Goal: Task Accomplishment & Management: Manage account settings

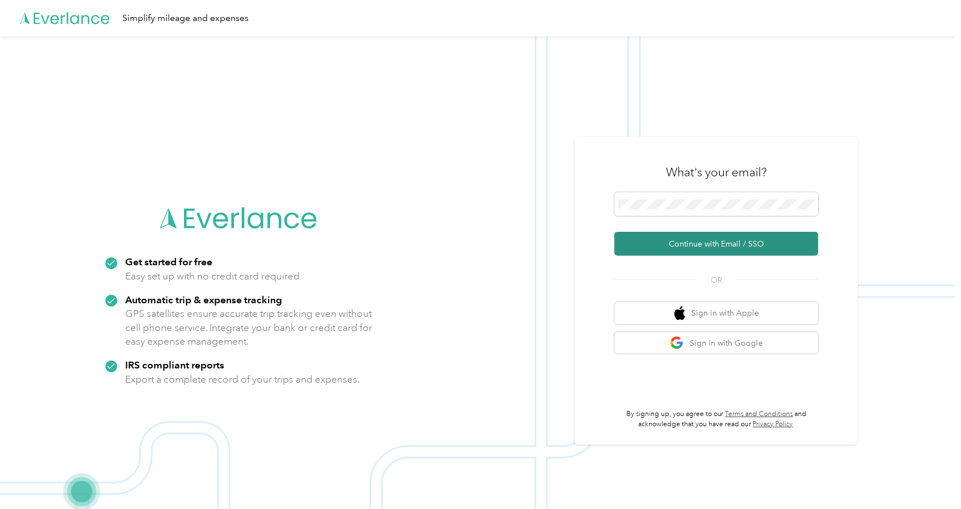
click at [701, 235] on button "Continue with Email / SSO" at bounding box center [716, 244] width 204 height 24
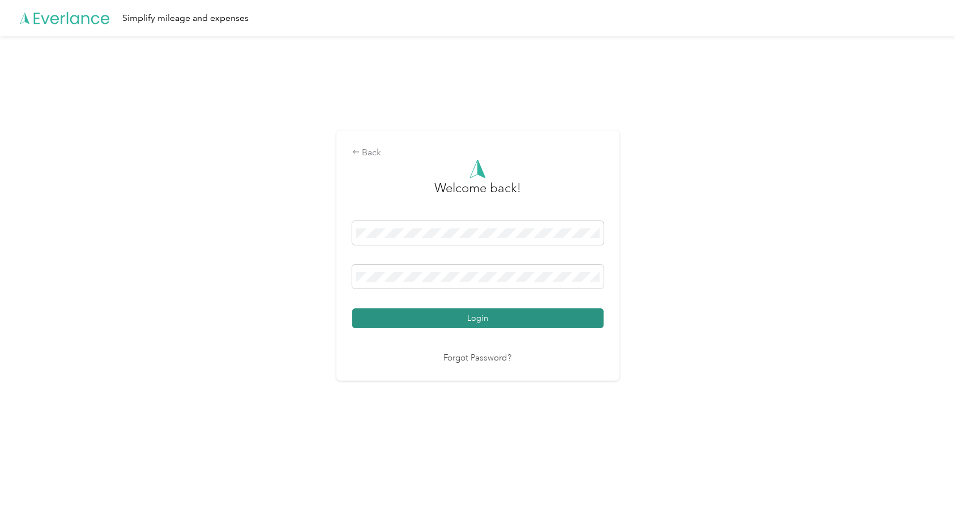
click at [511, 314] on button "Login" at bounding box center [477, 318] width 251 height 20
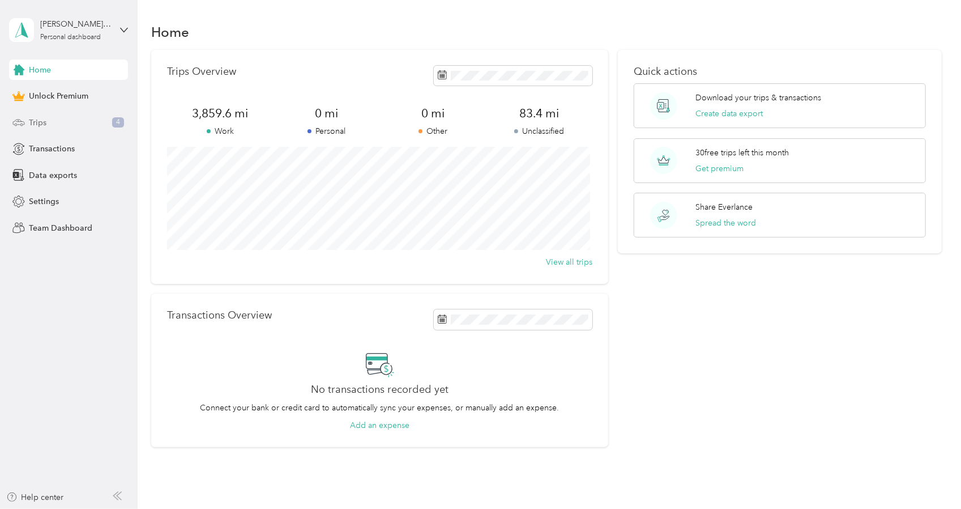
click at [78, 125] on div "Trips 4" at bounding box center [68, 122] width 119 height 20
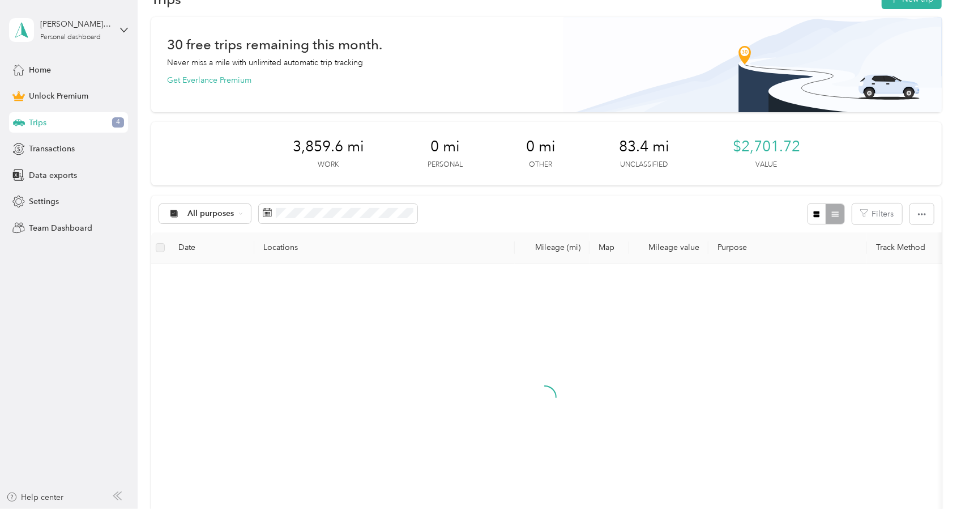
scroll to position [227, 0]
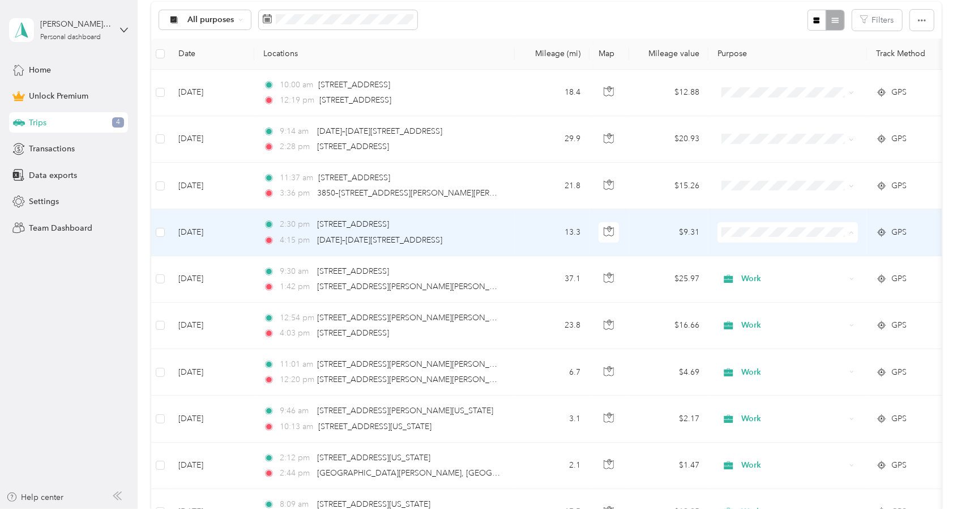
click at [770, 250] on span "Work" at bounding box center [798, 252] width 105 height 12
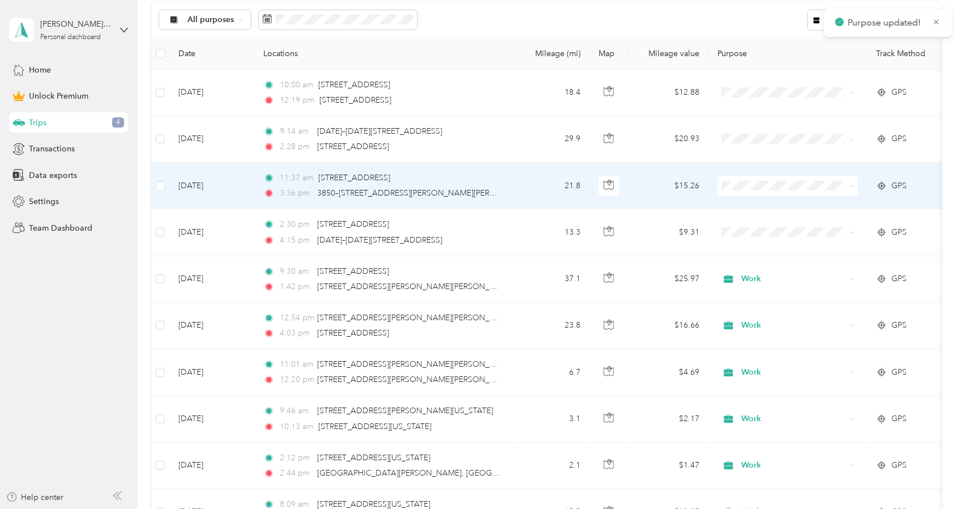
click at [791, 207] on li "Work" at bounding box center [787, 206] width 140 height 20
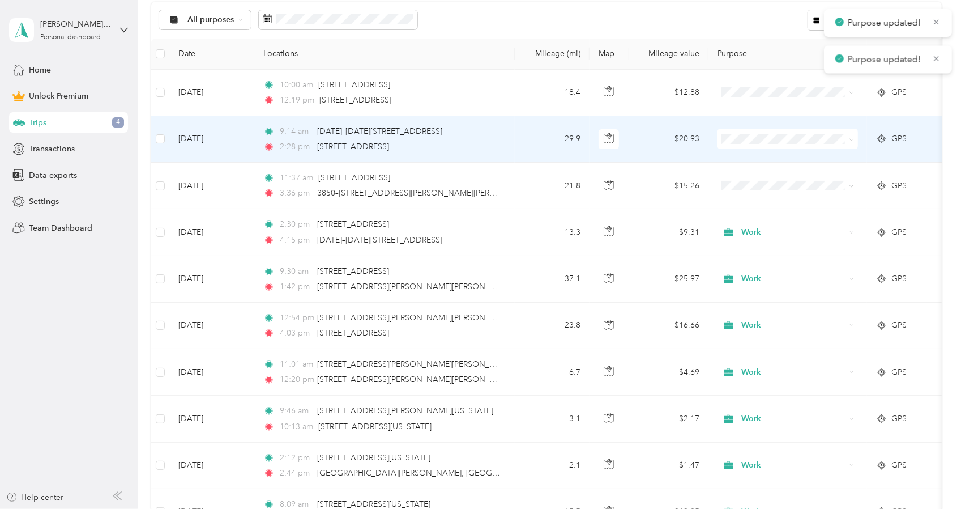
click at [804, 150] on td at bounding box center [787, 139] width 159 height 46
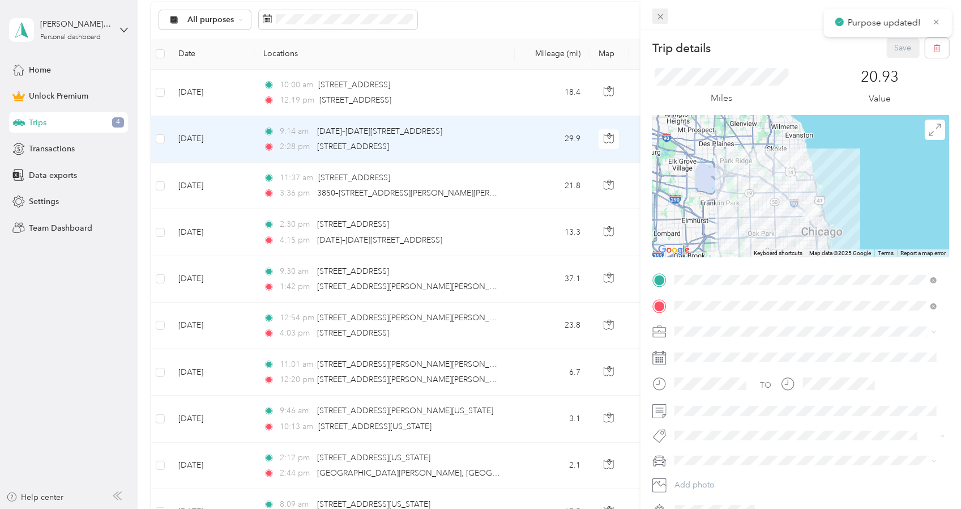
click at [660, 21] on icon at bounding box center [661, 17] width 10 height 10
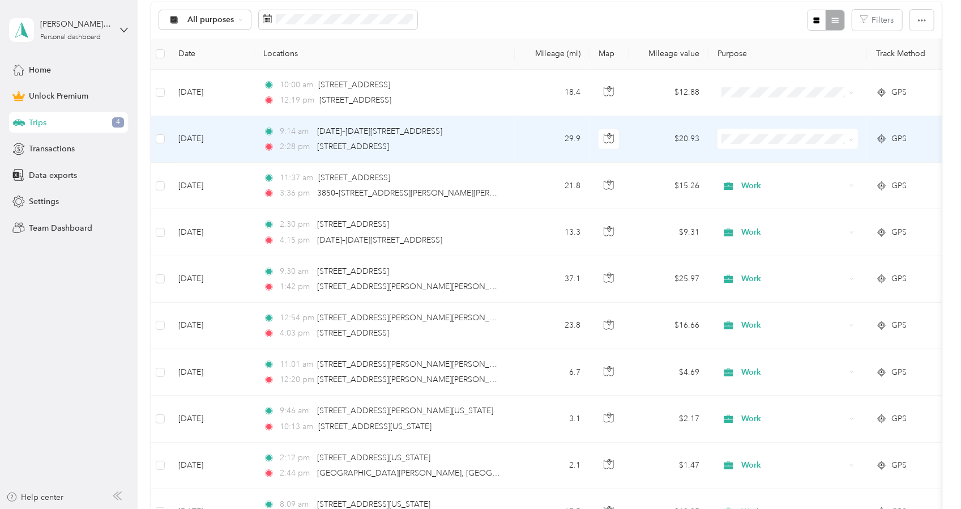
click at [847, 139] on span at bounding box center [849, 139] width 9 height 12
click at [855, 139] on span at bounding box center [787, 139] width 140 height 20
click at [848, 138] on span at bounding box center [849, 139] width 9 height 12
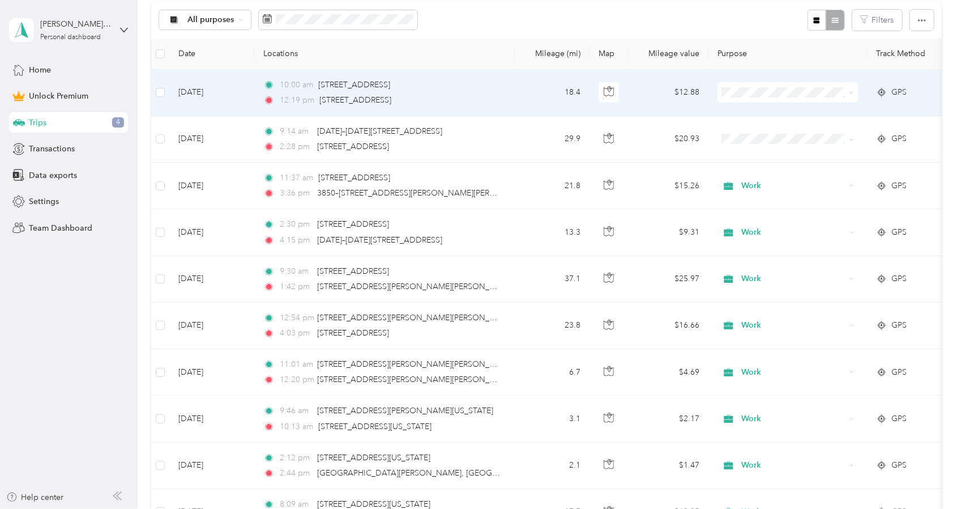
click at [751, 114] on span "Work" at bounding box center [798, 112] width 105 height 12
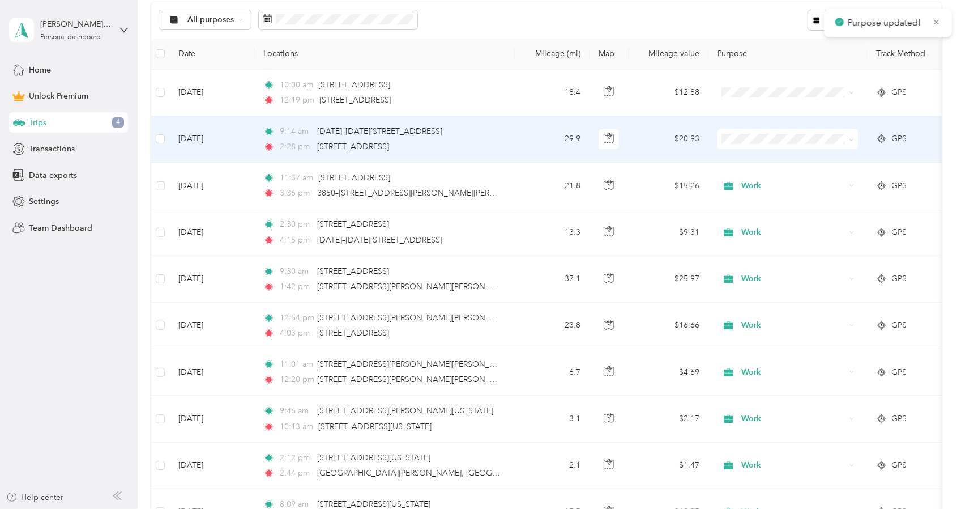
click at [753, 155] on span "Work" at bounding box center [798, 155] width 105 height 12
click at [745, 155] on span "Work" at bounding box center [787, 159] width 125 height 12
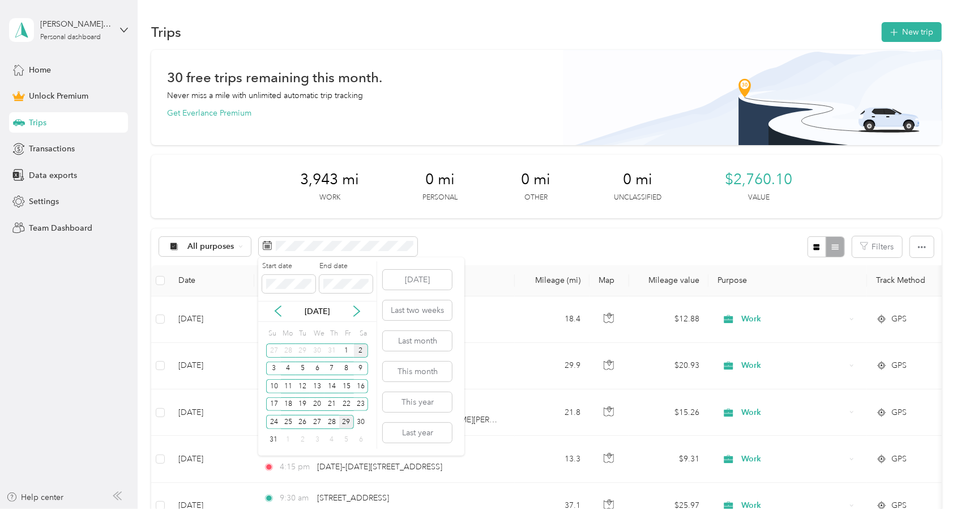
click at [362, 350] on div "2" at bounding box center [361, 350] width 15 height 14
click at [348, 422] on div "29" at bounding box center [346, 422] width 15 height 14
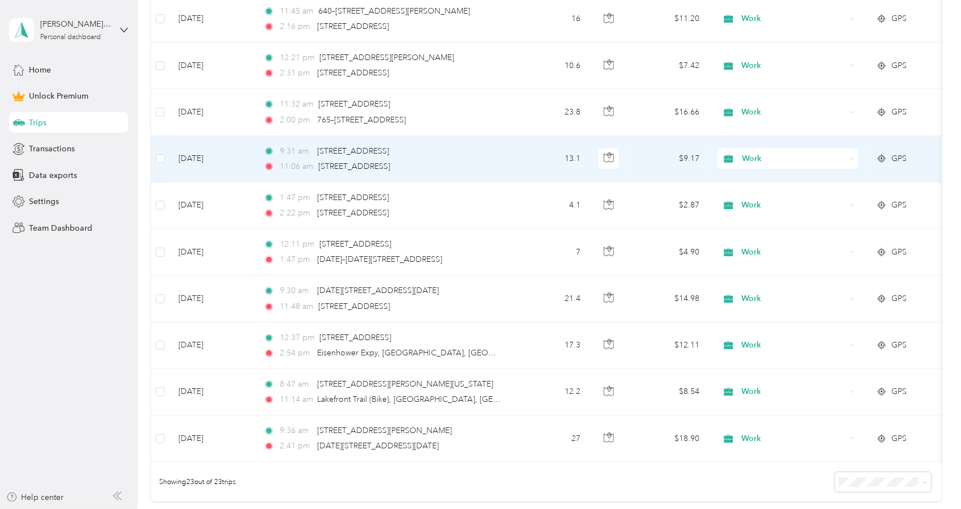
scroll to position [1058, 0]
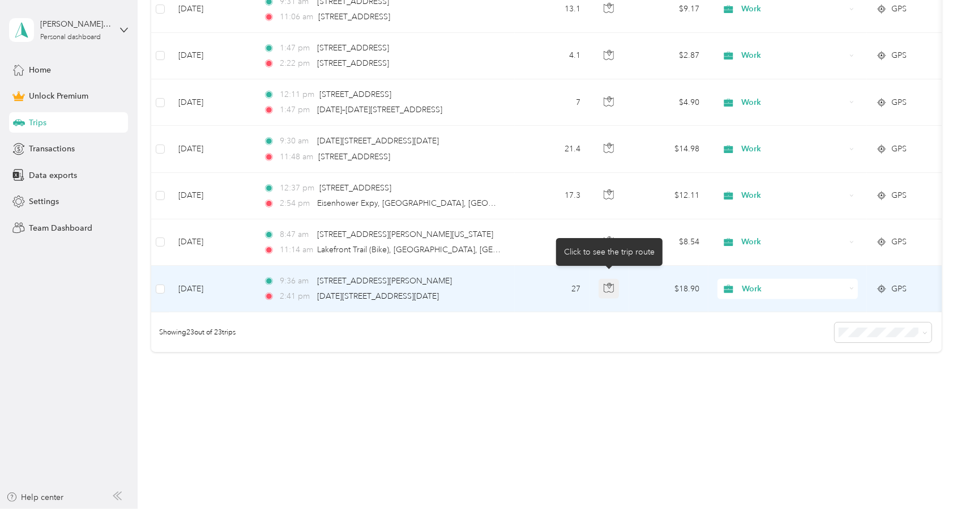
click at [617, 285] on button "button" at bounding box center [609, 289] width 20 height 20
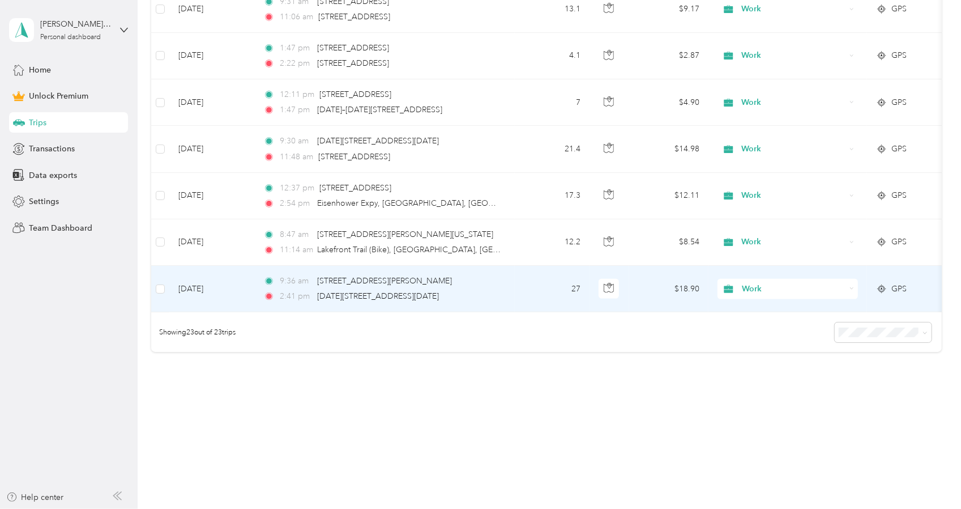
click at [530, 279] on td "27" at bounding box center [552, 289] width 75 height 46
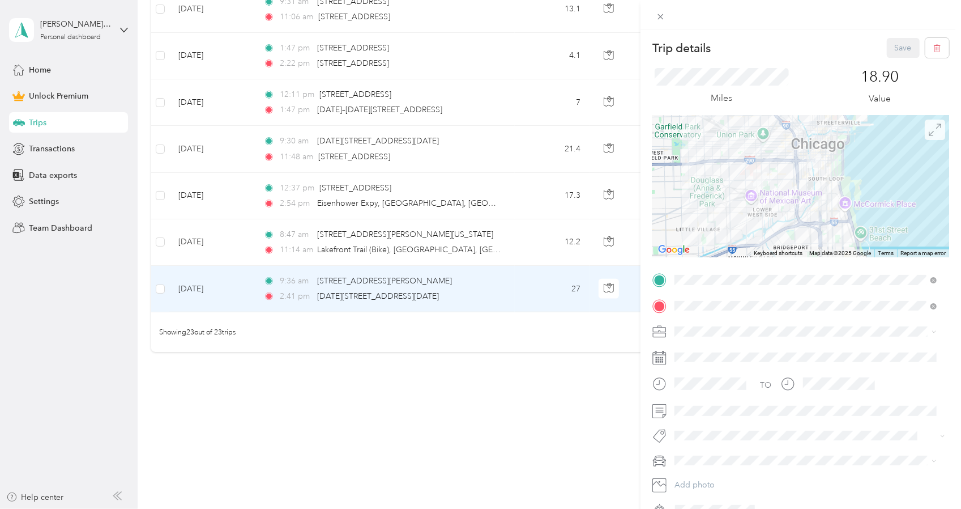
click at [929, 129] on icon at bounding box center [935, 129] width 12 height 12
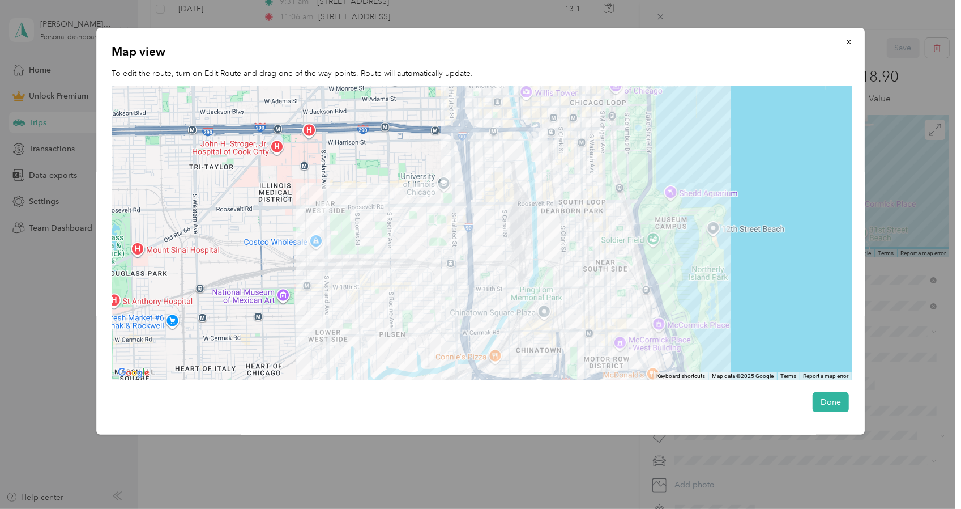
click at [398, 487] on div at bounding box center [480, 254] width 961 height 509
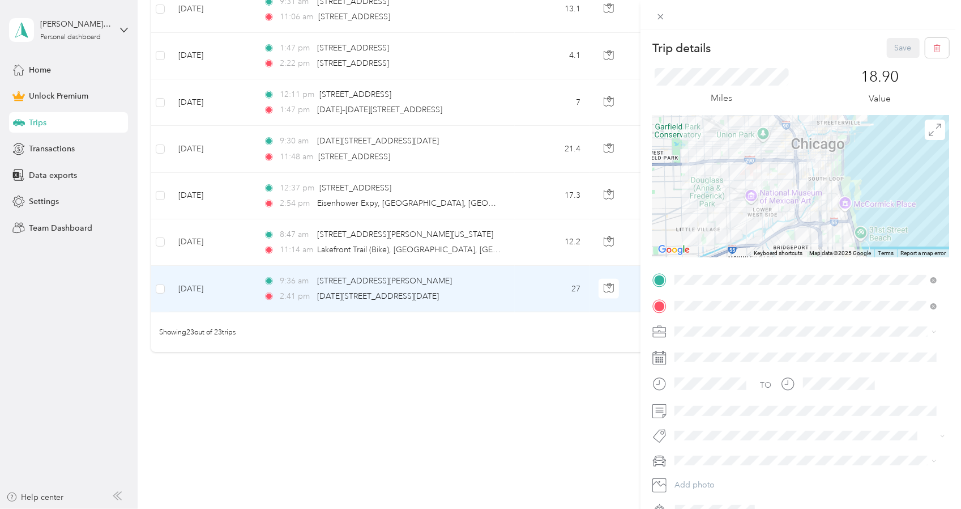
click at [232, 242] on div "Trip details Save This trip cannot be edited because it is either under review,…" at bounding box center [480, 254] width 961 height 509
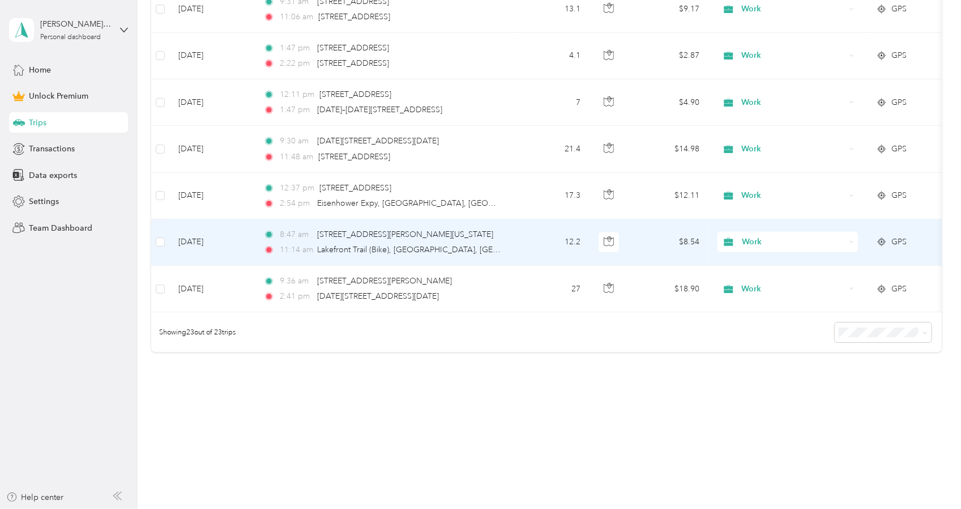
click at [232, 242] on td "[DATE]" at bounding box center [211, 242] width 85 height 46
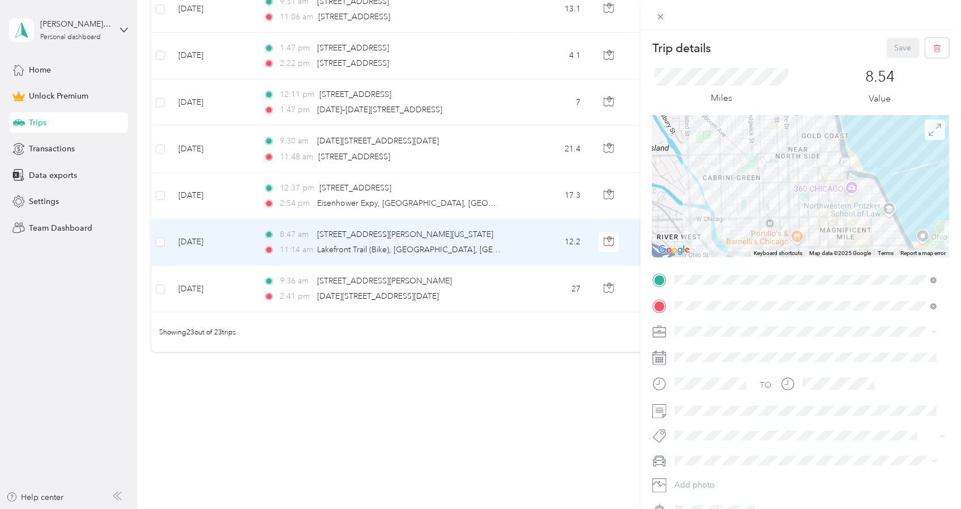
click at [929, 133] on icon at bounding box center [935, 129] width 12 height 12
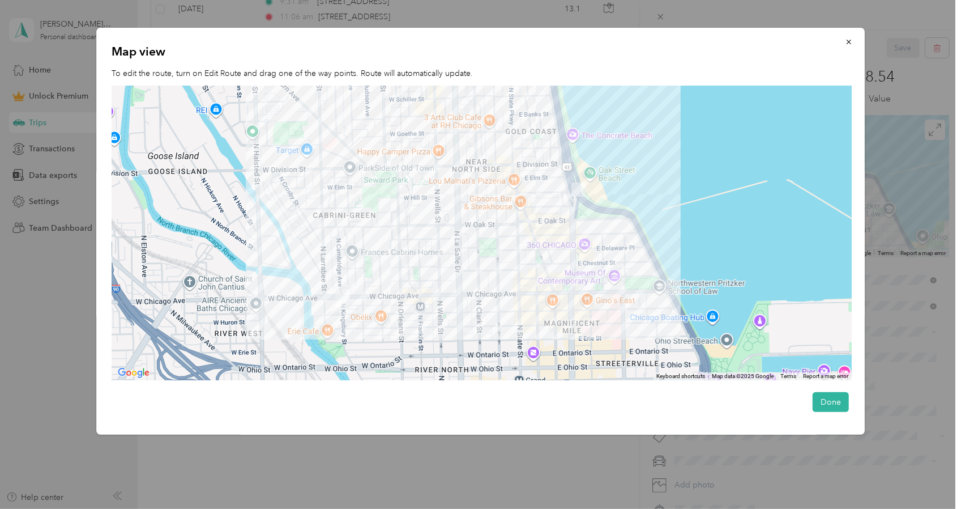
click at [70, 335] on div at bounding box center [480, 254] width 961 height 509
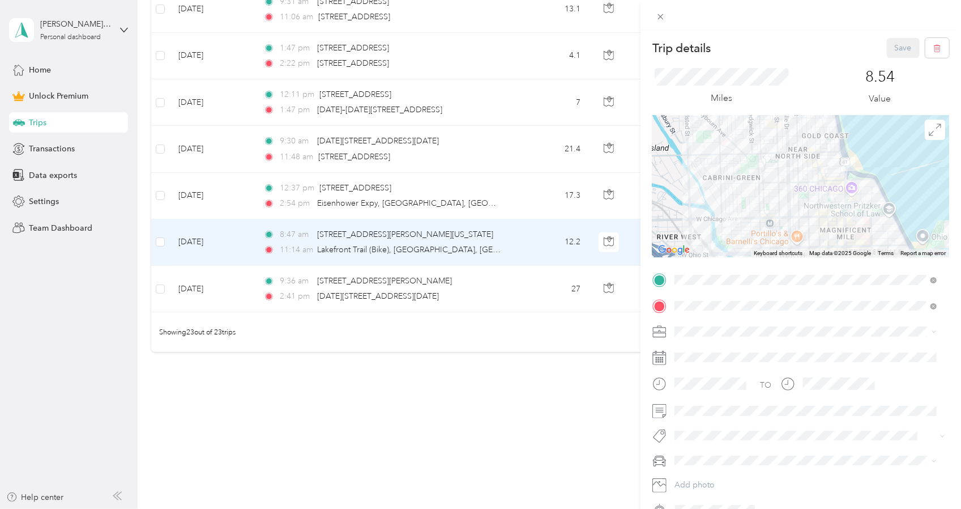
click at [244, 192] on div "Trip details Save This trip cannot be edited because it is either under review,…" at bounding box center [480, 254] width 961 height 509
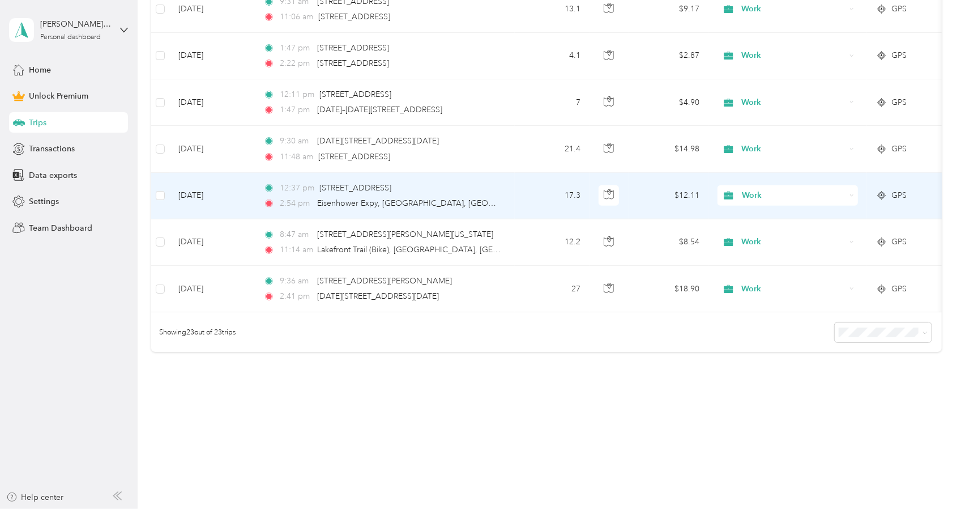
click at [247, 191] on td "[DATE]" at bounding box center [211, 196] width 85 height 46
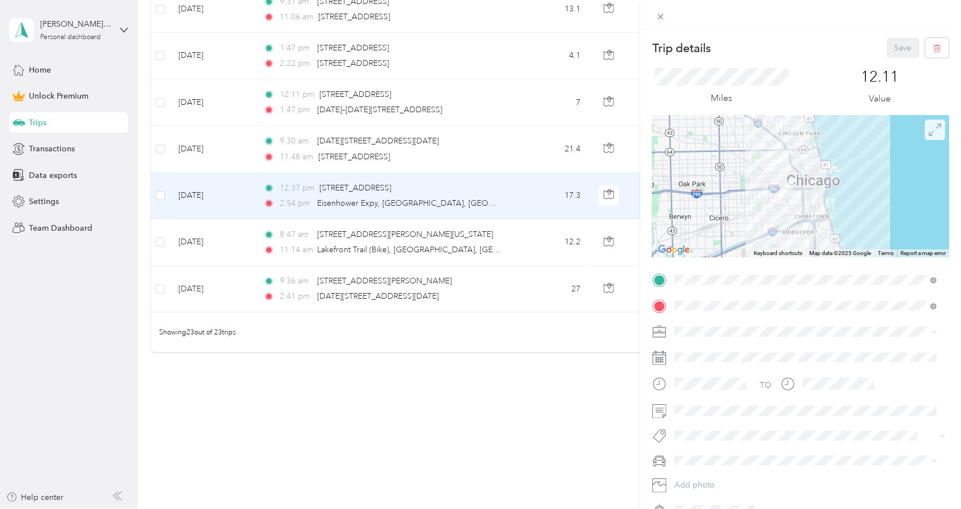
click at [925, 138] on span at bounding box center [935, 129] width 20 height 20
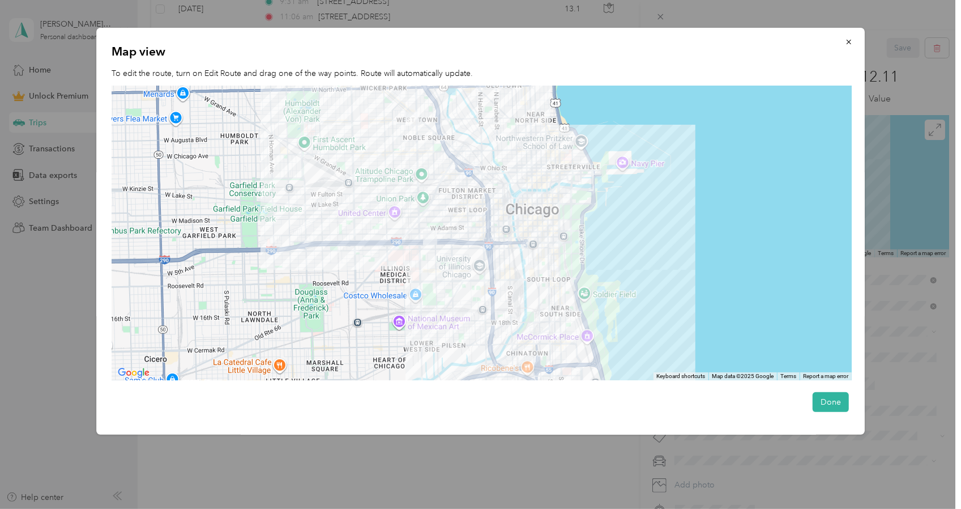
click at [502, 464] on div at bounding box center [480, 254] width 961 height 509
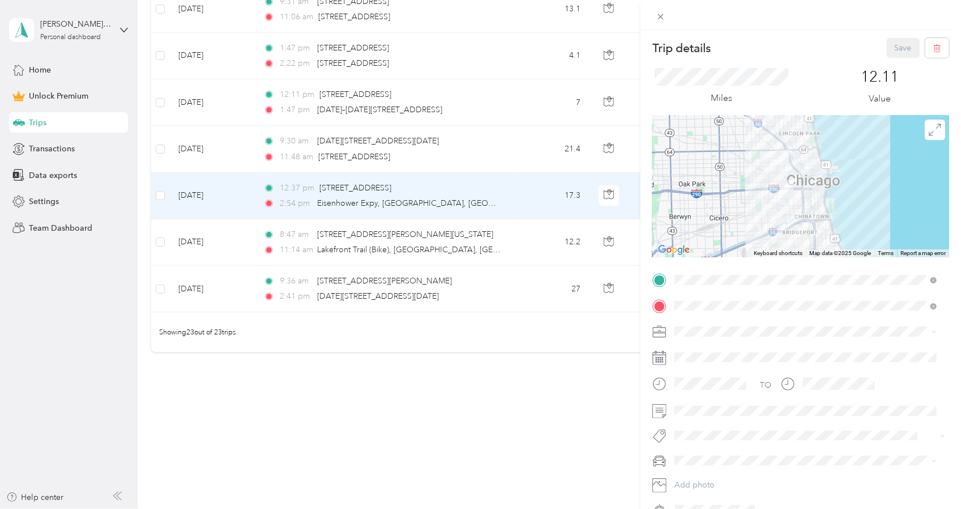
click at [501, 403] on div "Trip details Save This trip cannot be edited because it is either under review,…" at bounding box center [480, 254] width 961 height 509
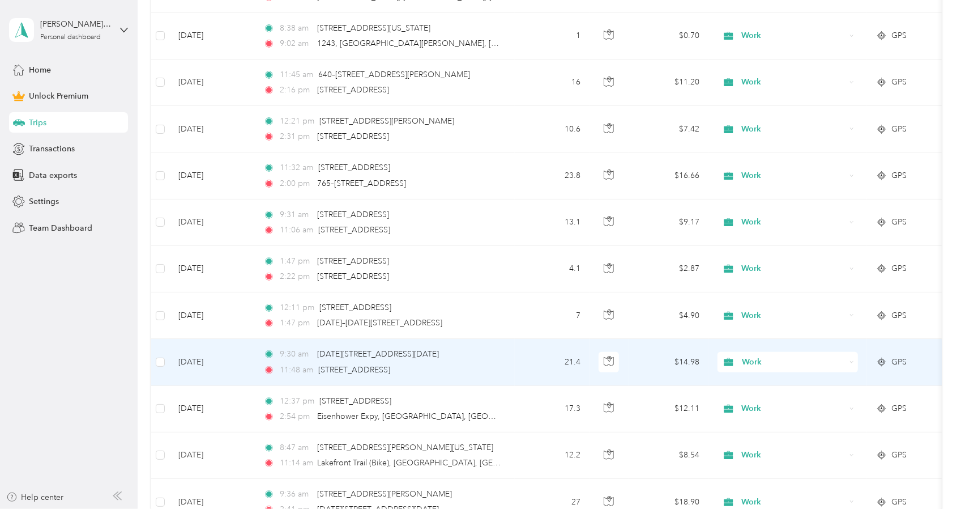
scroll to position [832, 0]
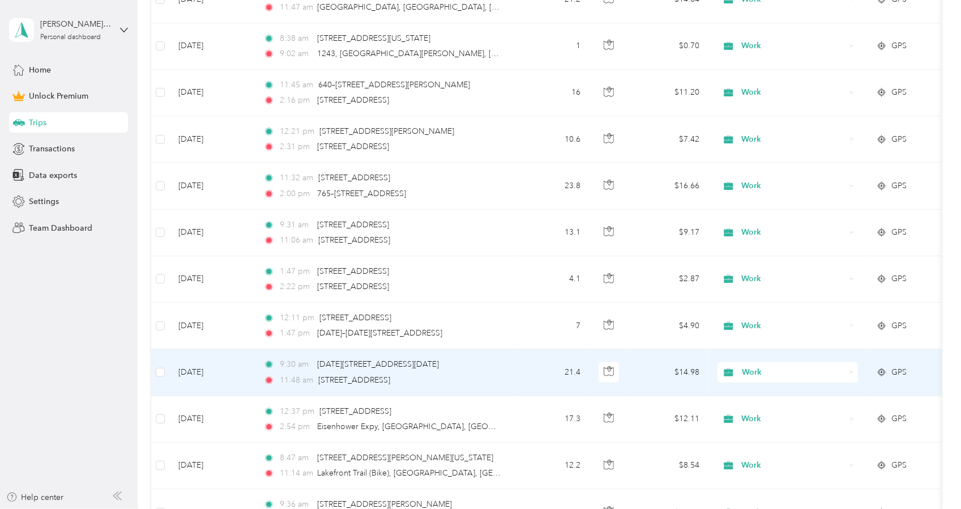
click at [557, 377] on td "21.4" at bounding box center [552, 372] width 75 height 46
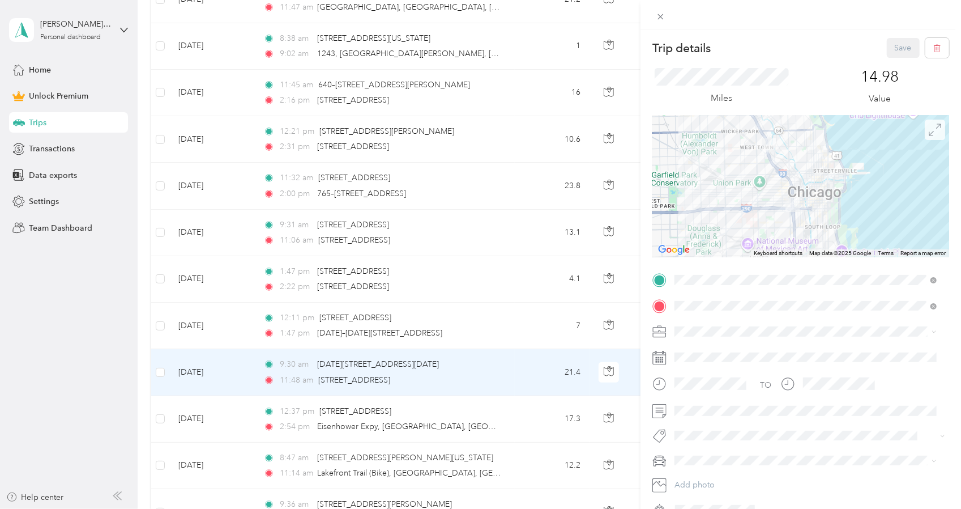
click at [929, 131] on icon at bounding box center [935, 129] width 12 height 12
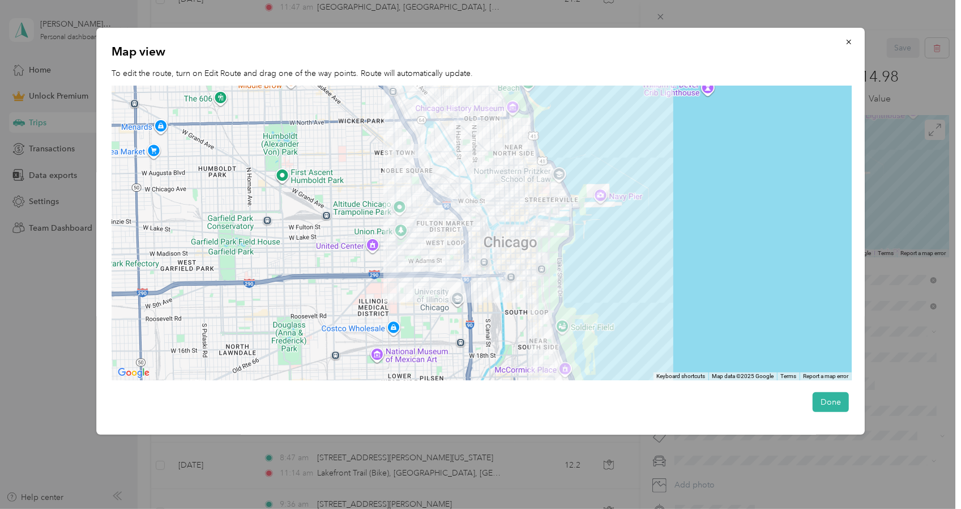
click at [198, 466] on div at bounding box center [480, 254] width 961 height 509
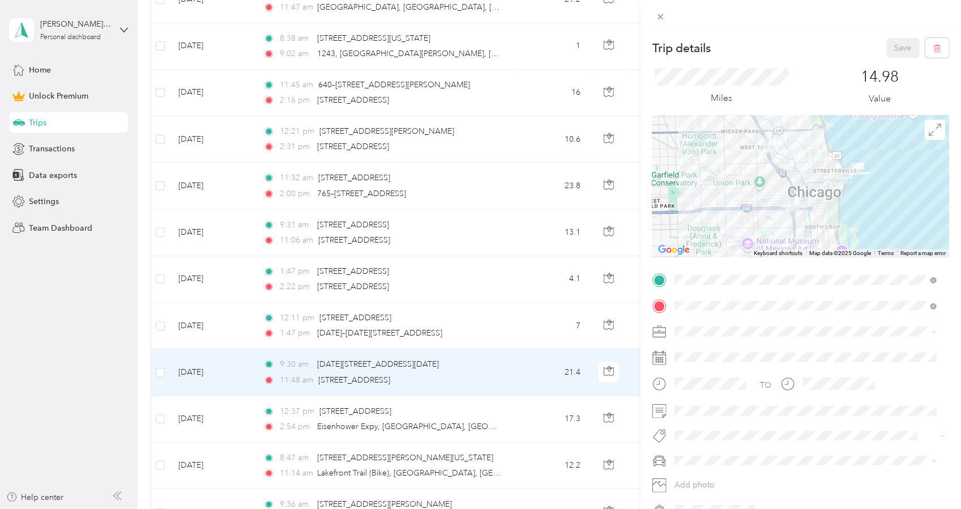
click at [506, 326] on div "Trip details Save This trip cannot be edited because it is either under review,…" at bounding box center [480, 254] width 961 height 509
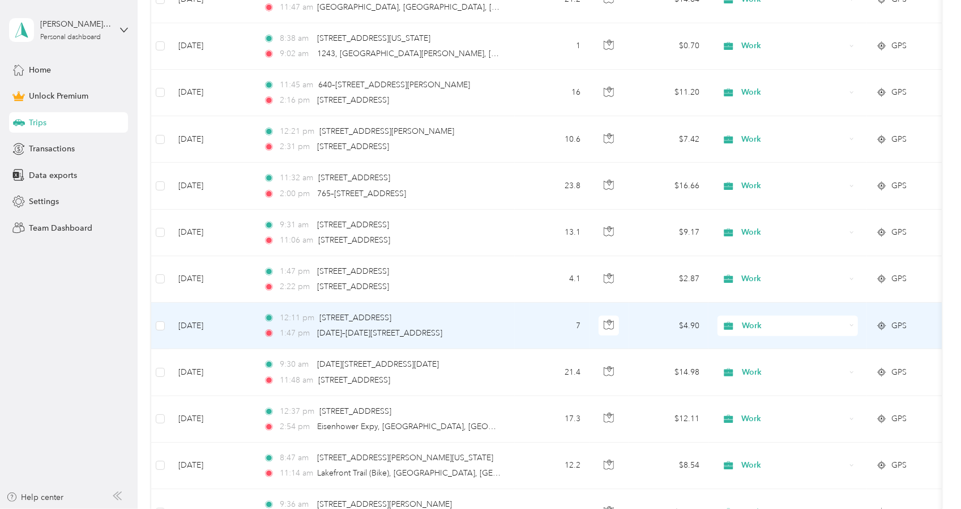
click at [515, 326] on tr "[DATE] 12:11 pm [STREET_ADDRESS] 1:47 pm [DATE]–[DATE][STREET_ADDRESS] 7 $4.90 …" at bounding box center [620, 325] width 938 height 46
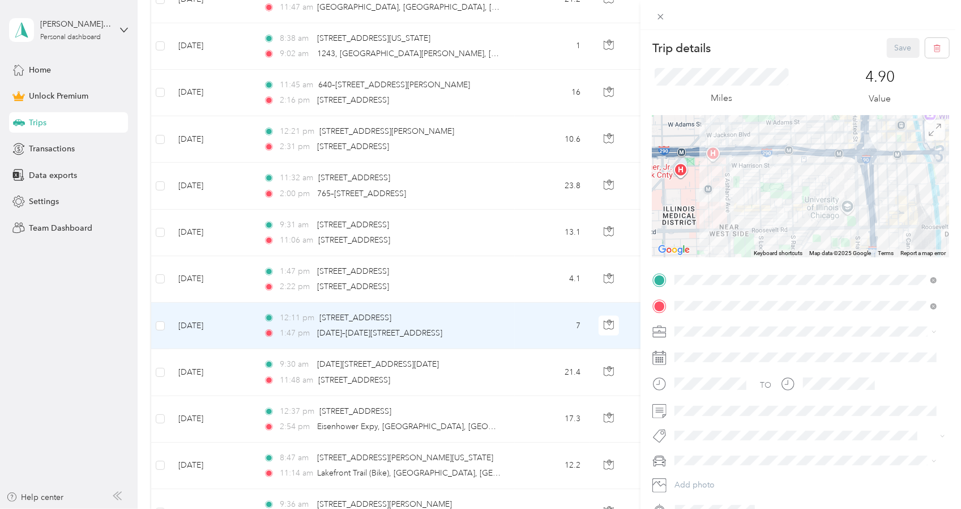
click at [929, 130] on icon at bounding box center [935, 129] width 12 height 12
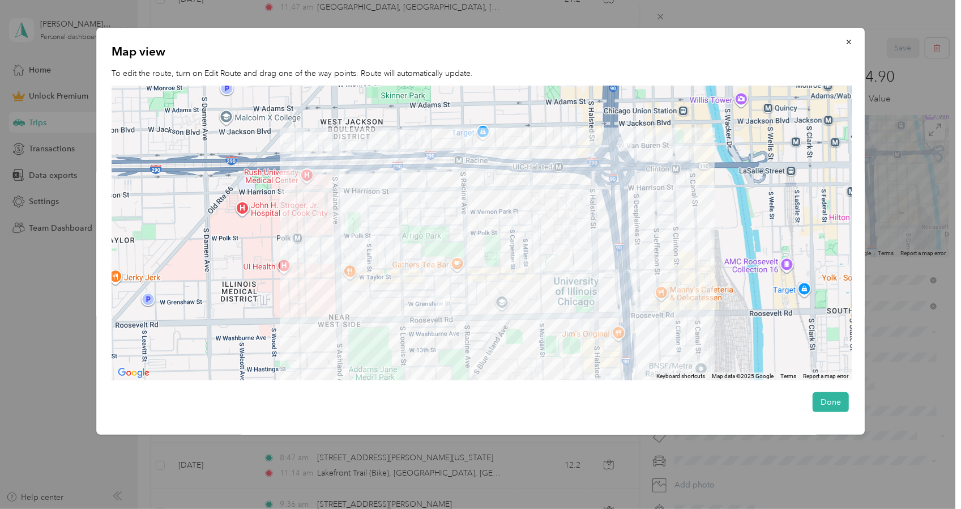
click at [493, 480] on div at bounding box center [480, 254] width 961 height 509
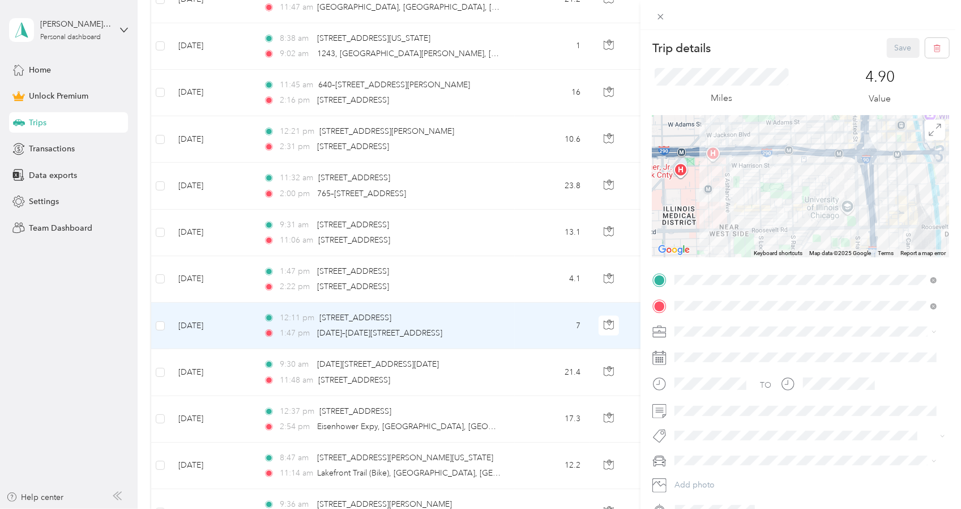
click at [527, 280] on div "Trip details Save This trip cannot be edited because it is either under review,…" at bounding box center [480, 254] width 961 height 509
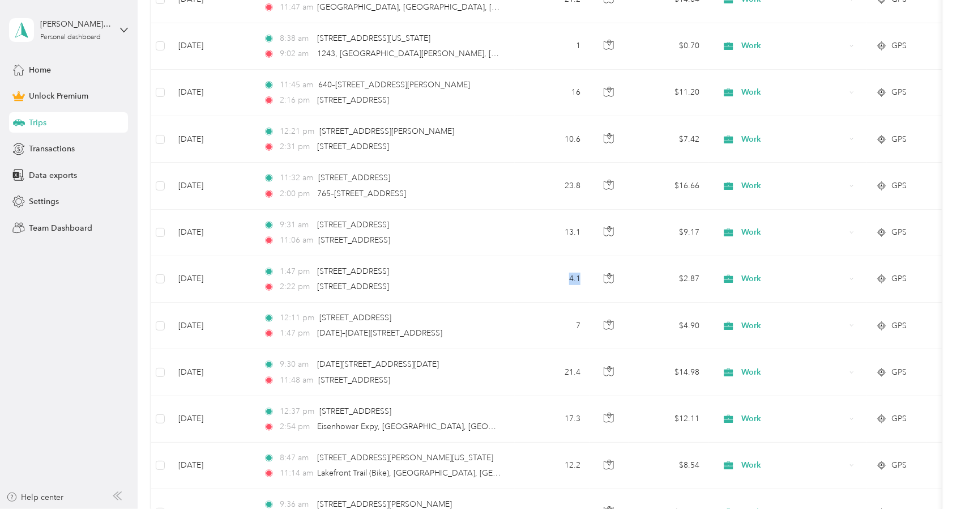
click at [527, 280] on td "4.1" at bounding box center [552, 279] width 75 height 46
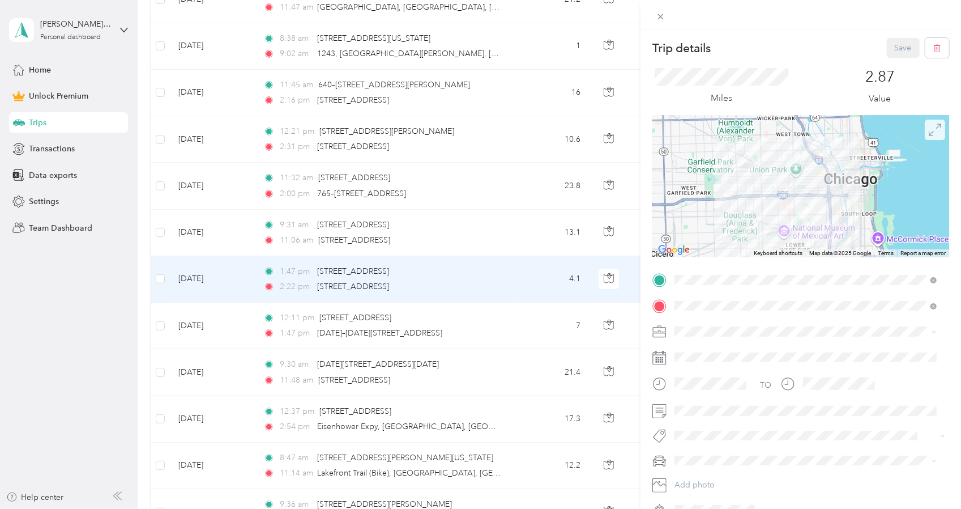
click at [929, 128] on icon at bounding box center [935, 129] width 12 height 12
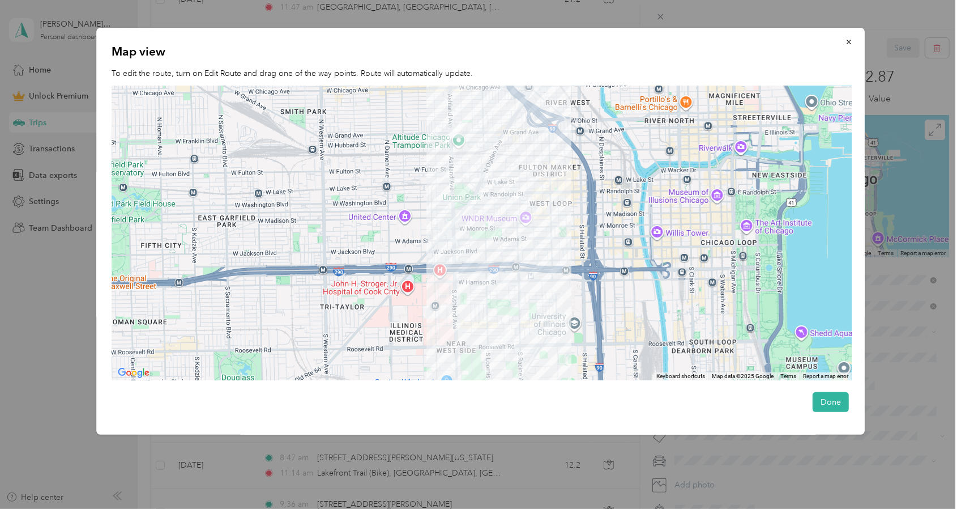
click at [187, 455] on div at bounding box center [480, 254] width 961 height 509
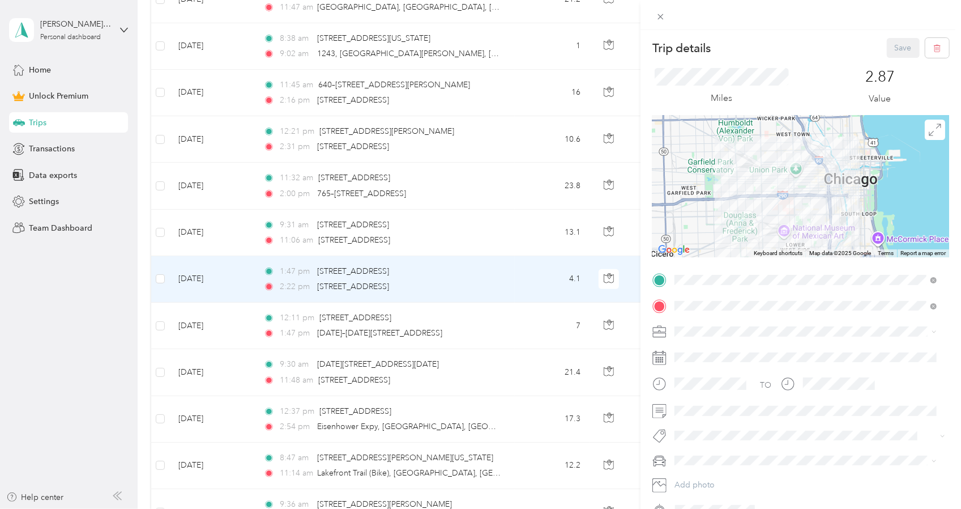
click at [232, 238] on div "Trip details Save This trip cannot be edited because it is either under review,…" at bounding box center [480, 254] width 961 height 509
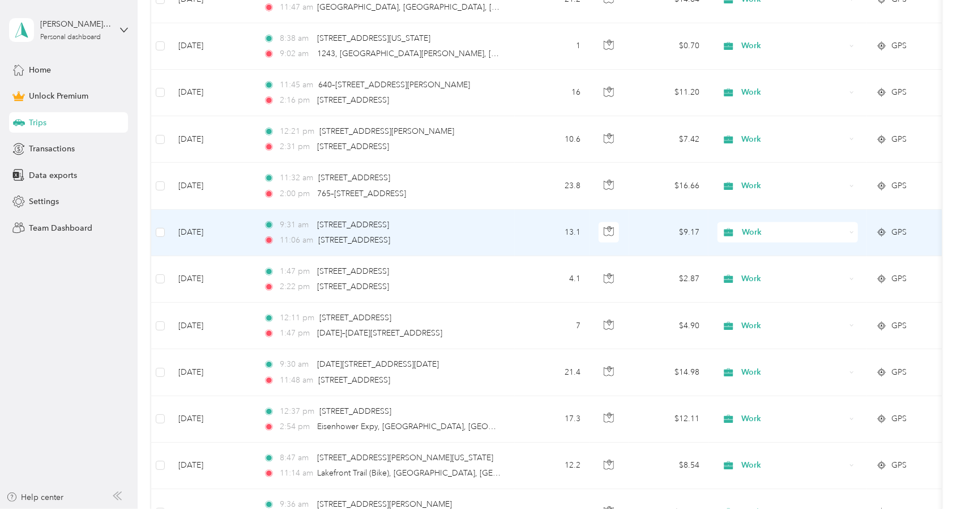
click at [232, 238] on td "[DATE]" at bounding box center [211, 233] width 85 height 46
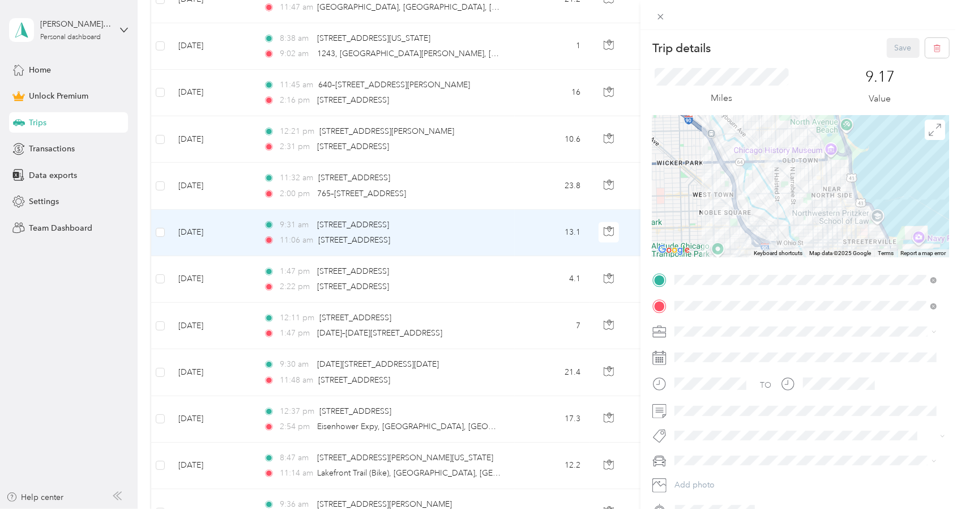
click at [921, 142] on div at bounding box center [800, 187] width 297 height 142
click at [925, 136] on span at bounding box center [935, 129] width 20 height 20
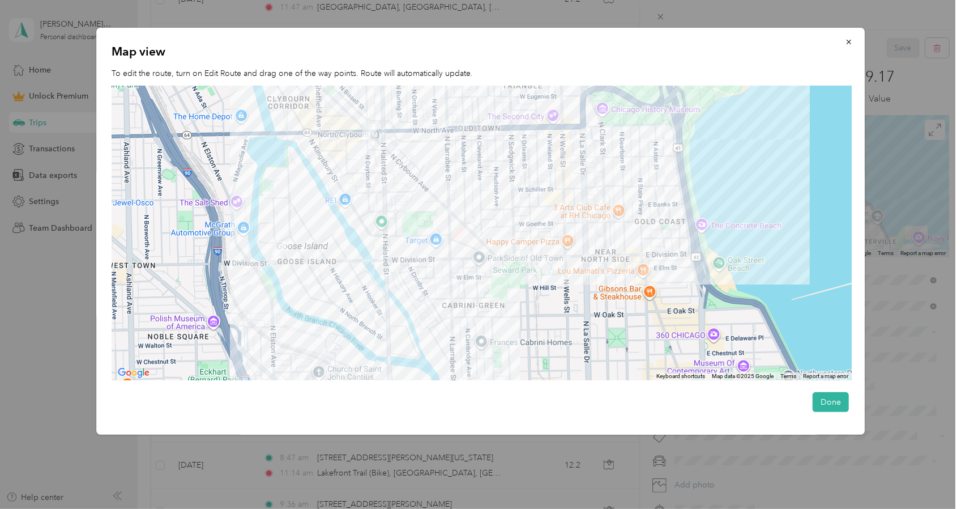
click at [44, 375] on div at bounding box center [480, 254] width 961 height 509
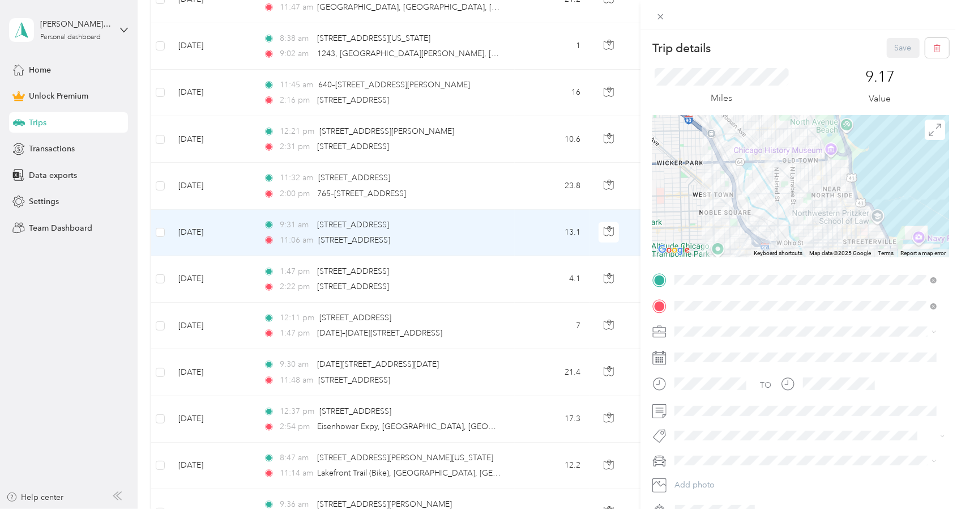
click at [237, 193] on div "Trip details Save This trip cannot be edited because it is either under review,…" at bounding box center [480, 254] width 961 height 509
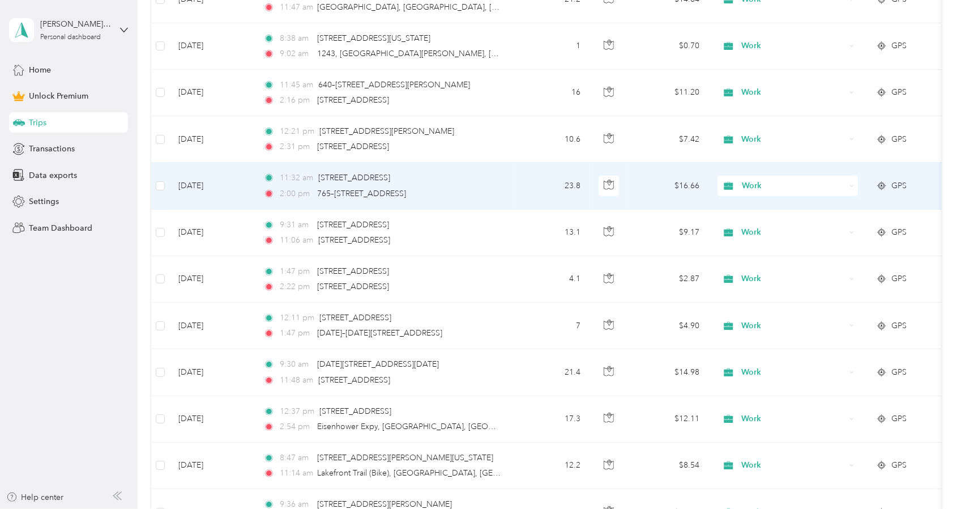
click at [237, 189] on td "[DATE]" at bounding box center [211, 186] width 85 height 46
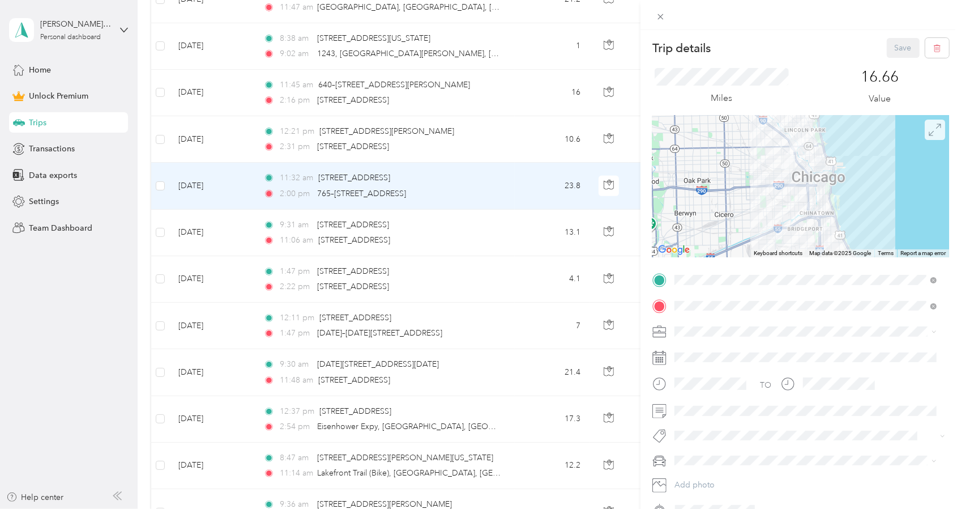
click at [930, 127] on icon at bounding box center [935, 129] width 12 height 12
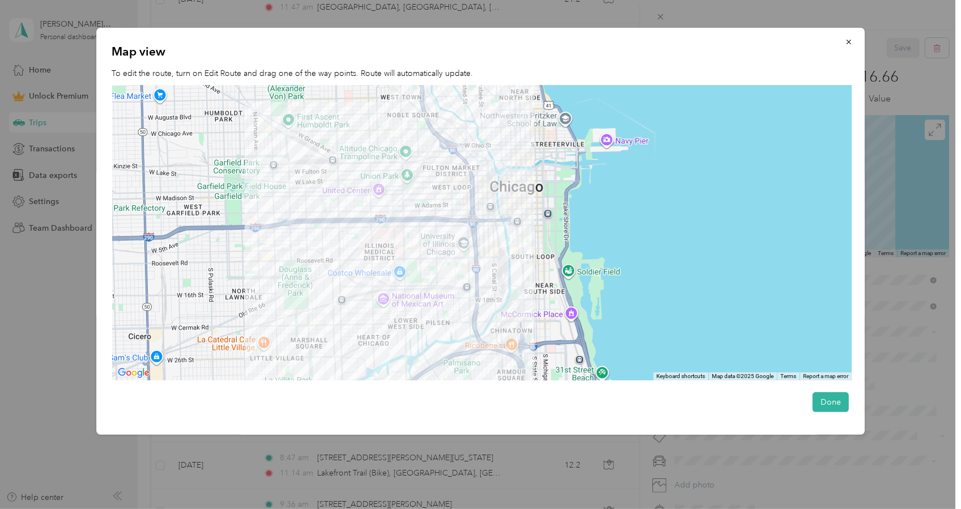
drag, startPoint x: 548, startPoint y: 191, endPoint x: 562, endPoint y: 119, distance: 72.7
click at [562, 119] on div at bounding box center [482, 233] width 740 height 295
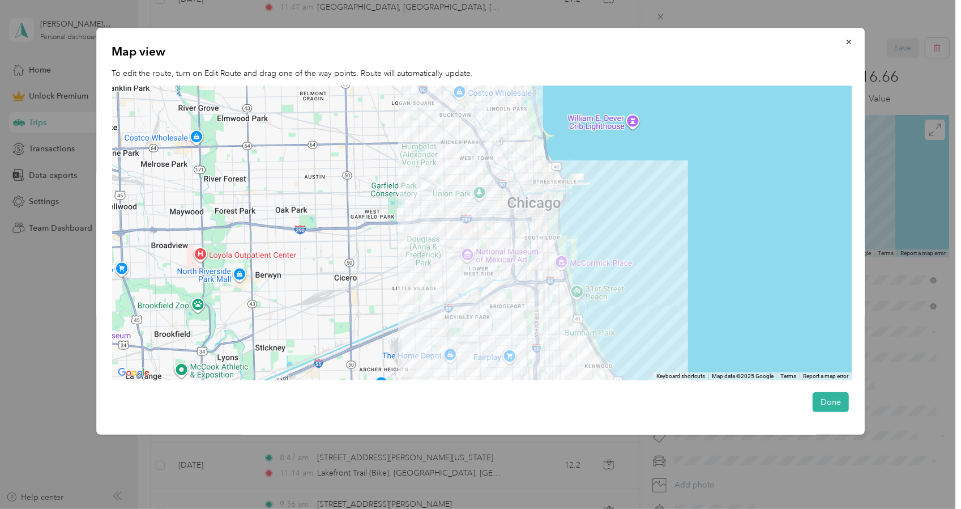
drag, startPoint x: 540, startPoint y: 117, endPoint x: 546, endPoint y: 168, distance: 51.3
click at [546, 168] on div at bounding box center [482, 233] width 740 height 295
click at [237, 459] on div at bounding box center [480, 254] width 961 height 509
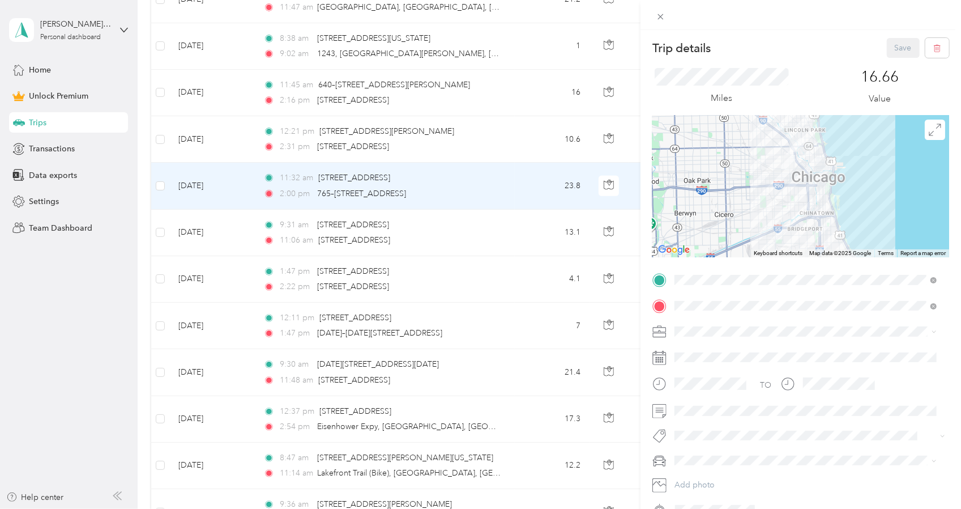
click at [59, 266] on div "Trip details Save This trip cannot be edited because it is either under review,…" at bounding box center [480, 254] width 961 height 509
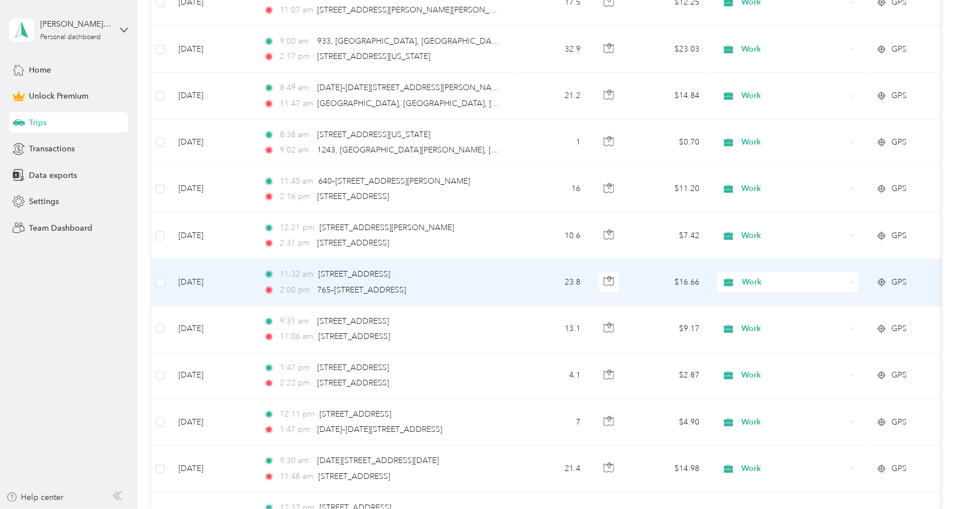
scroll to position [662, 0]
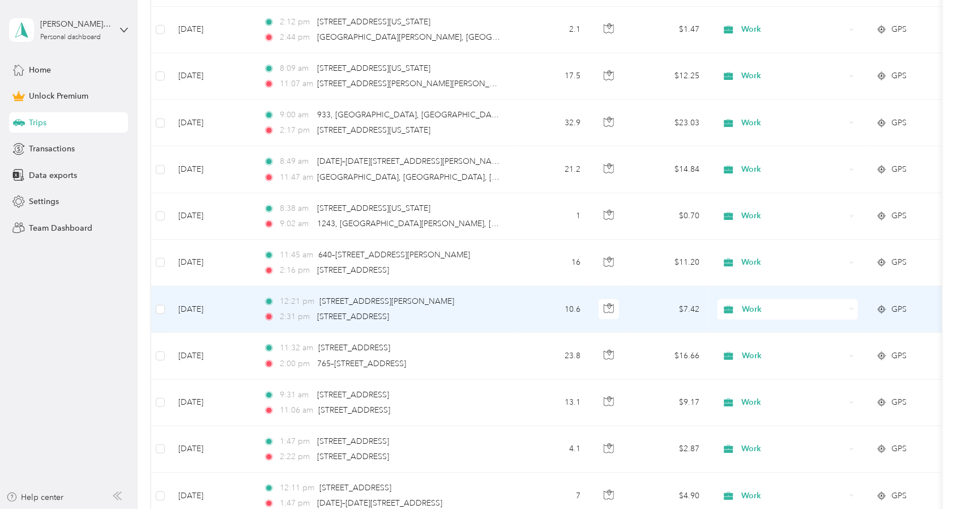
click at [544, 302] on td "10.6" at bounding box center [552, 309] width 75 height 46
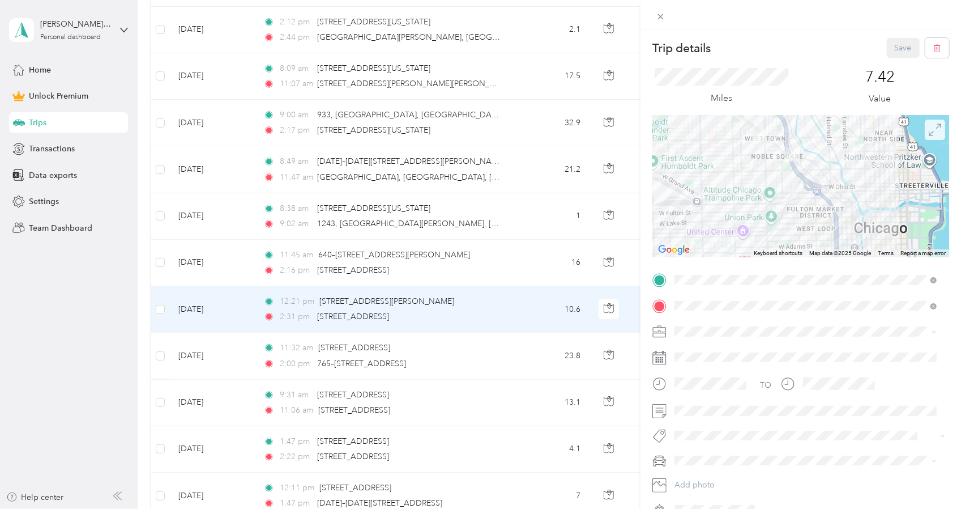
click at [929, 123] on icon at bounding box center [935, 129] width 12 height 12
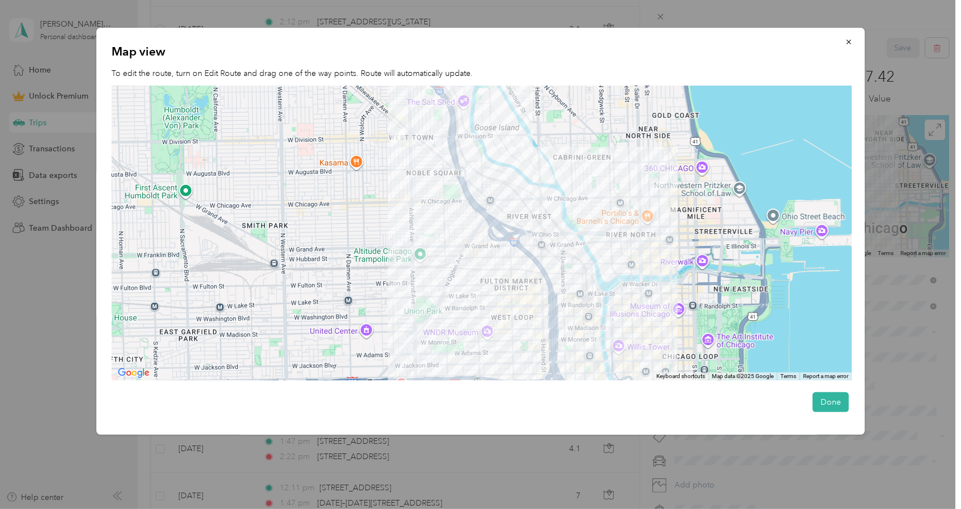
click at [139, 486] on div at bounding box center [480, 254] width 961 height 509
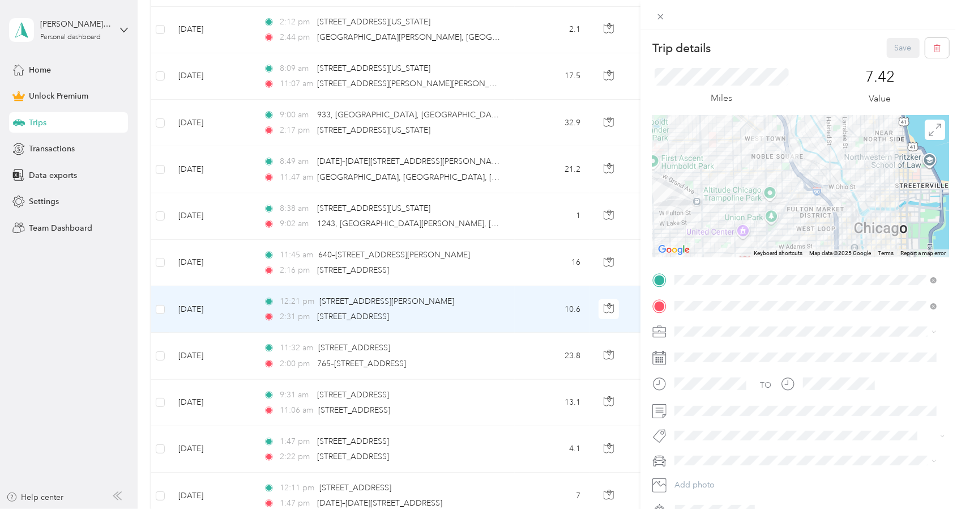
click at [237, 258] on div "Trip details Save This trip cannot be edited because it is either under review,…" at bounding box center [480, 254] width 961 height 509
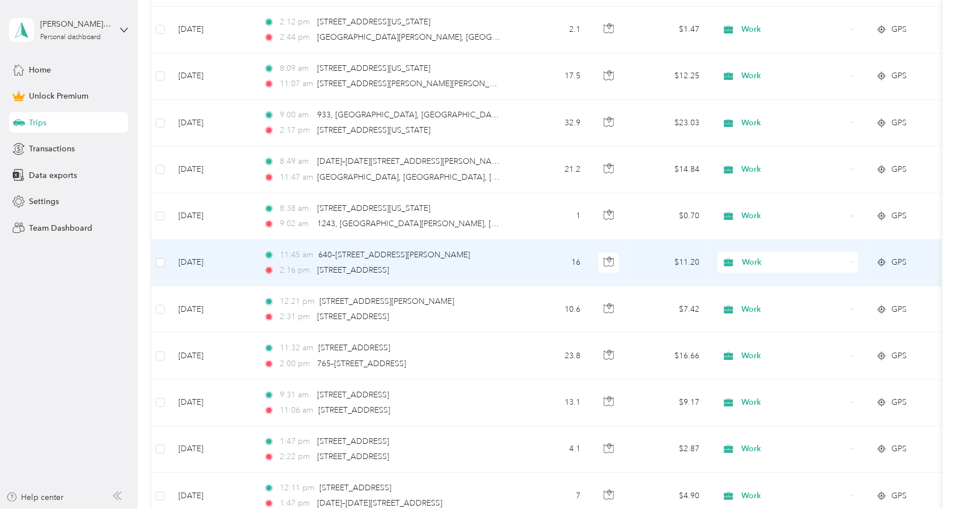
click at [237, 258] on td "[DATE]" at bounding box center [211, 263] width 85 height 46
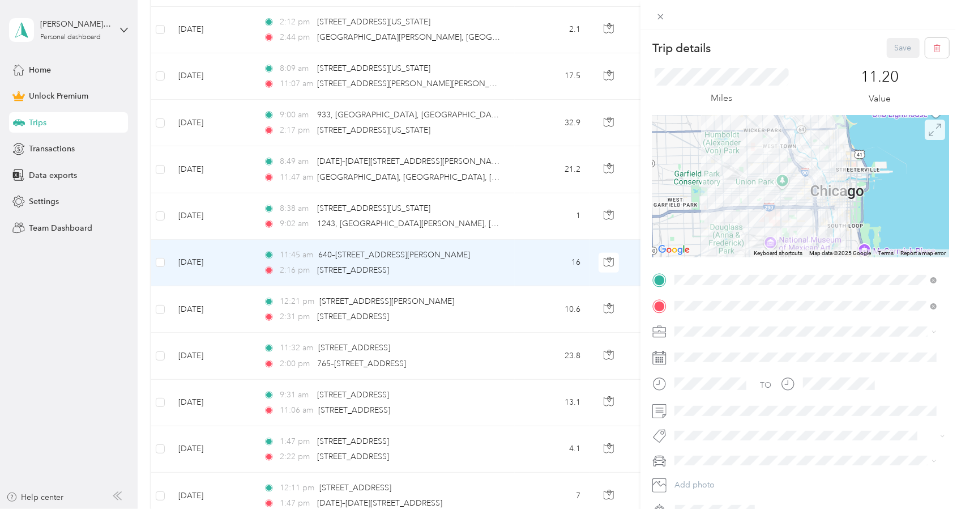
click at [931, 129] on icon at bounding box center [935, 129] width 12 height 12
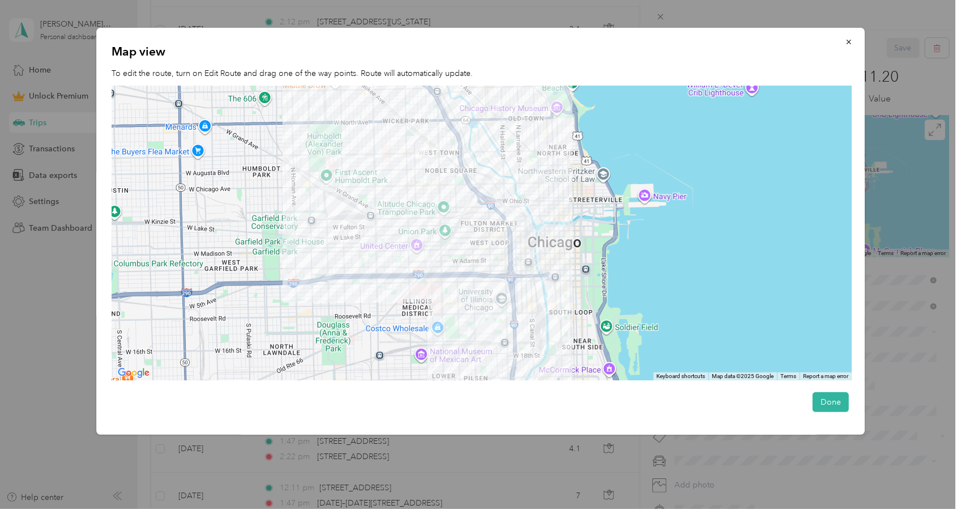
click at [473, 452] on div at bounding box center [480, 254] width 961 height 509
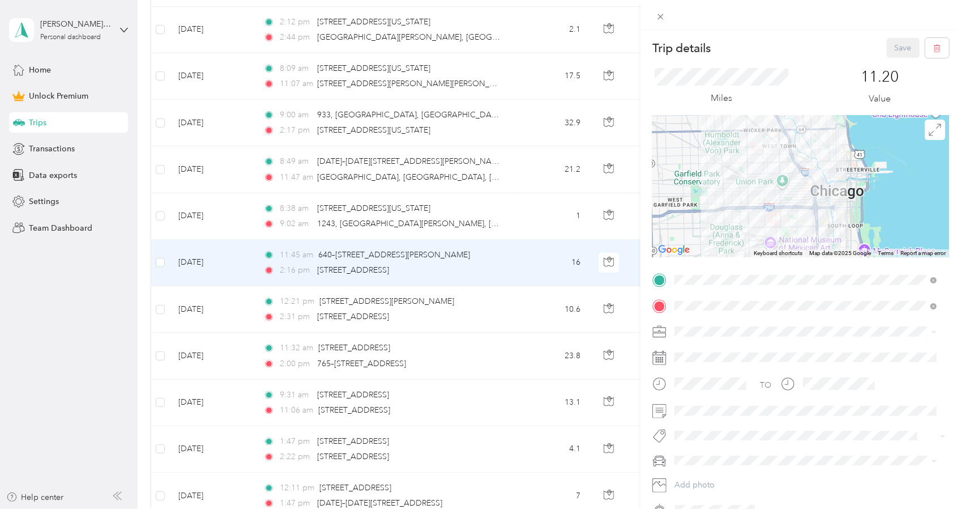
click at [533, 224] on div "Trip details Save This trip cannot be edited because it is either under review,…" at bounding box center [480, 254] width 961 height 509
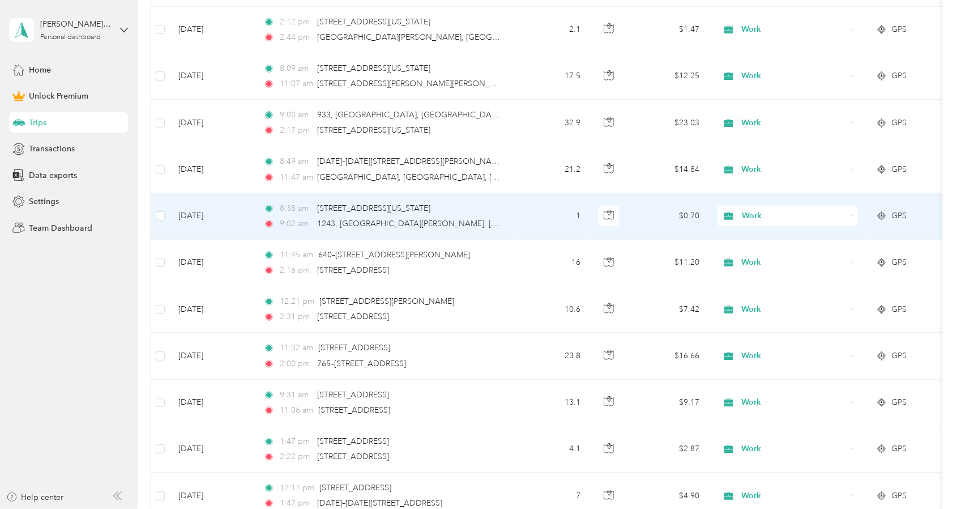
click at [532, 224] on td "1" at bounding box center [552, 216] width 75 height 46
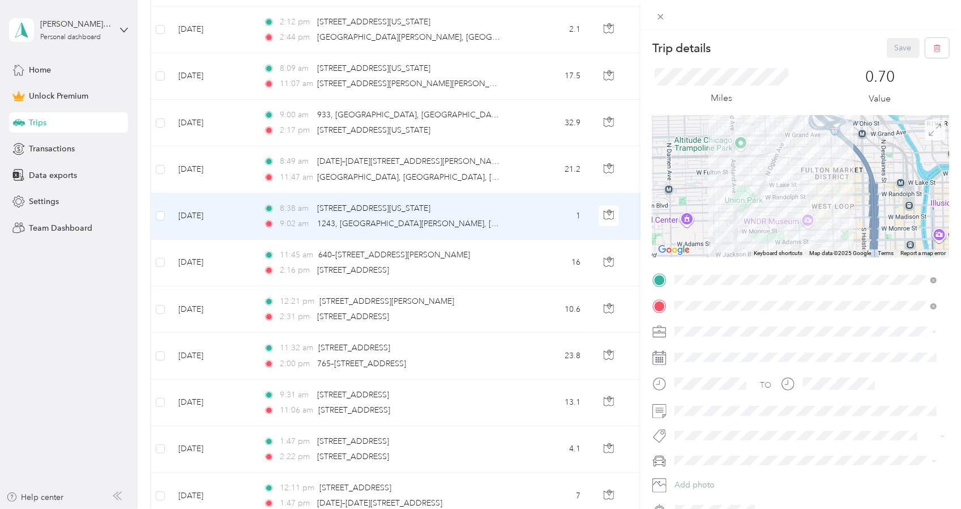
click at [925, 136] on span at bounding box center [935, 129] width 20 height 20
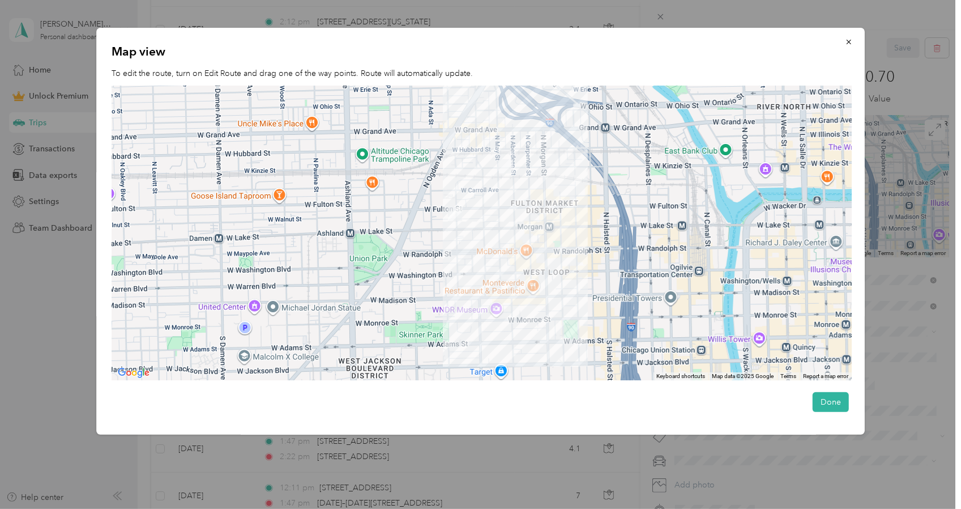
click at [223, 475] on div at bounding box center [480, 254] width 961 height 509
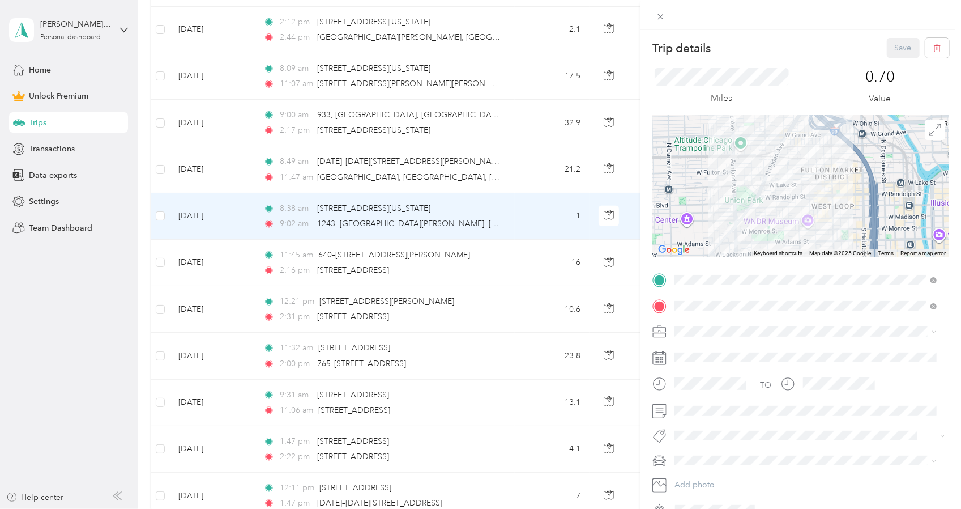
click at [519, 172] on div "Trip details Save This trip cannot be edited because it is either under review,…" at bounding box center [480, 254] width 961 height 509
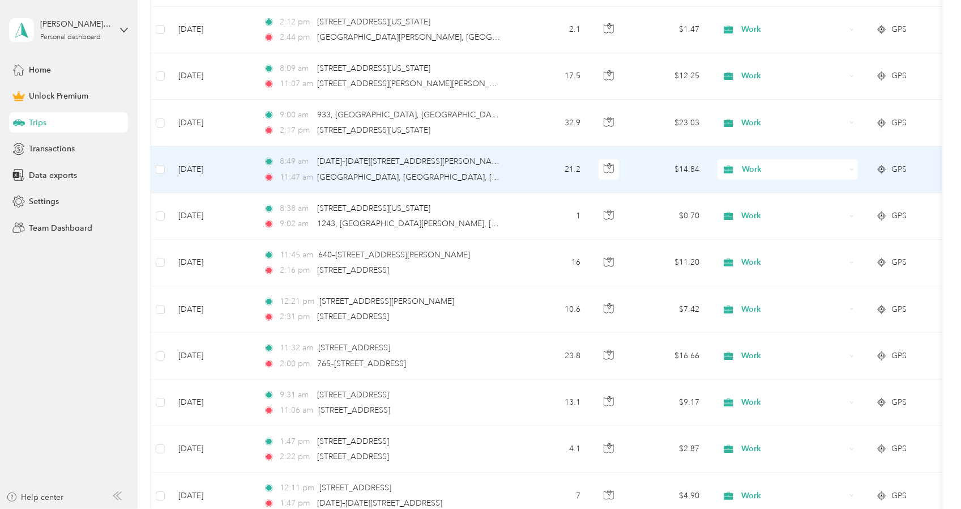
click at [531, 169] on td "21.2" at bounding box center [552, 169] width 75 height 46
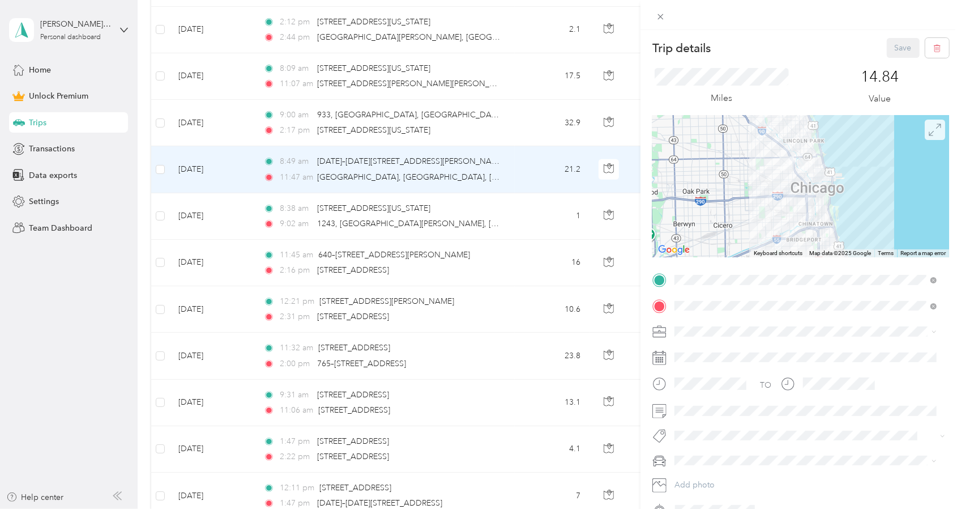
click at [929, 133] on icon at bounding box center [935, 129] width 12 height 12
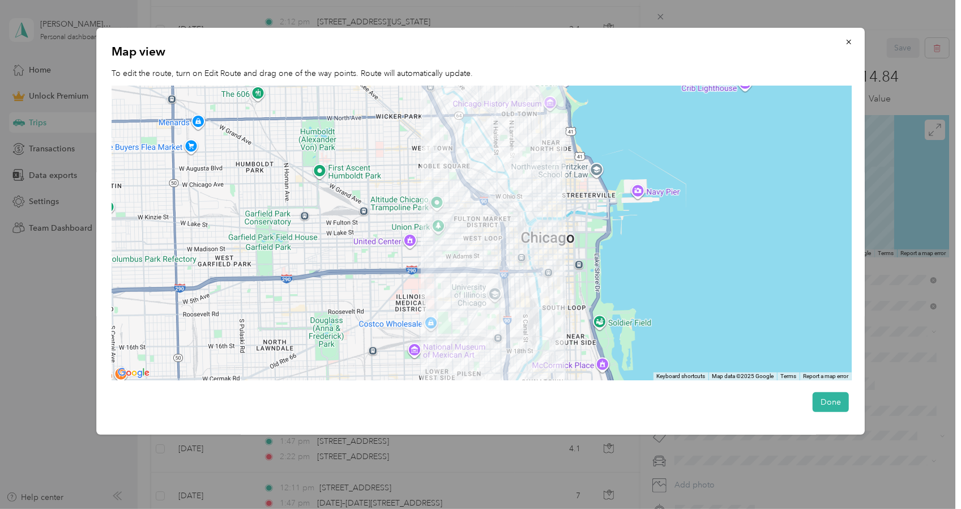
click at [44, 357] on div at bounding box center [480, 254] width 961 height 509
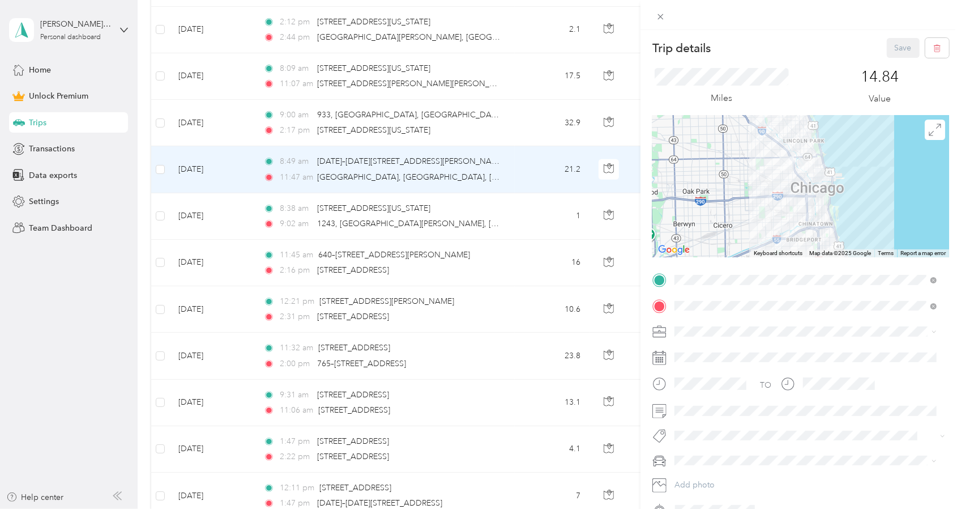
click at [359, 127] on div "Trip details Save This trip cannot be edited because it is either under review,…" at bounding box center [480, 254] width 961 height 509
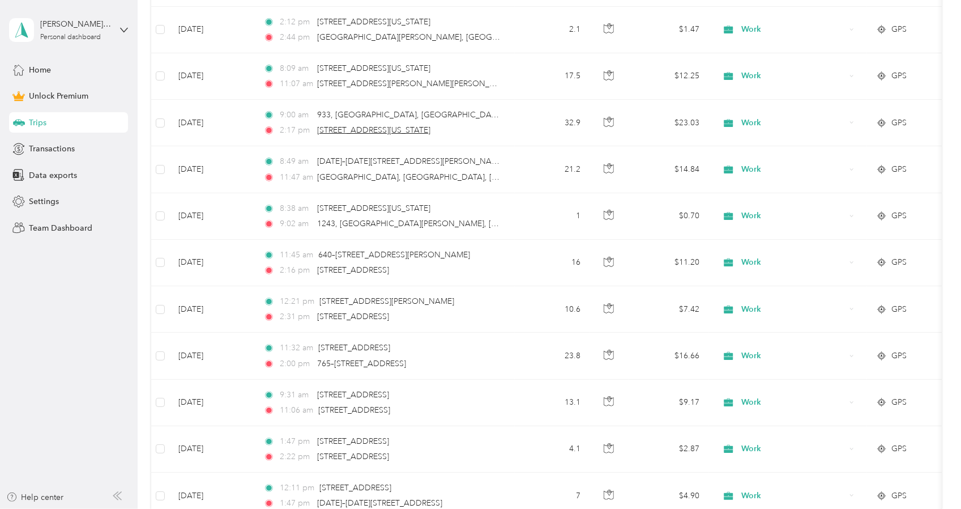
drag, startPoint x: 368, startPoint y: 127, endPoint x: 401, endPoint y: 127, distance: 33.4
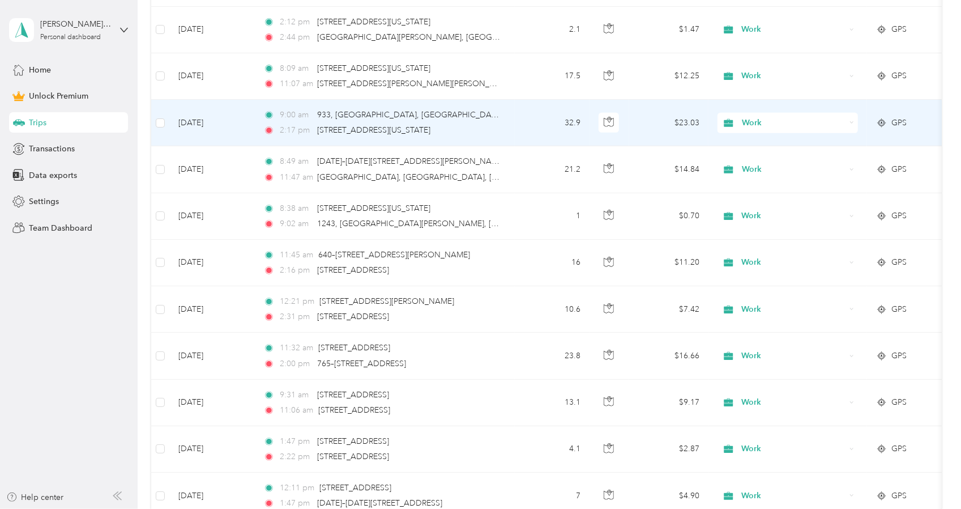
click at [541, 121] on td "32.9" at bounding box center [552, 123] width 75 height 46
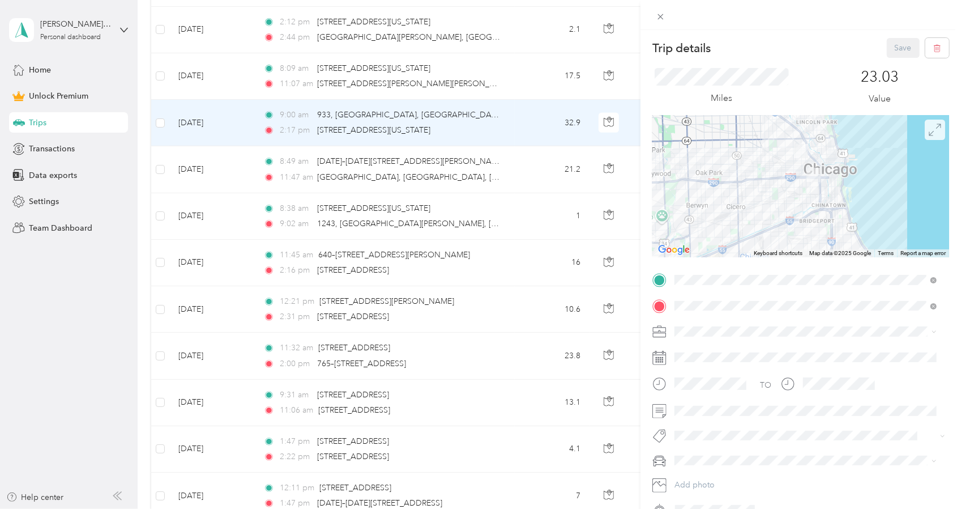
click at [929, 128] on icon at bounding box center [935, 129] width 12 height 12
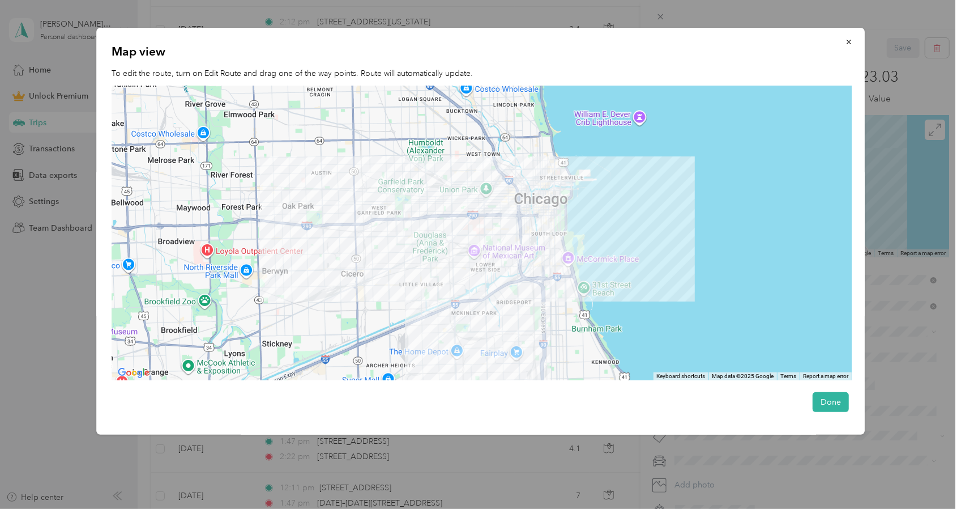
click at [234, 462] on div at bounding box center [480, 254] width 961 height 509
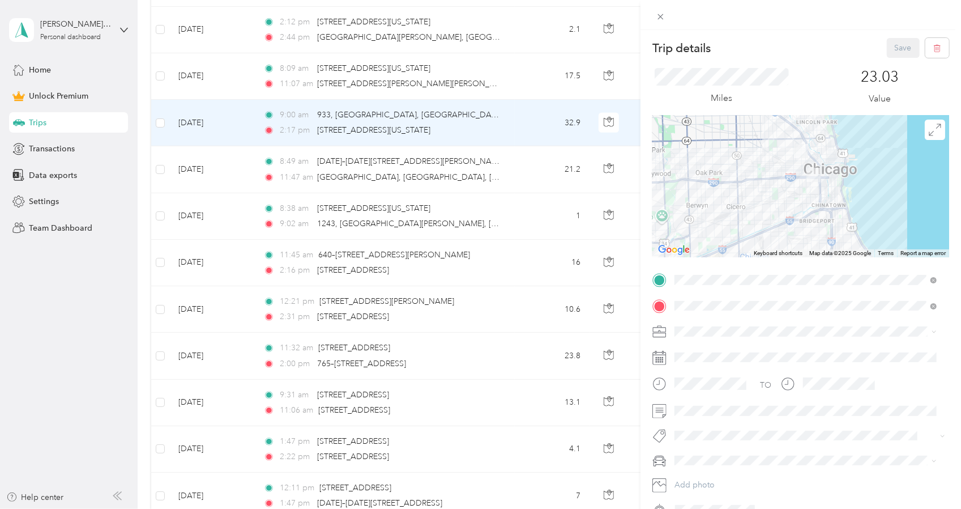
click at [527, 93] on div "Trip details Save This trip cannot be edited because it is either under review,…" at bounding box center [480, 254] width 961 height 509
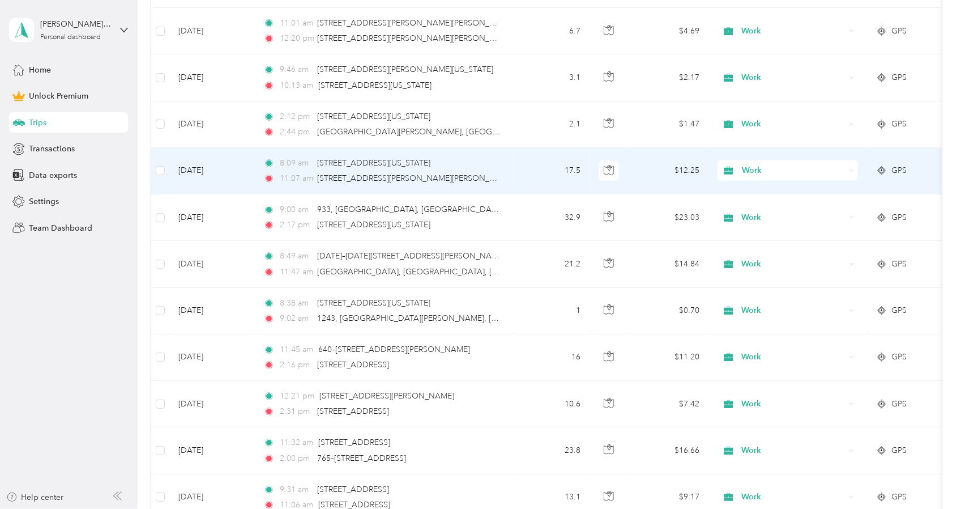
scroll to position [435, 0]
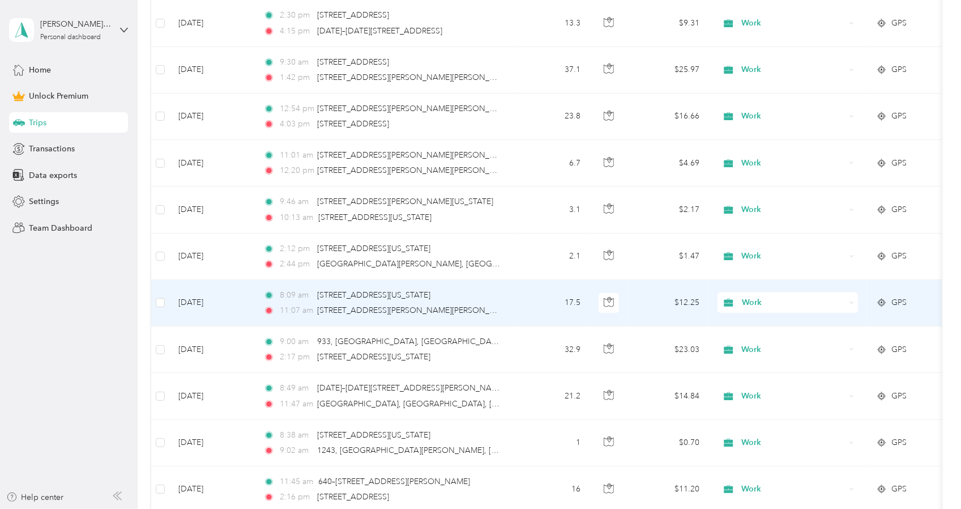
click at [555, 293] on td "17.5" at bounding box center [552, 303] width 75 height 46
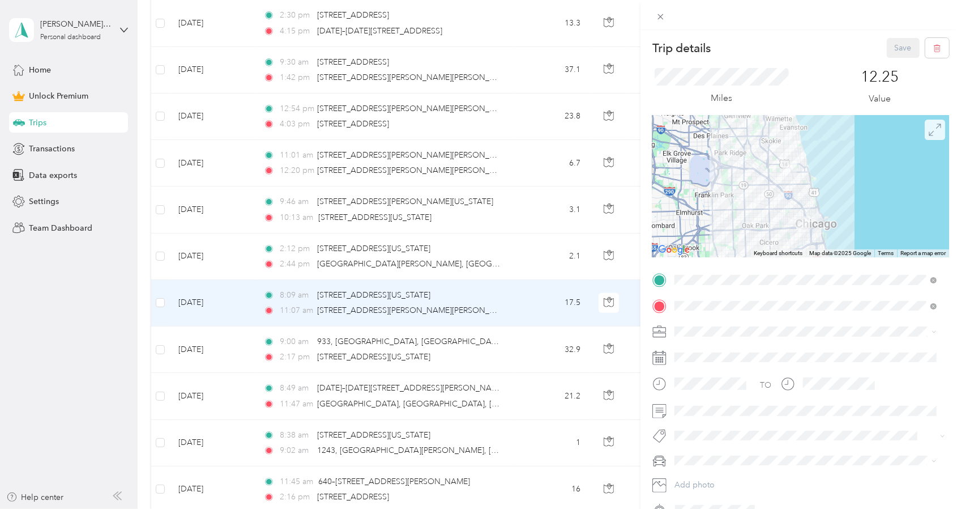
click at [925, 136] on span at bounding box center [935, 129] width 20 height 20
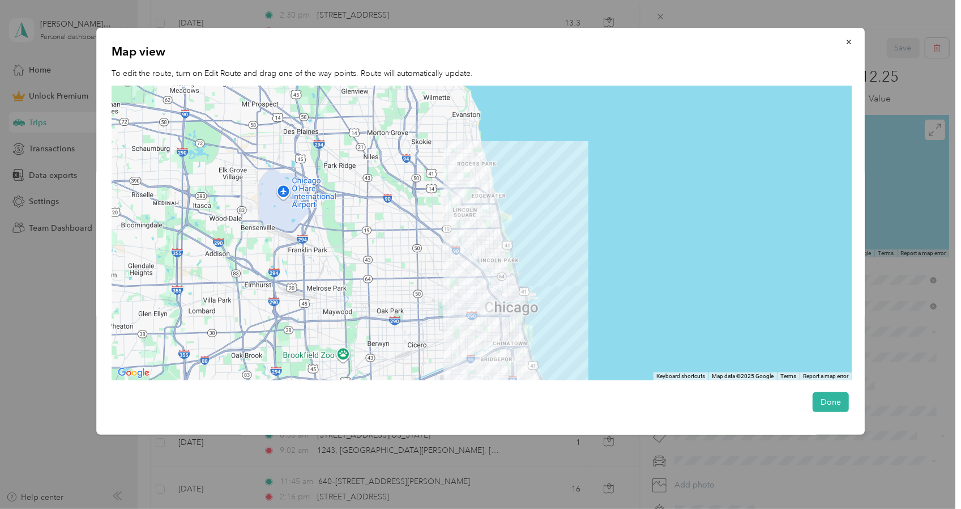
click at [138, 368] on img "Open this area in Google Maps (opens a new window)" at bounding box center [133, 372] width 37 height 15
click at [79, 301] on div at bounding box center [480, 254] width 961 height 509
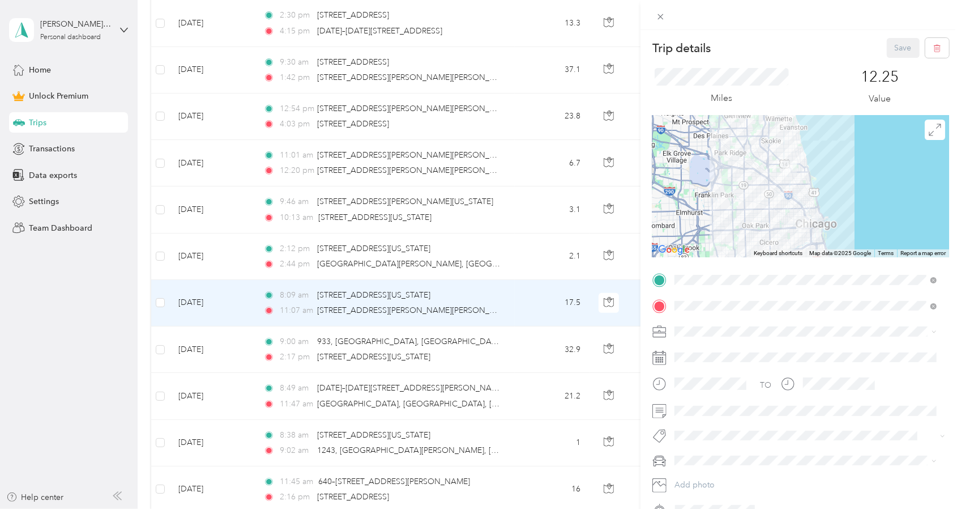
click at [520, 249] on div "Trip details Save This trip cannot be edited because it is either under review,…" at bounding box center [480, 254] width 961 height 509
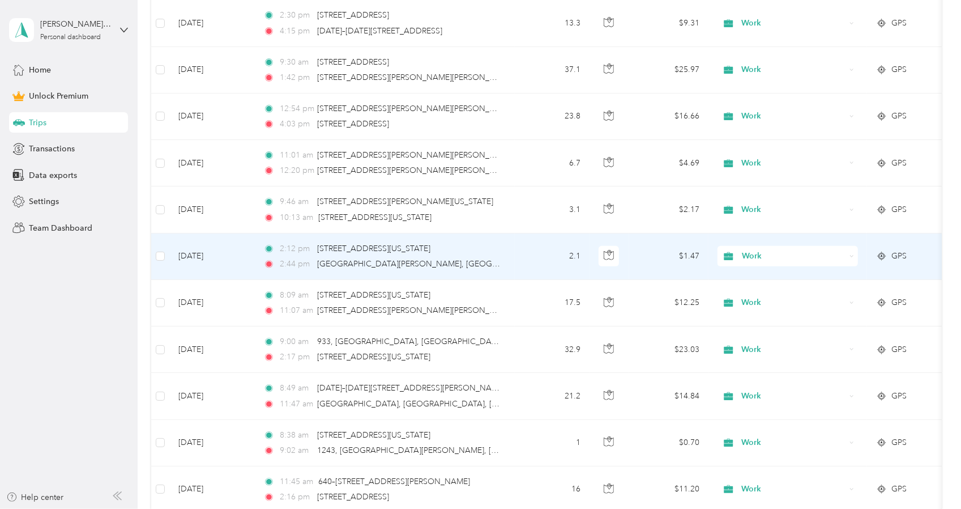
click at [540, 250] on td "2.1" at bounding box center [552, 256] width 75 height 46
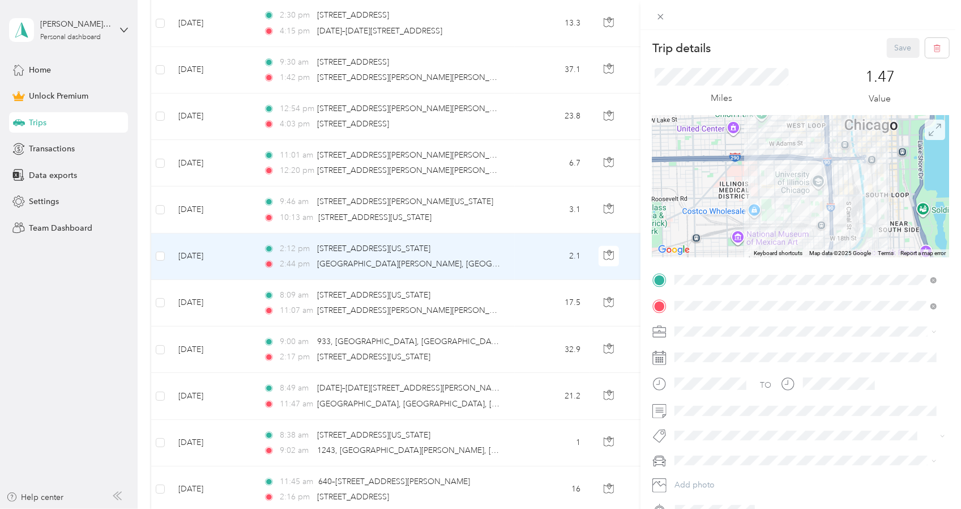
click at [929, 127] on icon at bounding box center [935, 129] width 12 height 12
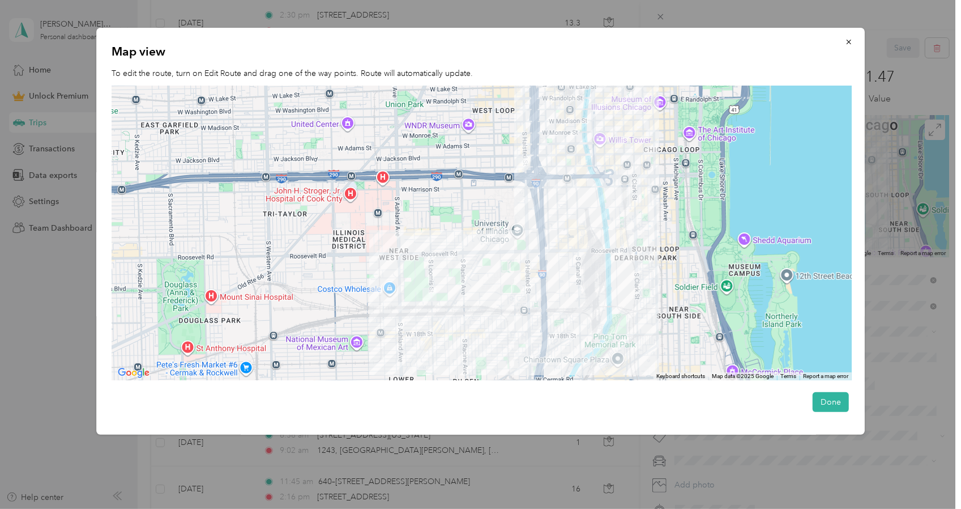
click at [96, 261] on div "Map view To edit the route, turn on Edit Route and drag one of the way points. …" at bounding box center [480, 231] width 769 height 407
click at [78, 268] on div at bounding box center [480, 254] width 961 height 509
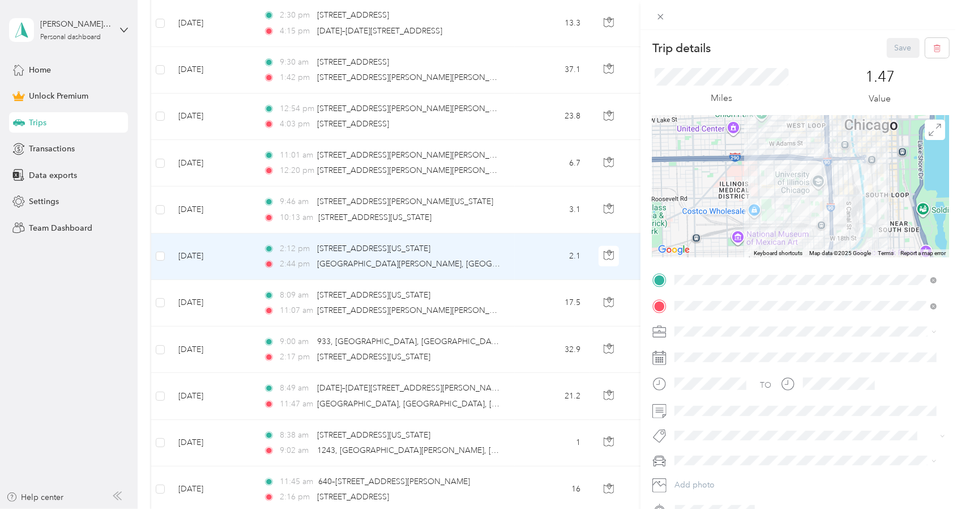
click at [526, 256] on div "Trip details Save This trip cannot be edited because it is either under review,…" at bounding box center [480, 254] width 961 height 509
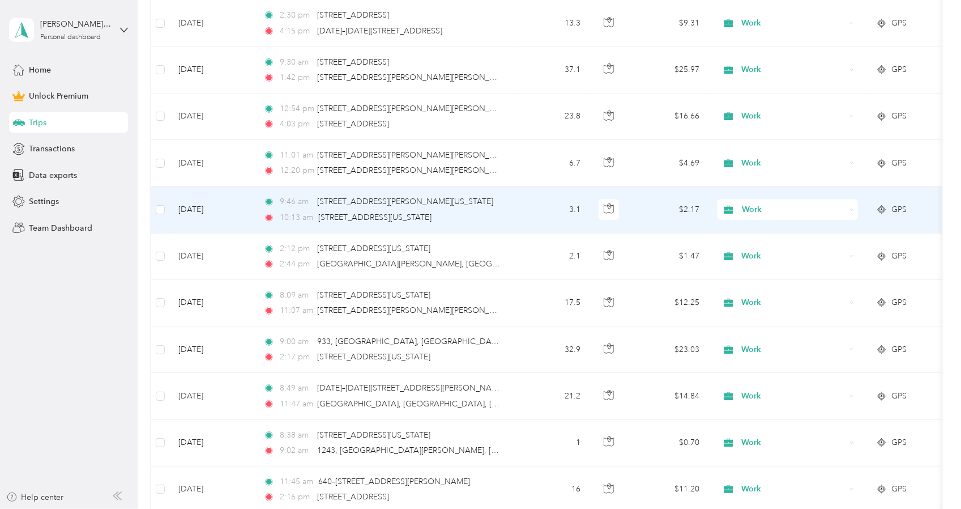
click at [539, 214] on td "3.1" at bounding box center [552, 209] width 75 height 46
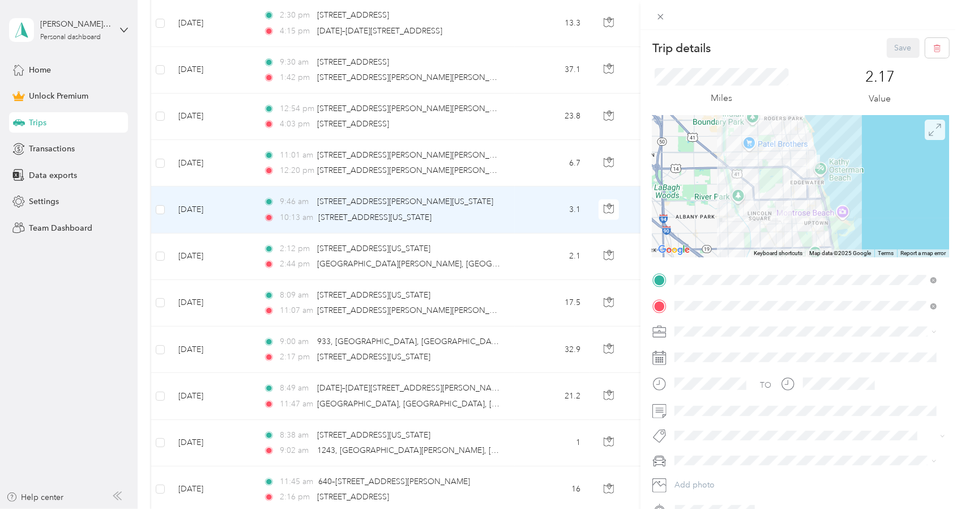
click at [929, 132] on icon at bounding box center [935, 129] width 12 height 12
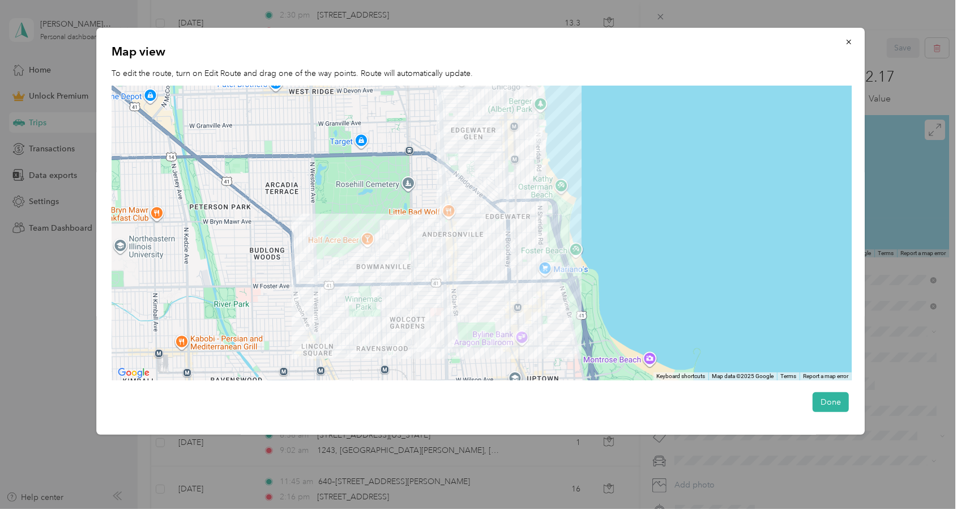
click at [467, 447] on div at bounding box center [480, 254] width 961 height 509
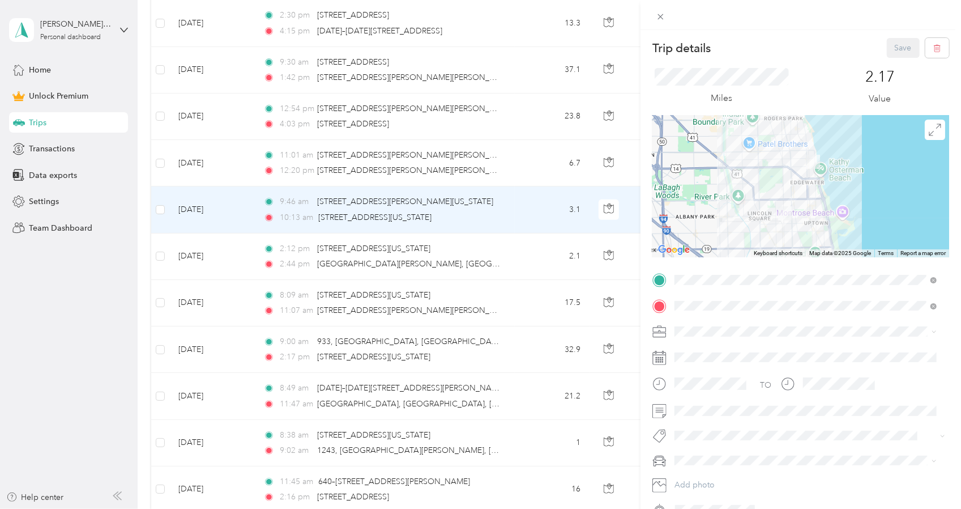
click at [236, 175] on div "Trip details Save This trip cannot be edited because it is either under review,…" at bounding box center [480, 254] width 961 height 509
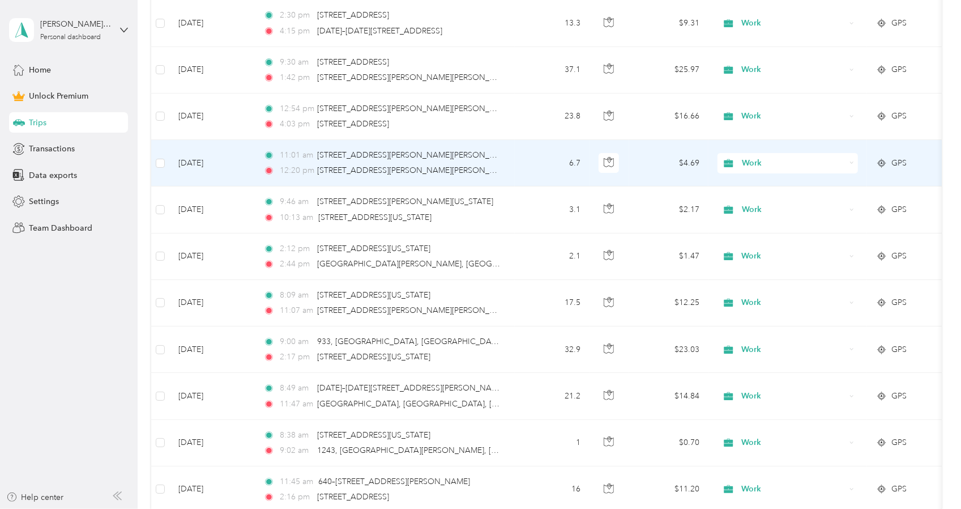
click at [236, 175] on td "[DATE]" at bounding box center [211, 163] width 85 height 46
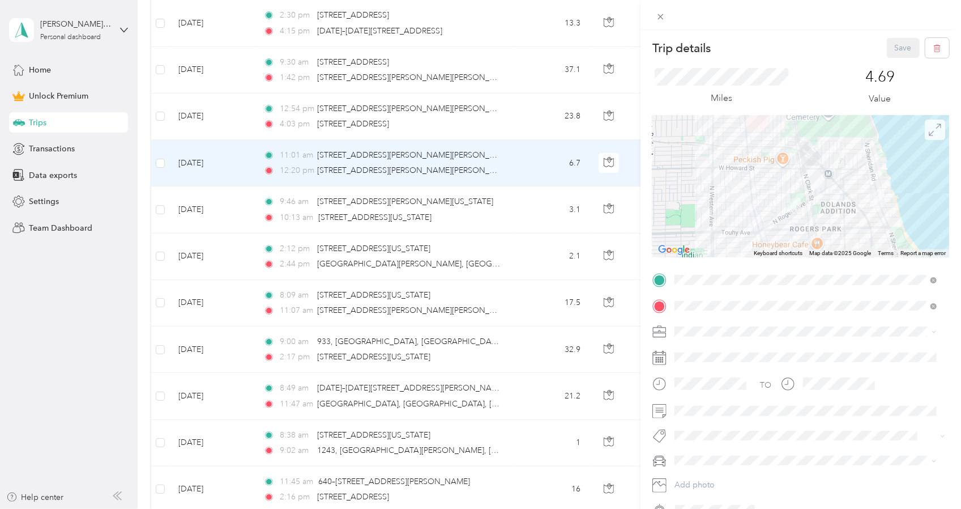
click at [929, 134] on icon at bounding box center [935, 129] width 12 height 12
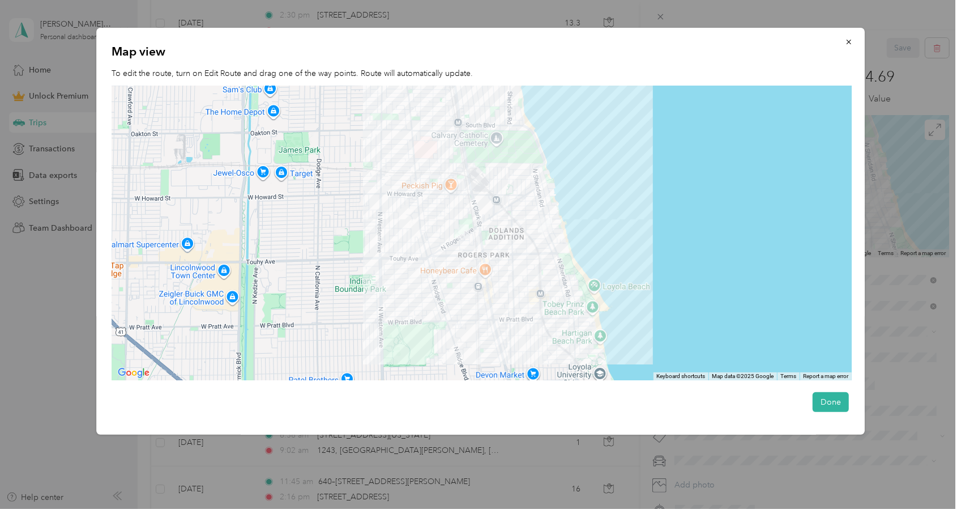
click at [634, 463] on div at bounding box center [480, 254] width 961 height 509
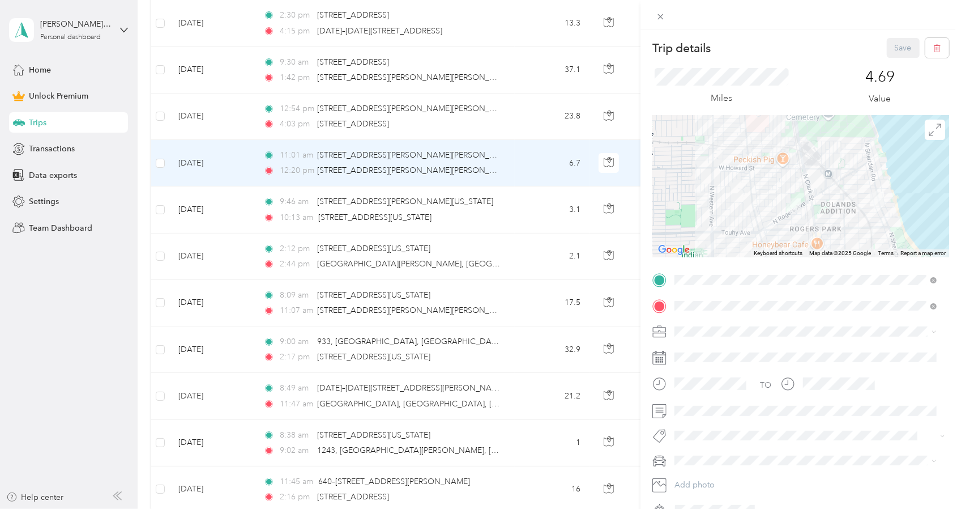
click at [523, 121] on div "Trip details Save This trip cannot be edited because it is either under review,…" at bounding box center [480, 254] width 961 height 509
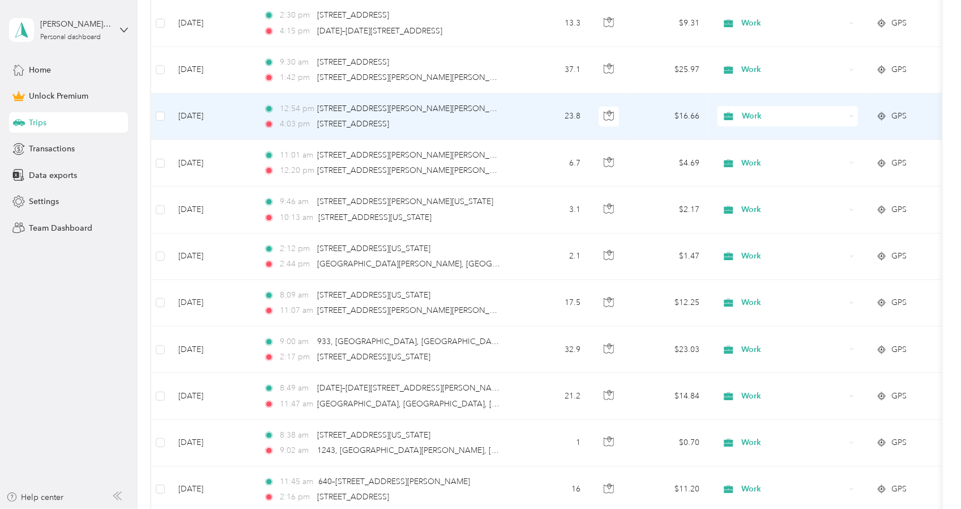
click at [544, 105] on td "23.8" at bounding box center [552, 116] width 75 height 46
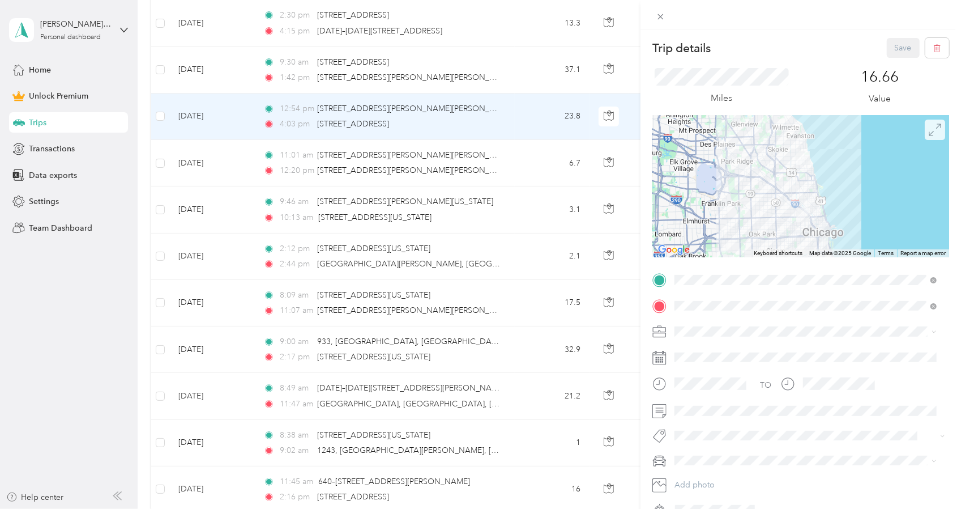
click at [929, 132] on icon at bounding box center [935, 129] width 12 height 12
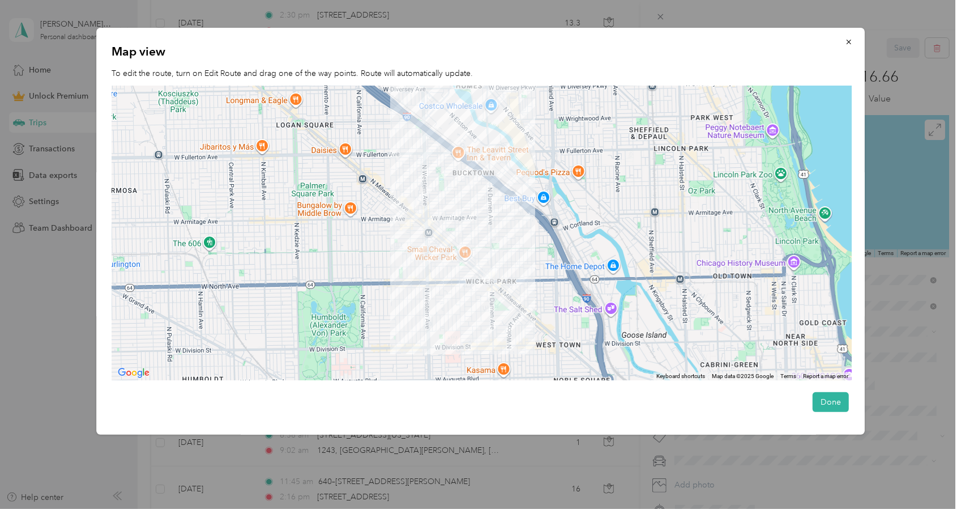
drag, startPoint x: 538, startPoint y: 327, endPoint x: 528, endPoint y: 221, distance: 106.4
click at [529, 221] on div at bounding box center [482, 233] width 740 height 295
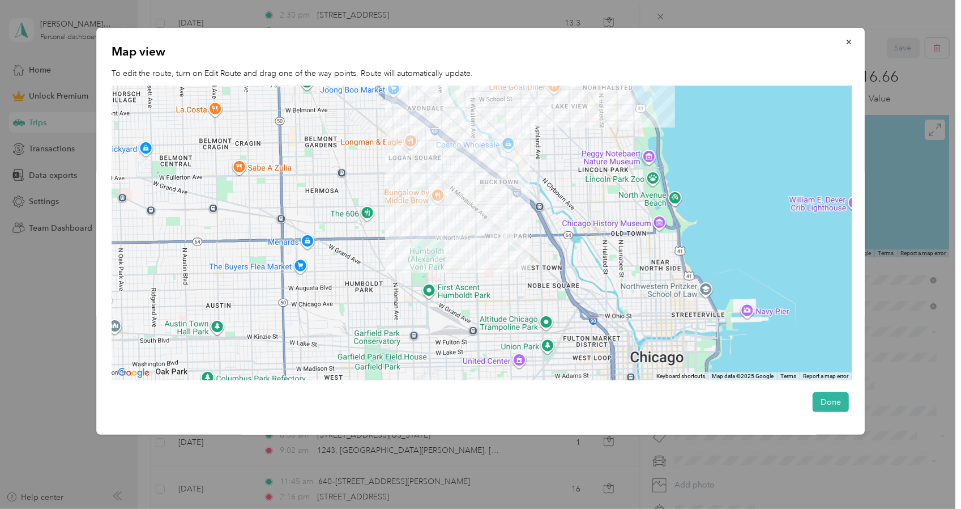
click at [729, 465] on div at bounding box center [480, 254] width 961 height 509
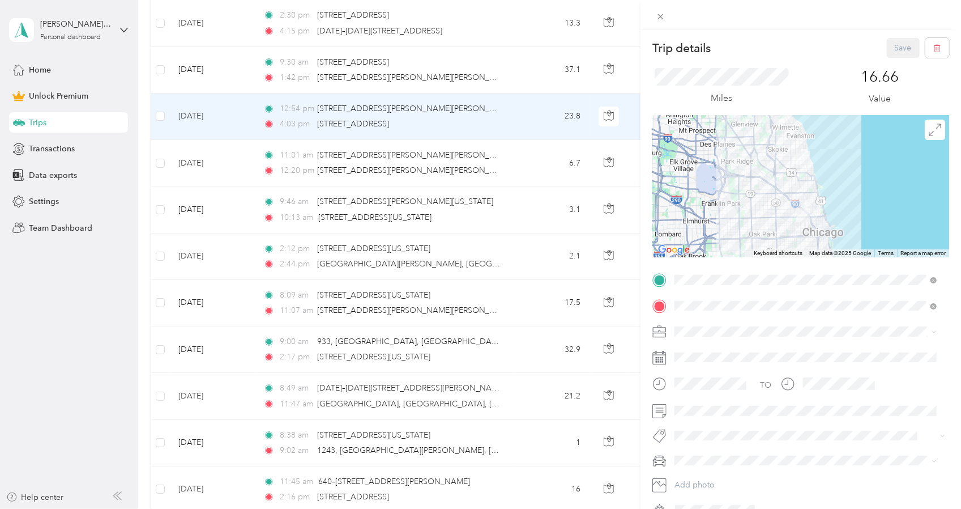
click at [497, 197] on div "Trip details Save This trip cannot be edited because it is either under review,…" at bounding box center [480, 254] width 961 height 509
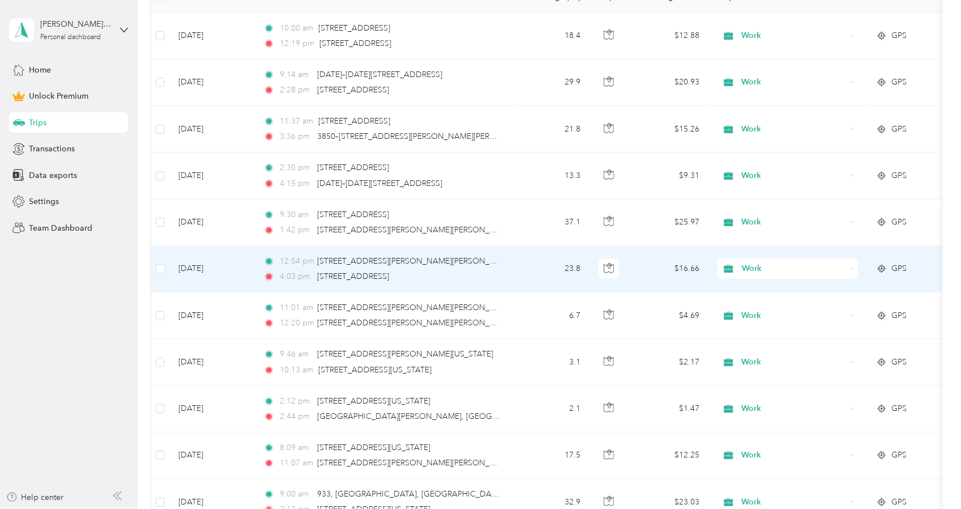
scroll to position [227, 0]
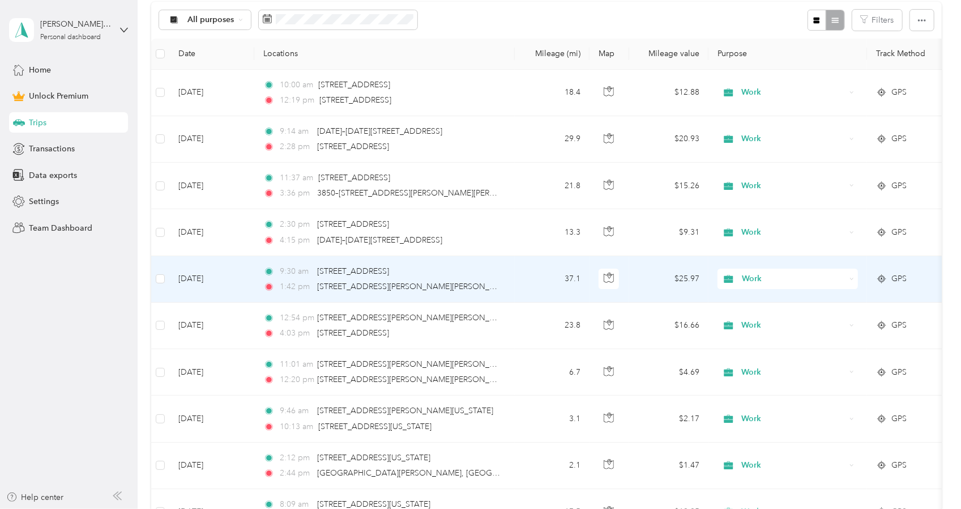
click at [527, 286] on td "37.1" at bounding box center [552, 279] width 75 height 46
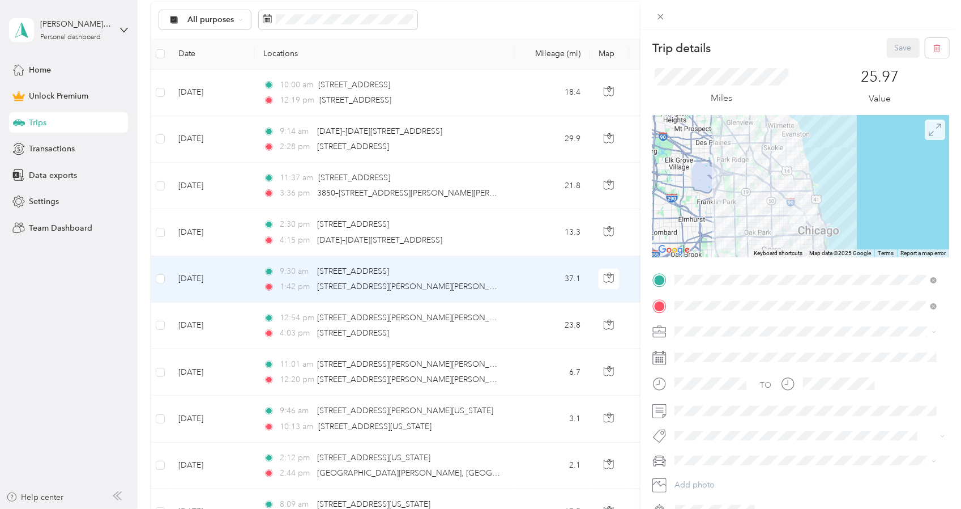
click at [929, 127] on icon at bounding box center [934, 128] width 11 height 11
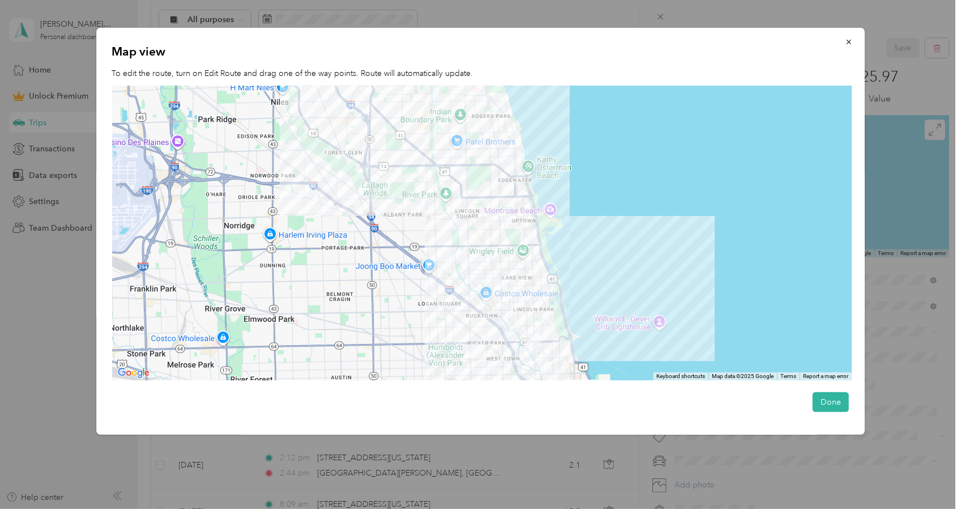
drag, startPoint x: 559, startPoint y: 227, endPoint x: 643, endPoint y: 220, distance: 84.1
click at [643, 220] on div at bounding box center [482, 233] width 740 height 295
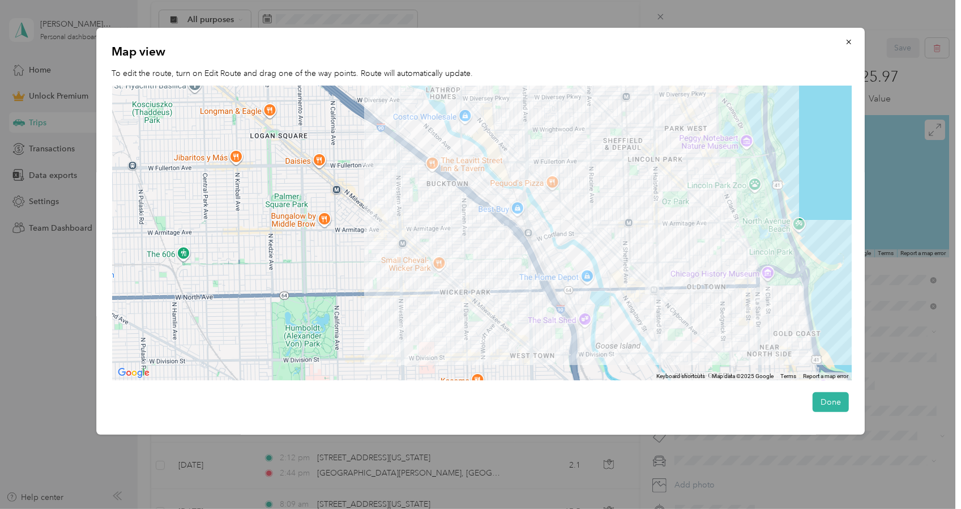
drag, startPoint x: 528, startPoint y: 262, endPoint x: 605, endPoint y: 96, distance: 182.4
click at [605, 96] on div at bounding box center [482, 233] width 740 height 295
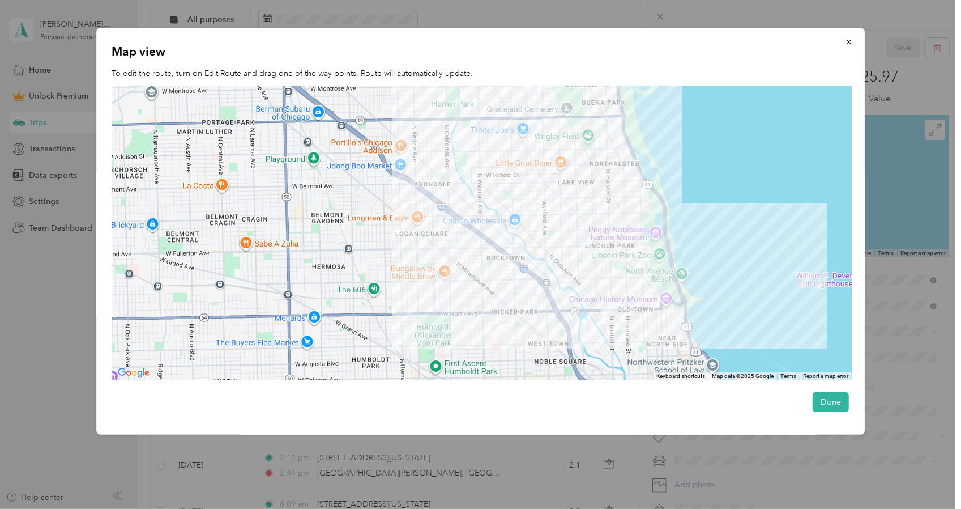
drag, startPoint x: 638, startPoint y: 104, endPoint x: 630, endPoint y: 284, distance: 180.3
click at [630, 284] on div at bounding box center [482, 233] width 740 height 295
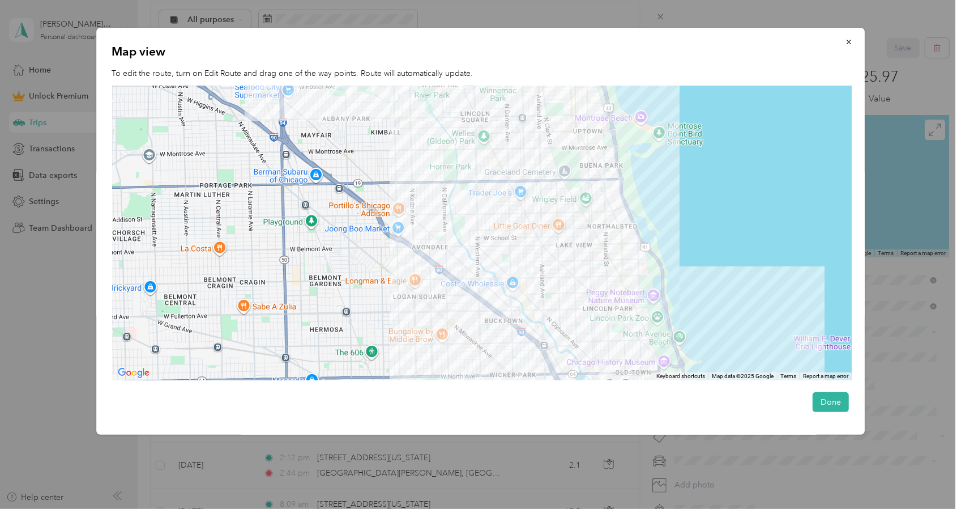
drag, startPoint x: 634, startPoint y: 216, endPoint x: 631, endPoint y: 275, distance: 58.4
click at [631, 275] on div at bounding box center [482, 233] width 740 height 295
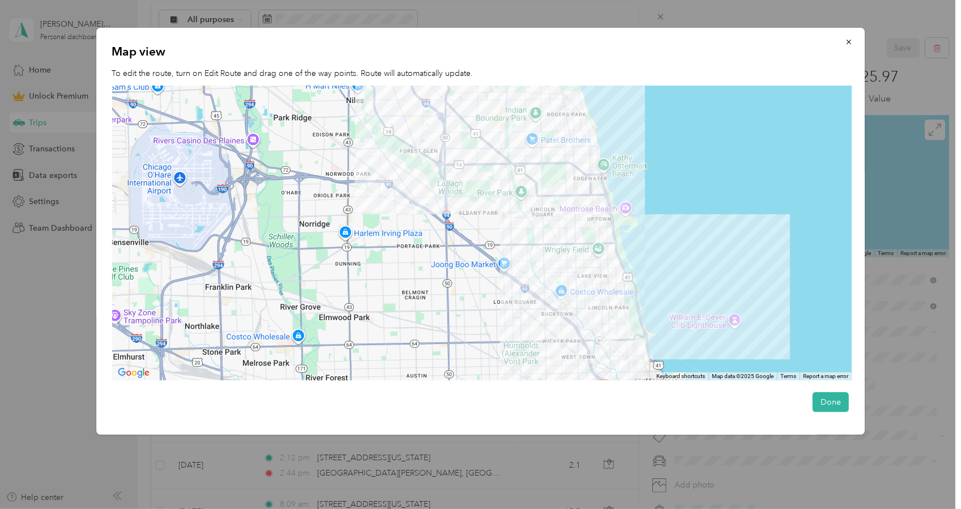
drag, startPoint x: 637, startPoint y: 237, endPoint x: 629, endPoint y: 262, distance: 26.7
click at [629, 262] on div at bounding box center [482, 233] width 740 height 295
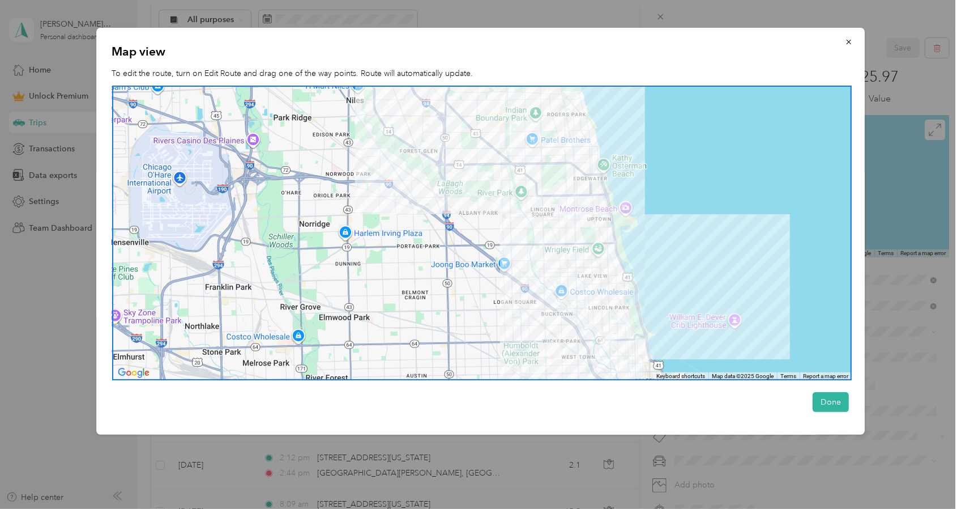
click at [359, 479] on div at bounding box center [480, 254] width 961 height 509
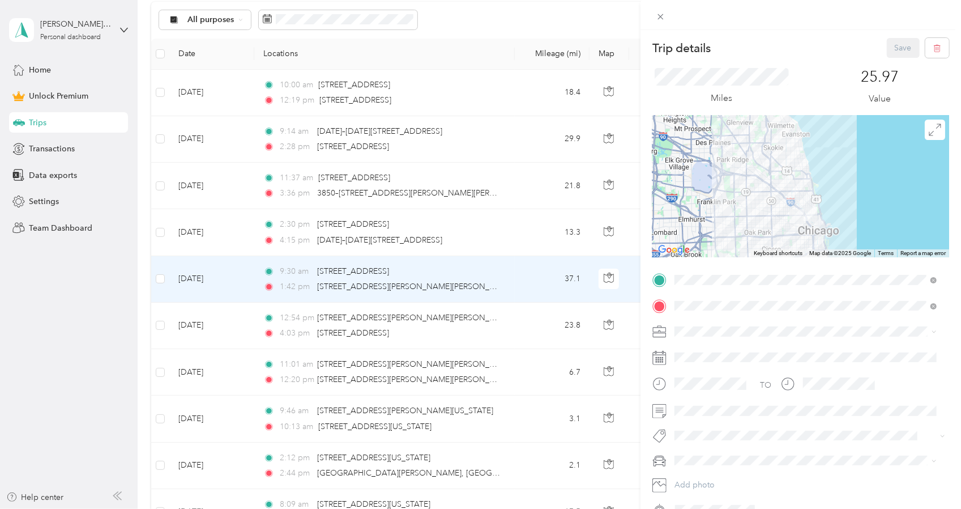
click at [522, 236] on div "Trip details Save This trip cannot be edited because it is either under review,…" at bounding box center [480, 254] width 961 height 509
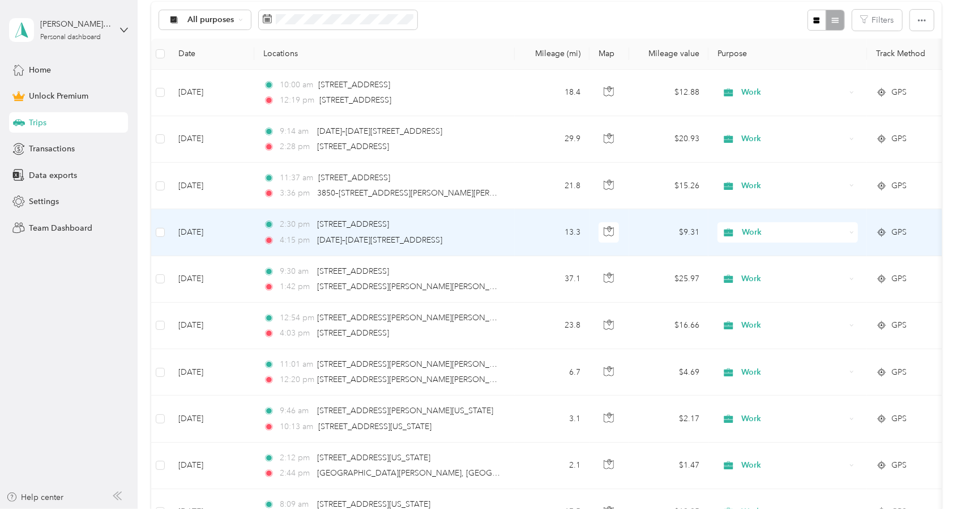
click at [522, 236] on td "13.3" at bounding box center [552, 232] width 75 height 46
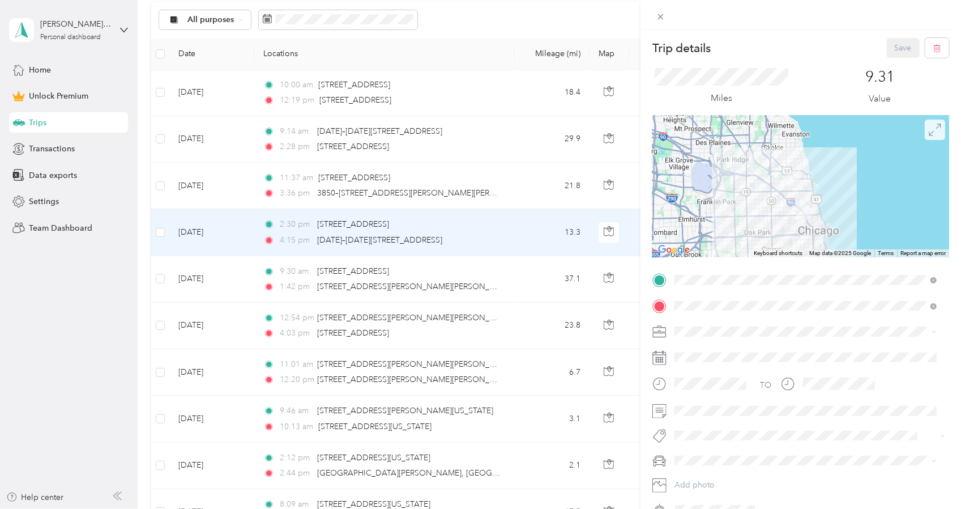
click at [929, 127] on icon at bounding box center [935, 129] width 12 height 12
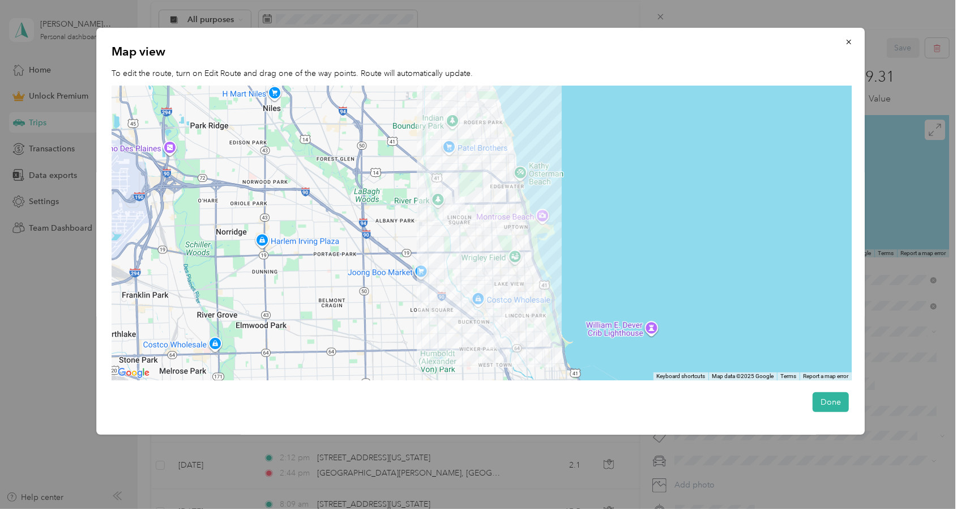
click at [572, 481] on div at bounding box center [480, 254] width 961 height 509
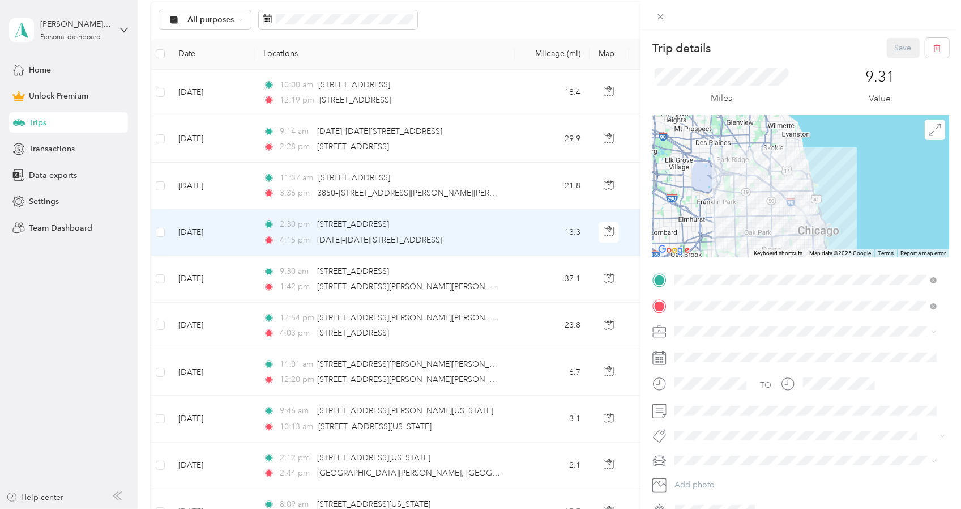
click at [234, 183] on div "Trip details Save This trip cannot be edited because it is either under review,…" at bounding box center [480, 254] width 961 height 509
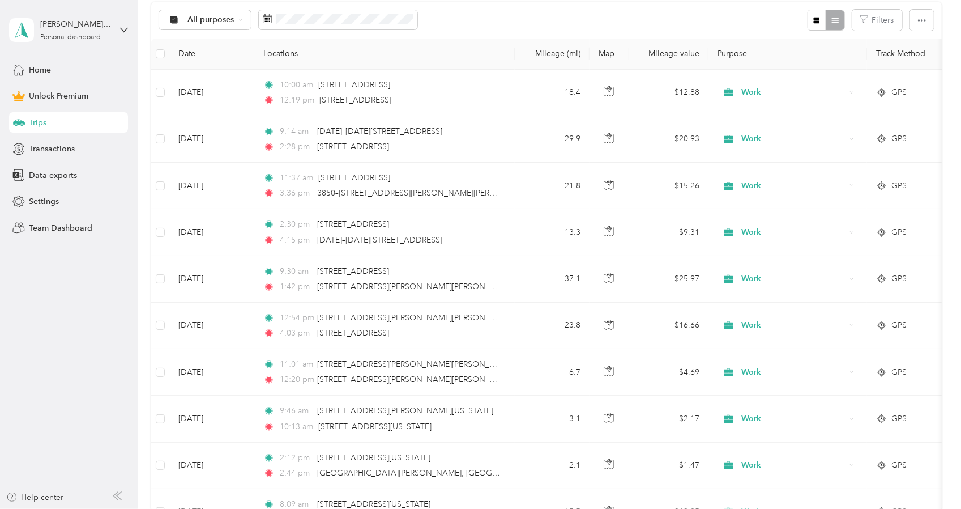
click at [234, 183] on div at bounding box center [480, 254] width 961 height 509
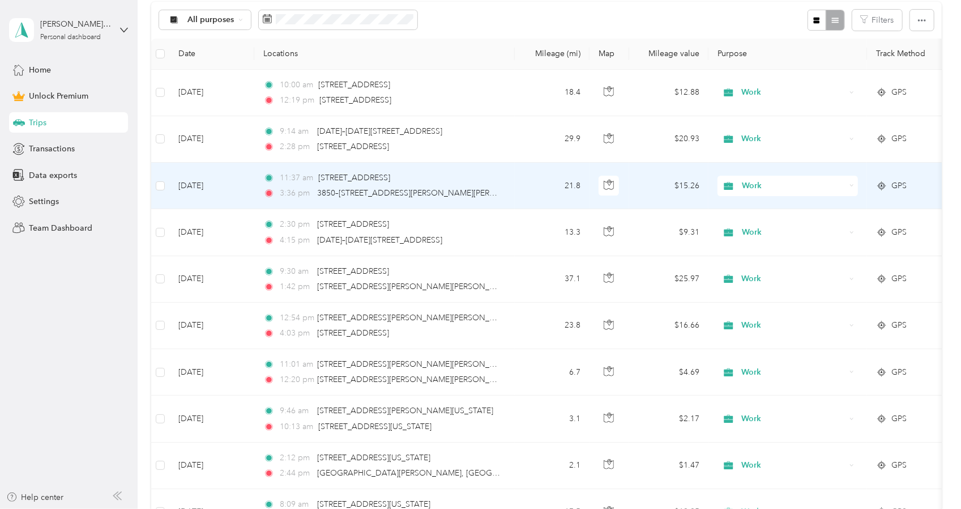
click at [234, 183] on td "[DATE]" at bounding box center [211, 186] width 85 height 46
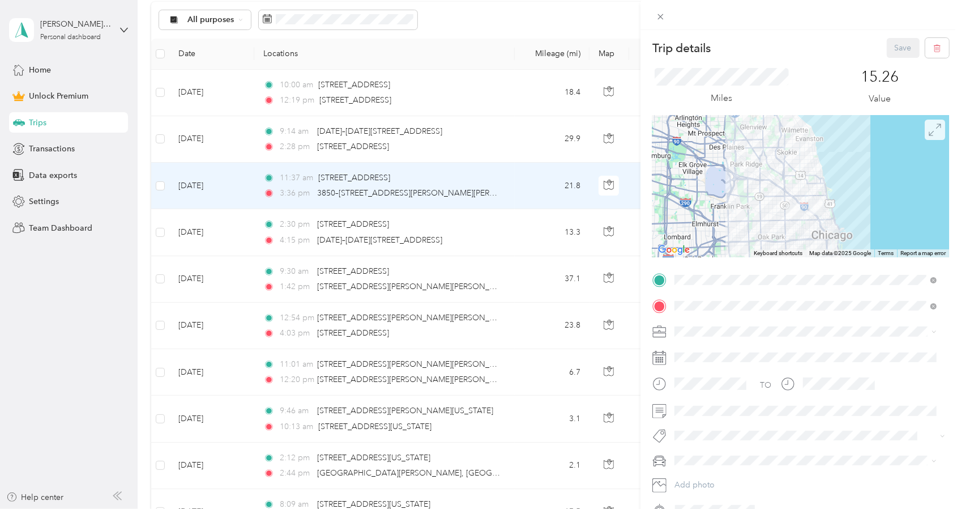
click at [925, 136] on span at bounding box center [935, 129] width 20 height 20
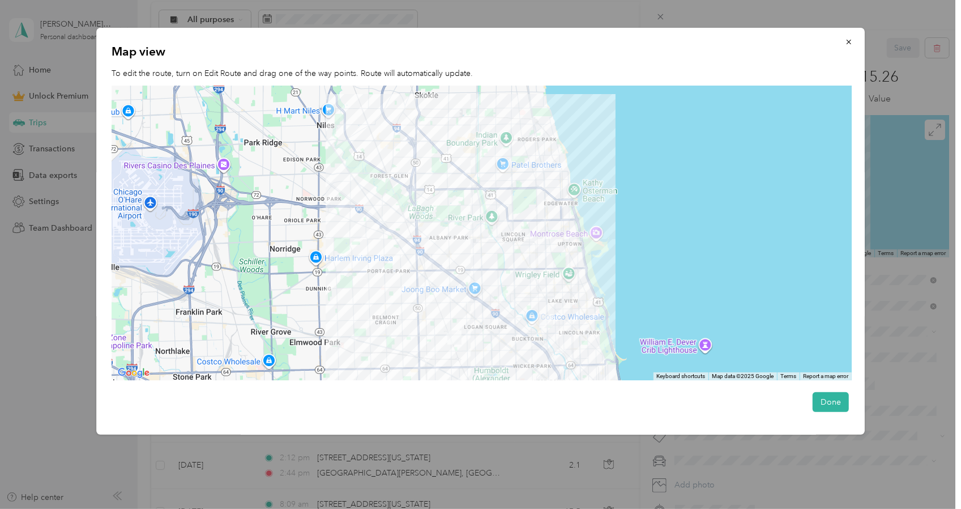
click at [330, 480] on div at bounding box center [480, 254] width 961 height 509
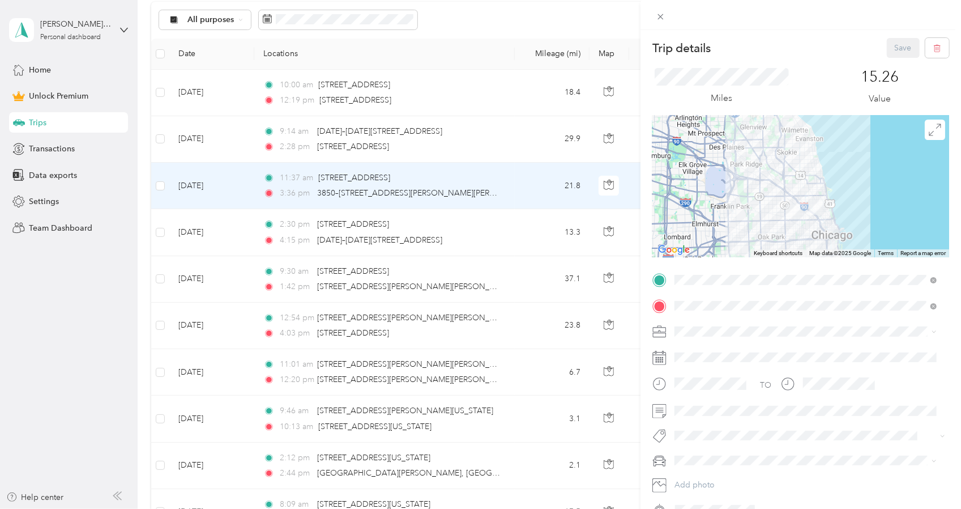
click at [500, 138] on div "Trip details Save This trip cannot be edited because it is either under review,…" at bounding box center [480, 254] width 961 height 509
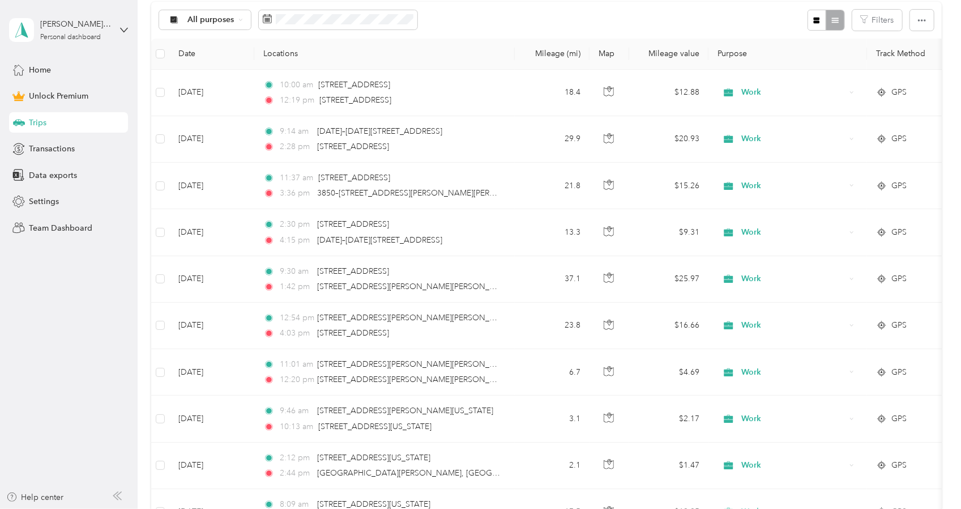
click at [515, 135] on td "29.9" at bounding box center [552, 139] width 75 height 46
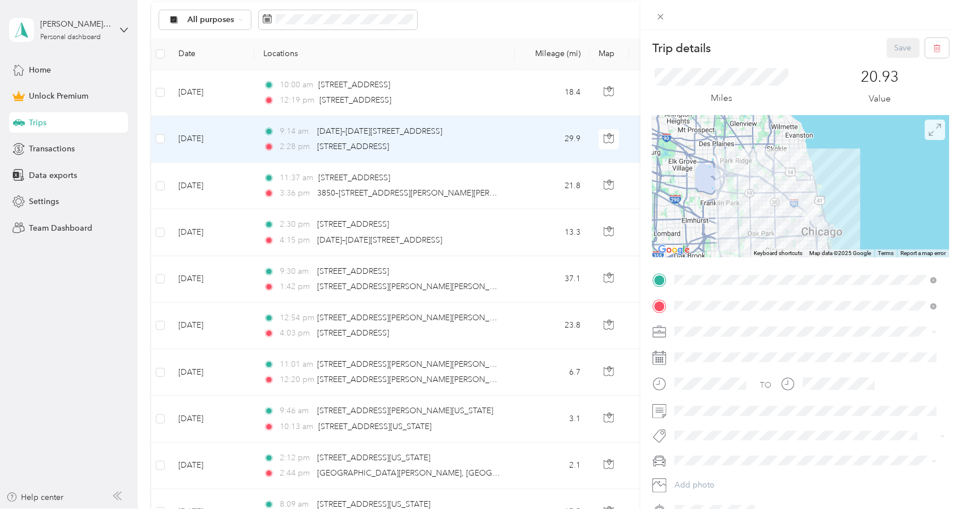
click at [929, 135] on icon at bounding box center [935, 129] width 12 height 12
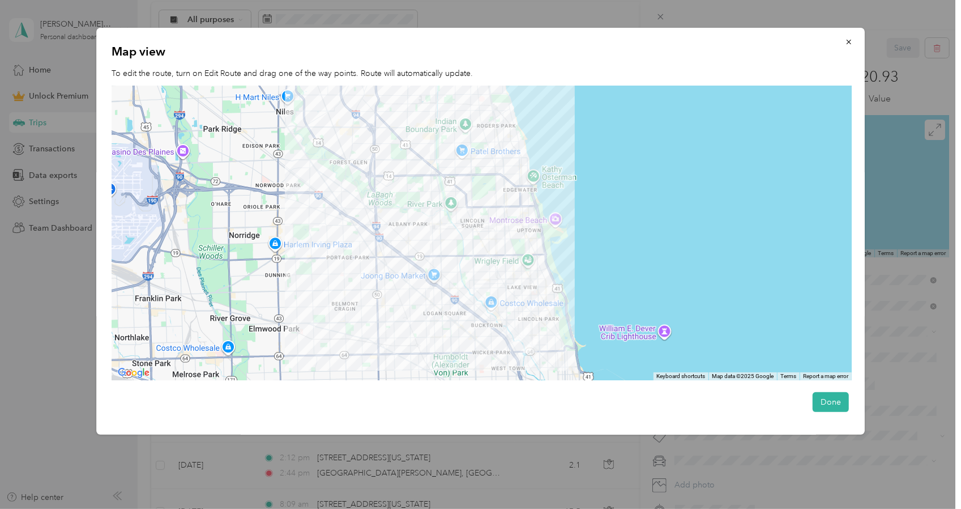
click at [382, 506] on div at bounding box center [480, 254] width 961 height 509
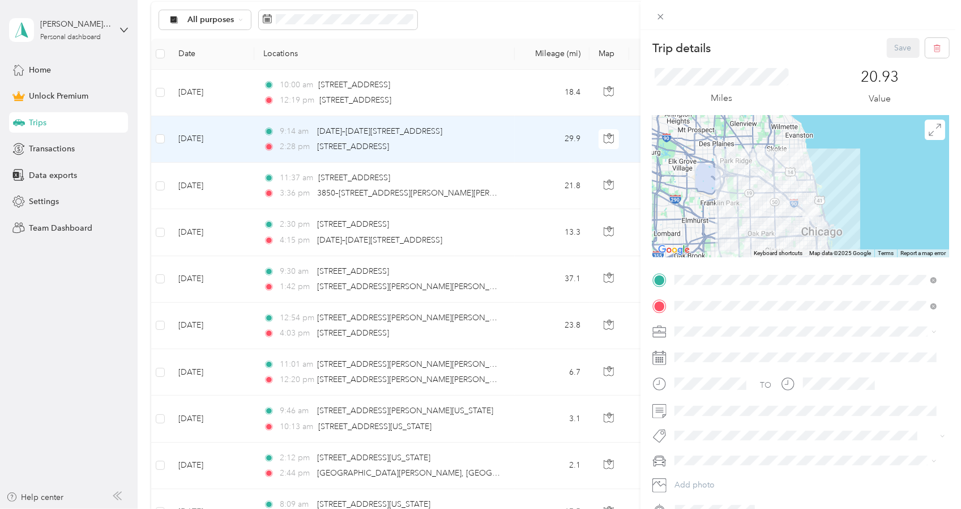
click at [526, 97] on div "Trip details Save This trip cannot be edited because it is either under review,…" at bounding box center [480, 254] width 961 height 509
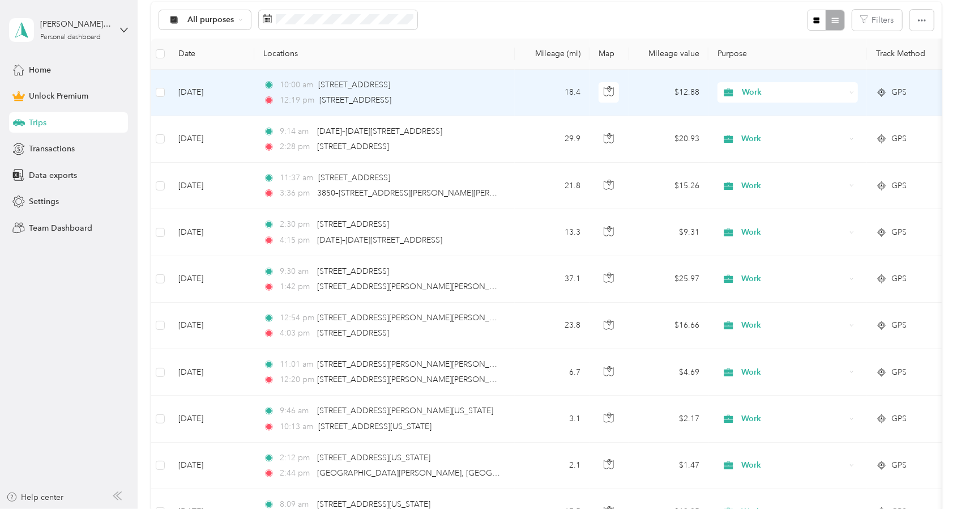
click at [526, 97] on td "18.4" at bounding box center [552, 93] width 75 height 46
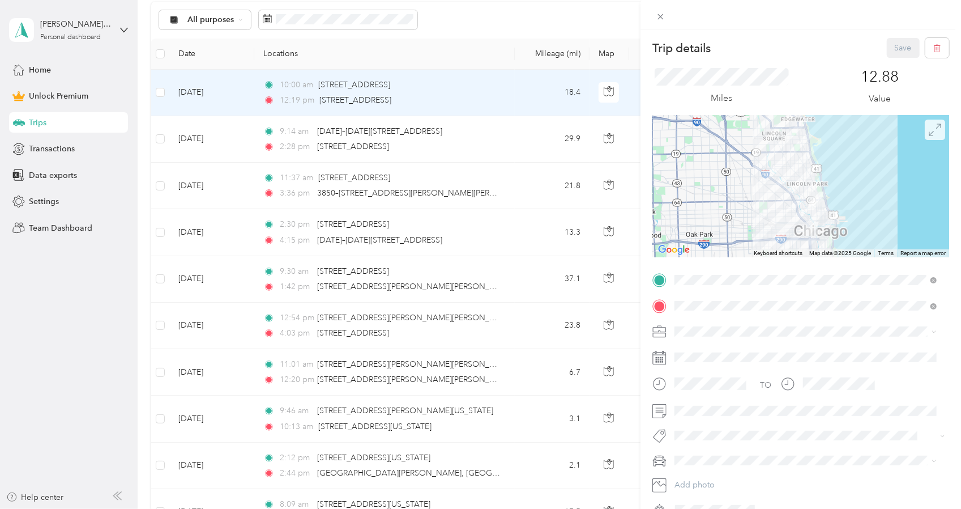
click at [929, 131] on icon at bounding box center [935, 129] width 12 height 12
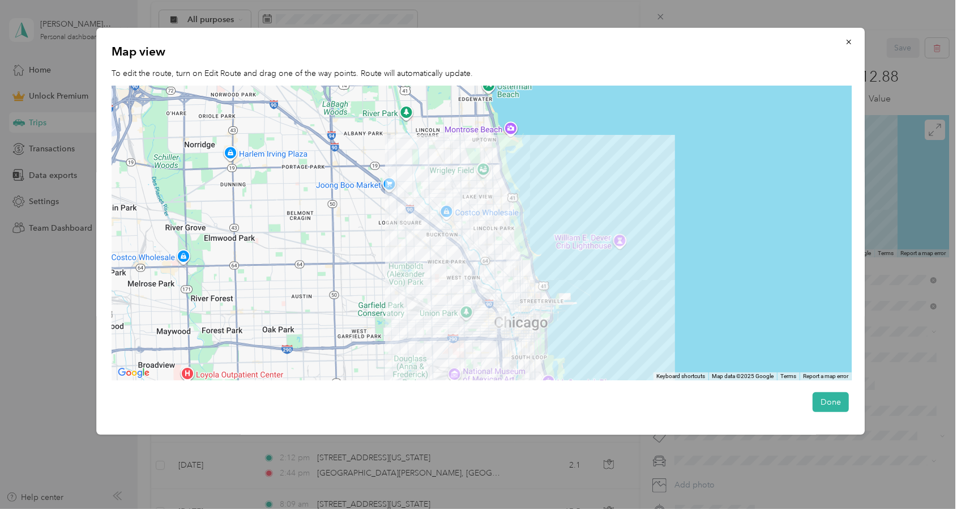
click at [586, 489] on div at bounding box center [480, 254] width 961 height 509
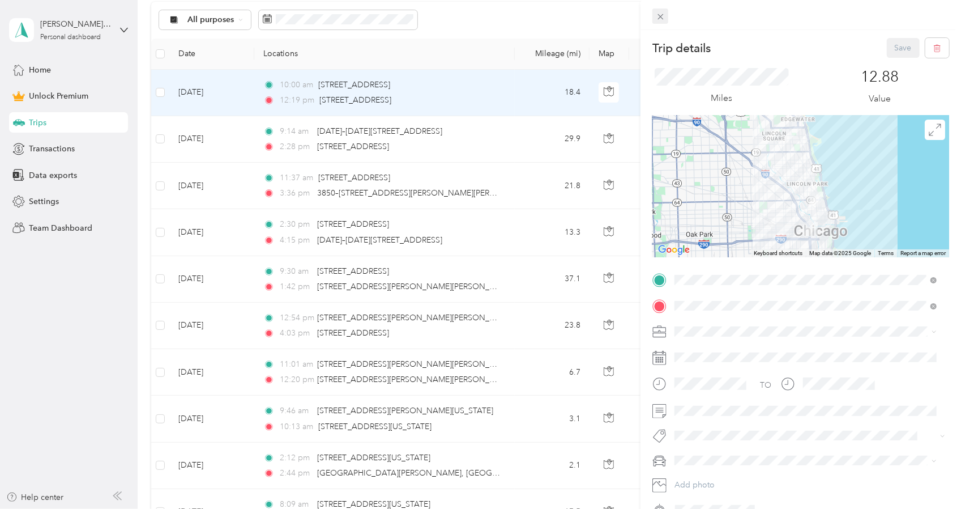
click at [660, 23] on div "Close" at bounding box center [660, 33] width 28 height 20
click at [664, 19] on icon at bounding box center [661, 17] width 10 height 10
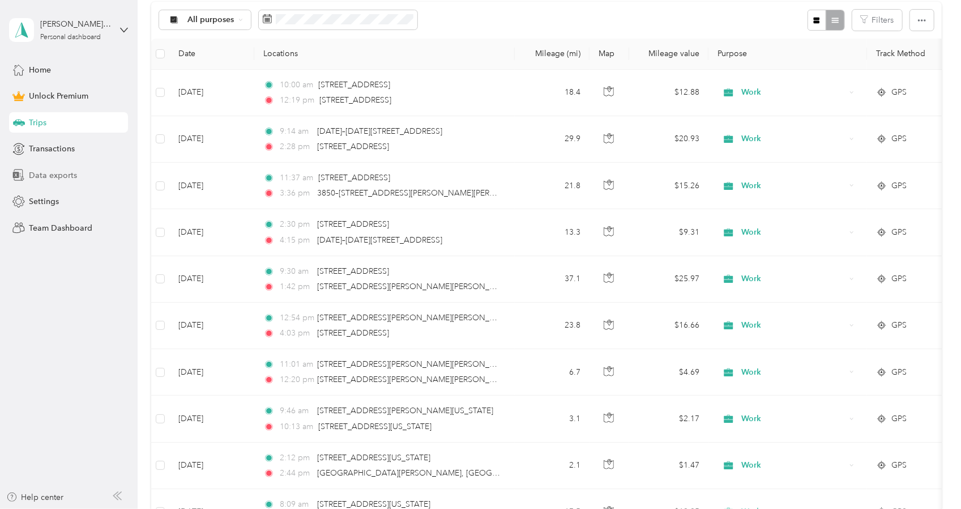
click at [67, 177] on span "Data exports" at bounding box center [53, 175] width 48 height 12
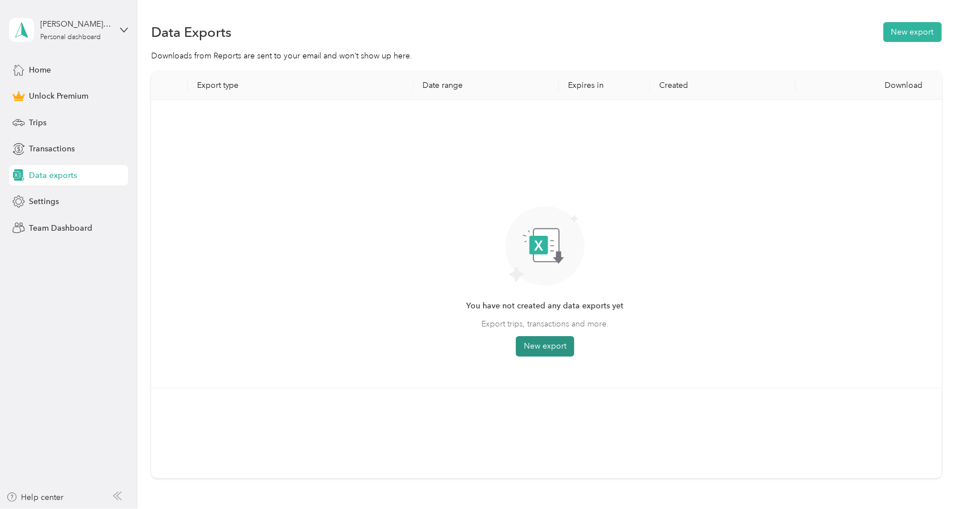
click at [556, 352] on button "New export" at bounding box center [545, 346] width 58 height 20
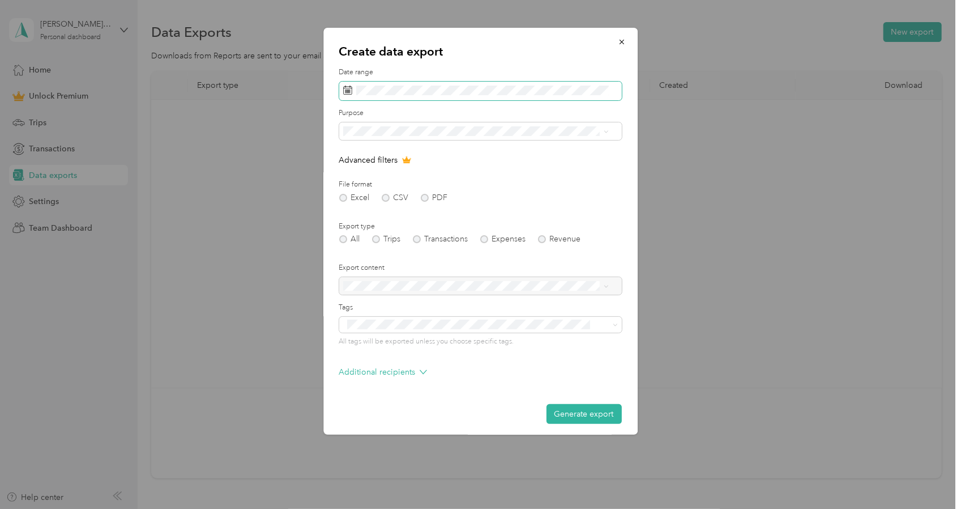
click at [368, 86] on span at bounding box center [480, 91] width 283 height 19
click at [348, 92] on rect at bounding box center [348, 92] width 1 height 1
click at [349, 86] on icon at bounding box center [347, 90] width 9 height 9
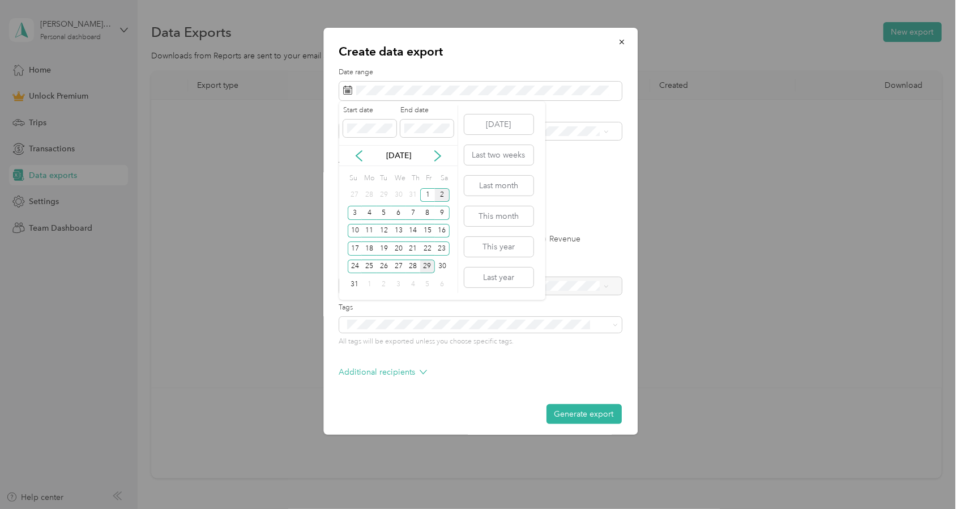
click at [442, 189] on div "2" at bounding box center [442, 195] width 15 height 14
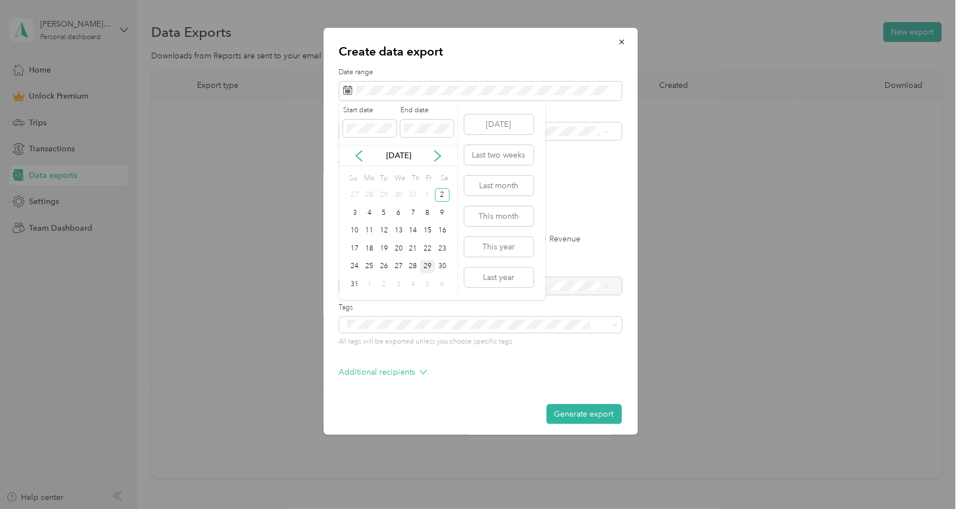
click at [429, 270] on div "29" at bounding box center [427, 266] width 15 height 14
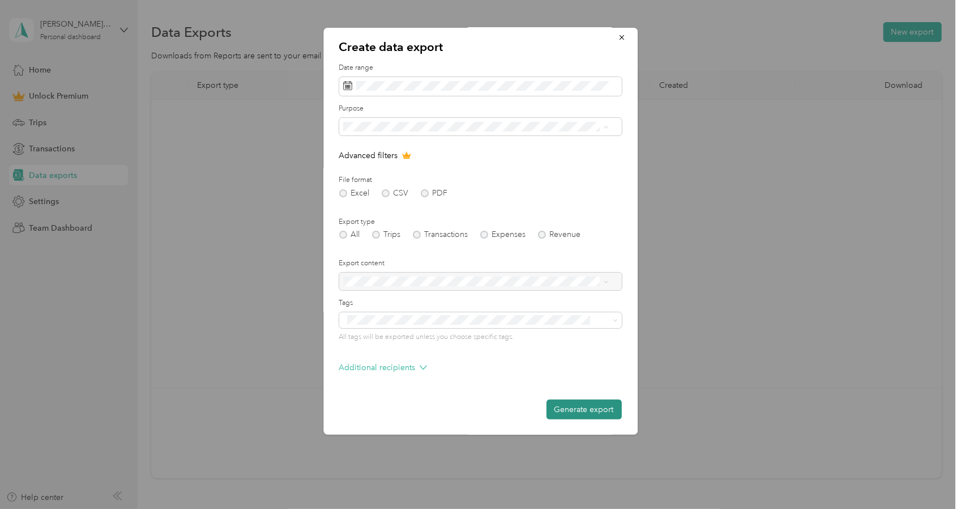
click at [596, 414] on button "Generate export" at bounding box center [583, 409] width 75 height 20
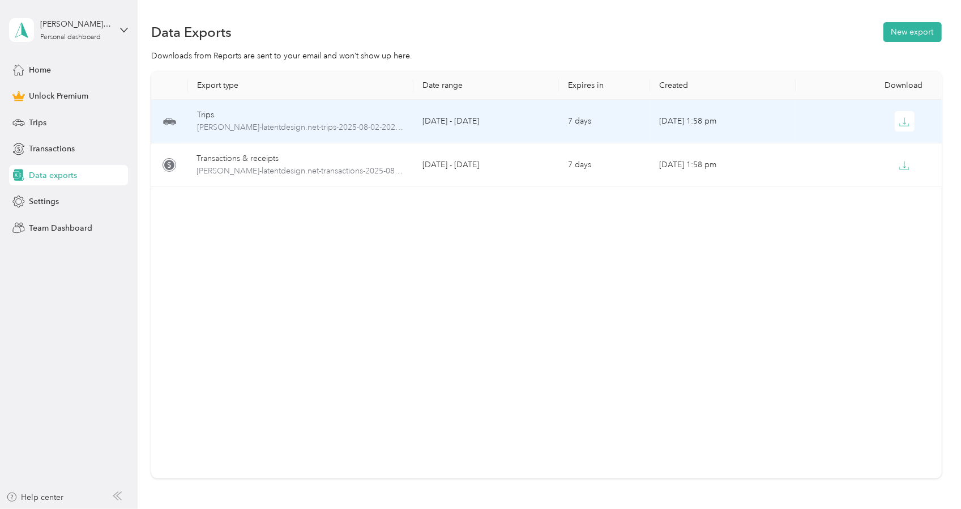
click at [312, 112] on div "Trips" at bounding box center [301, 115] width 208 height 12
click at [228, 129] on span "[PERSON_NAME]-latentdesign.net-trips-2025-08-02-2025-08-29.xlsx" at bounding box center [301, 127] width 208 height 12
click at [905, 124] on icon "button" at bounding box center [904, 122] width 10 height 10
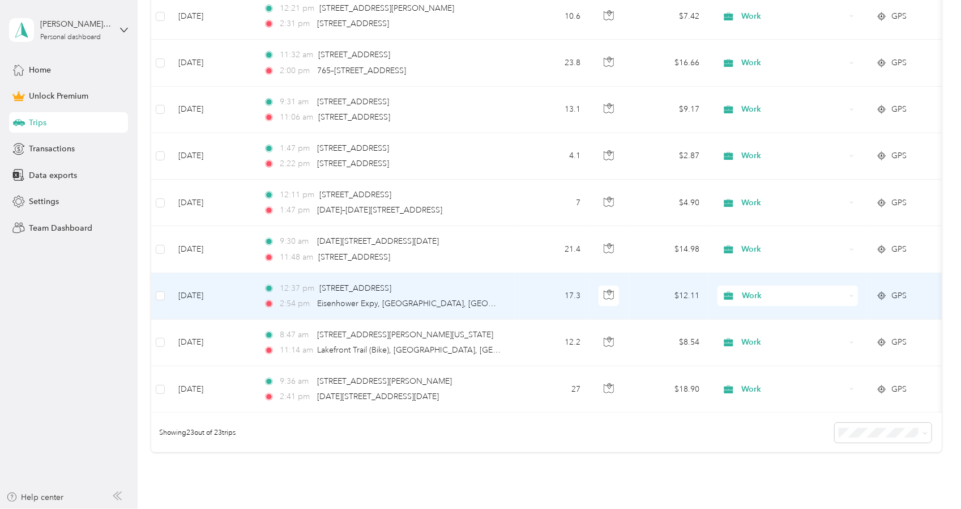
scroll to position [945, 0]
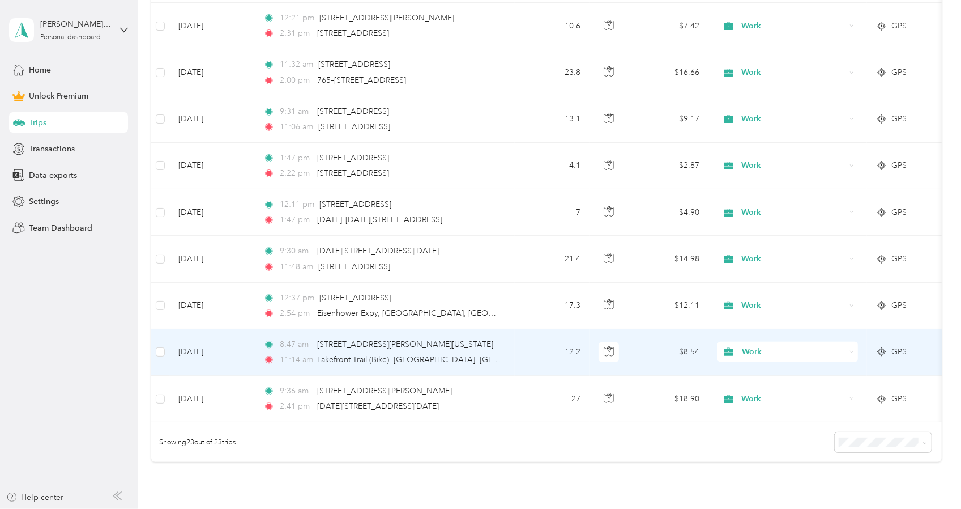
click at [545, 351] on td "12.2" at bounding box center [552, 352] width 75 height 46
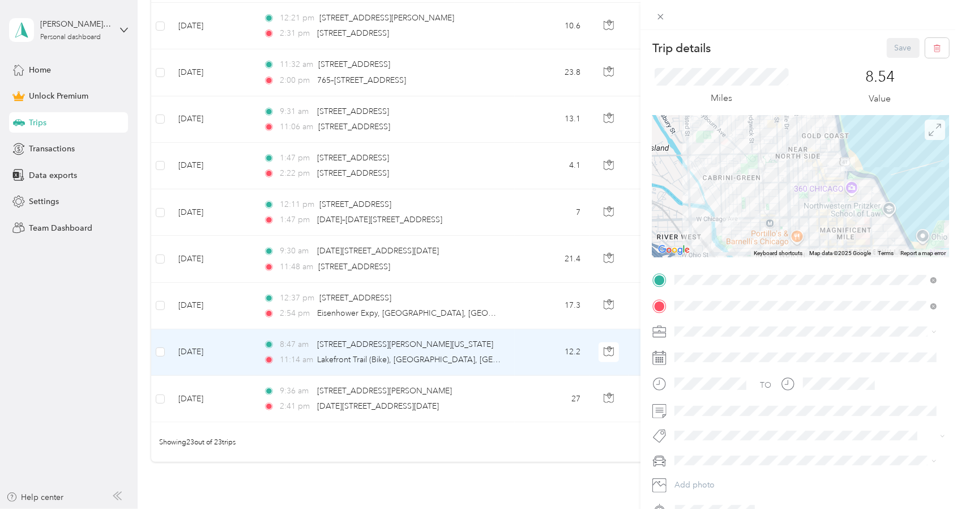
click at [929, 130] on icon at bounding box center [935, 129] width 12 height 12
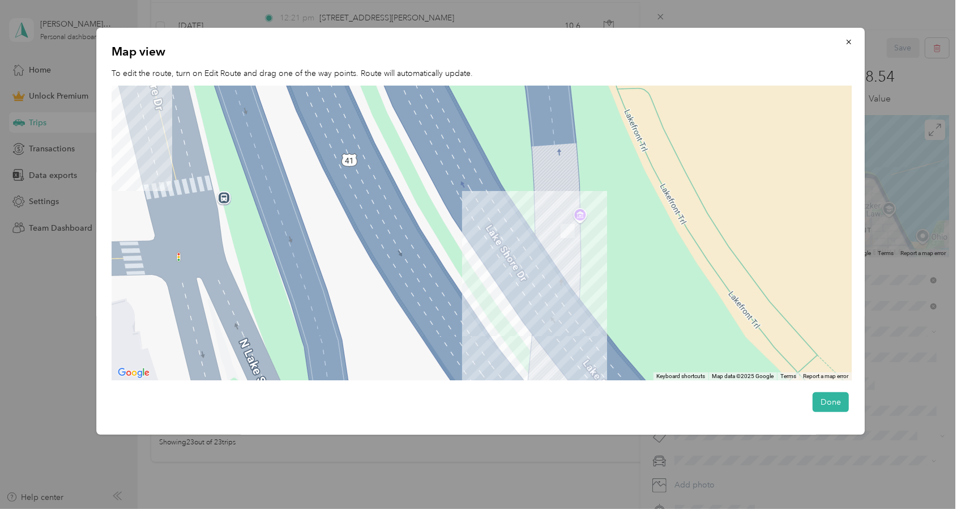
drag, startPoint x: 629, startPoint y: 153, endPoint x: 604, endPoint y: 306, distance: 154.8
click at [604, 306] on div at bounding box center [482, 233] width 740 height 295
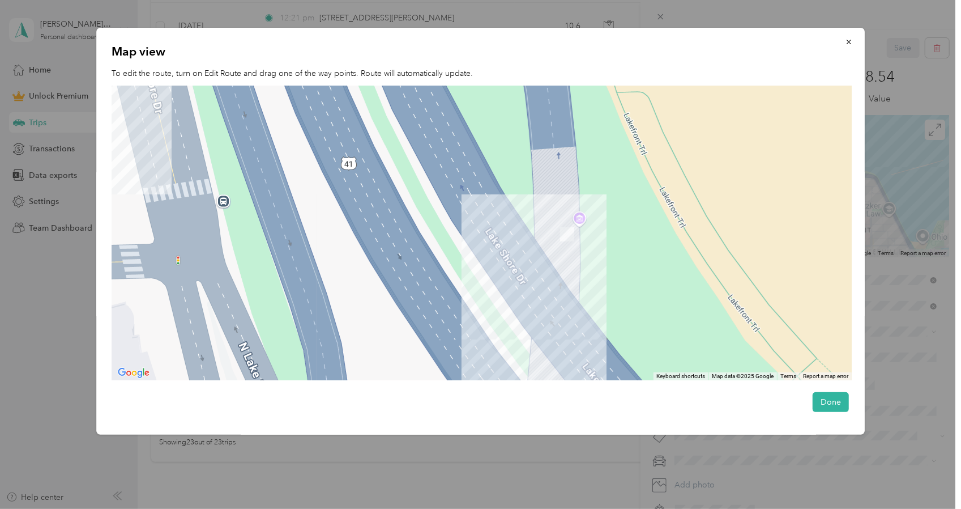
click at [581, 220] on div at bounding box center [482, 233] width 740 height 295
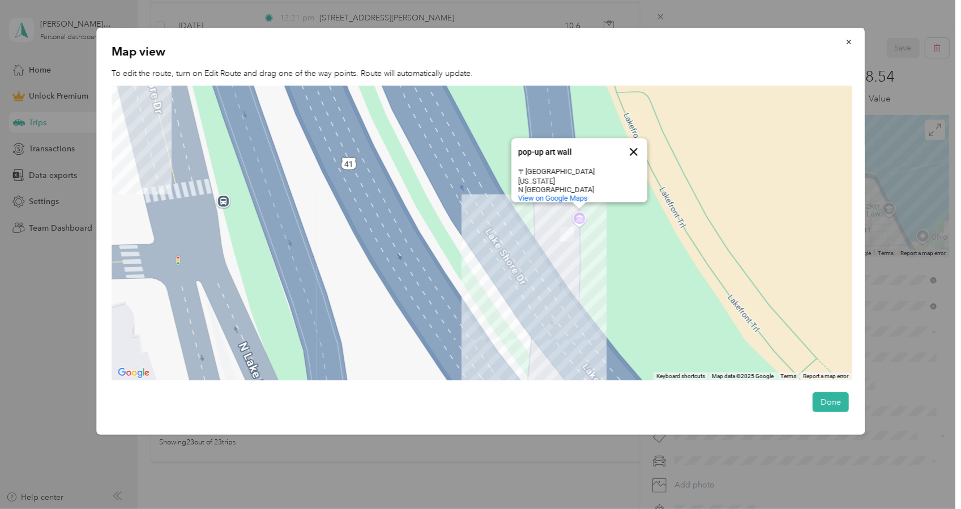
click at [635, 146] on button "Close" at bounding box center [633, 151] width 27 height 27
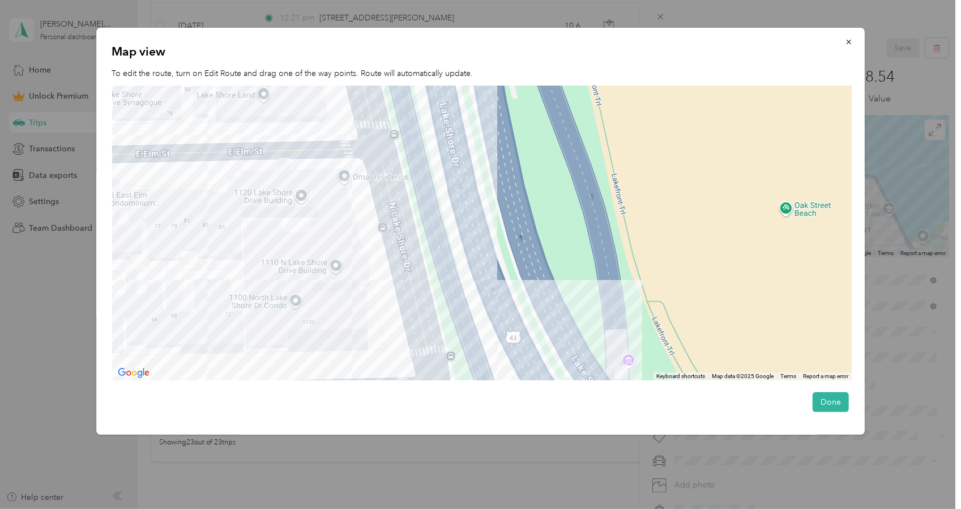
drag, startPoint x: 608, startPoint y: 193, endPoint x: 653, endPoint y: 339, distance: 153.3
click at [653, 339] on div at bounding box center [482, 233] width 740 height 295
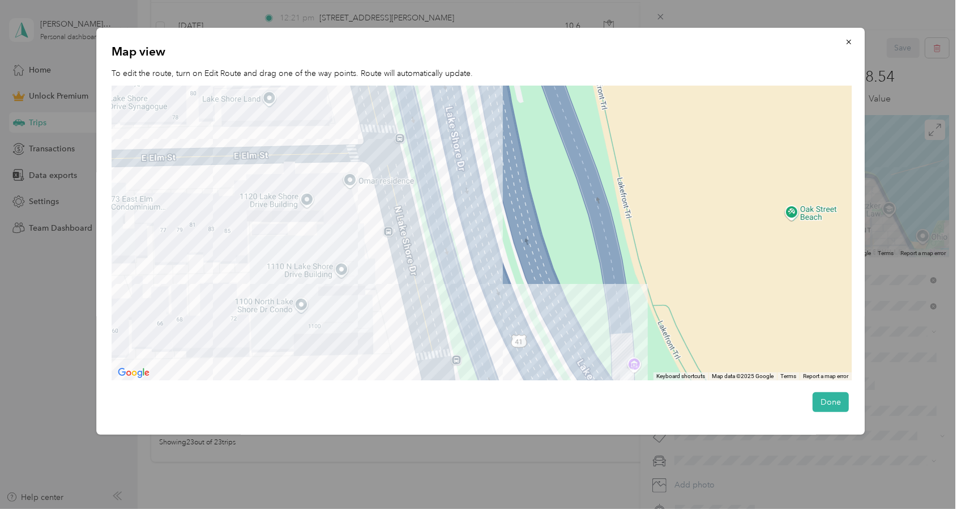
drag, startPoint x: 604, startPoint y: 148, endPoint x: 590, endPoint y: 74, distance: 74.9
click at [590, 76] on div "Map view To edit the route, turn on Edit Route and drag one of the way points. …" at bounding box center [480, 231] width 769 height 407
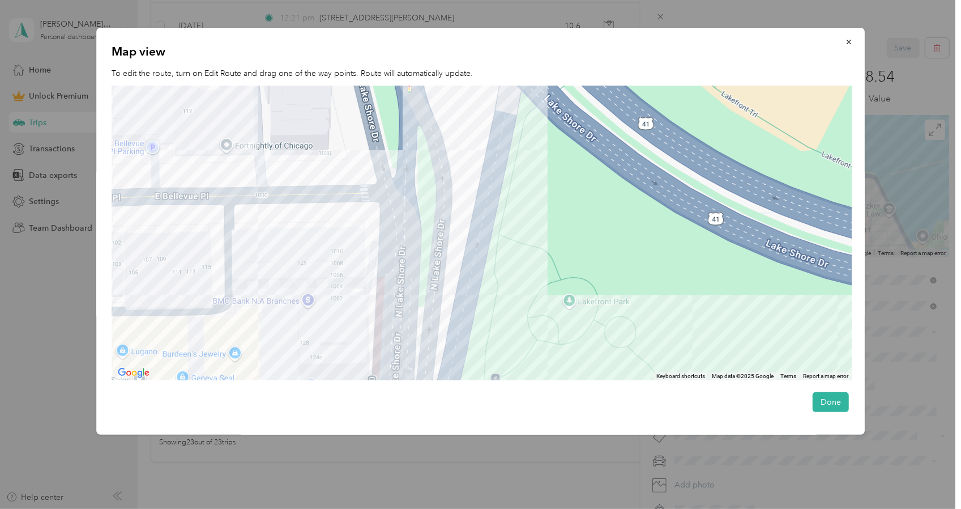
click at [582, 301] on div at bounding box center [482, 233] width 740 height 295
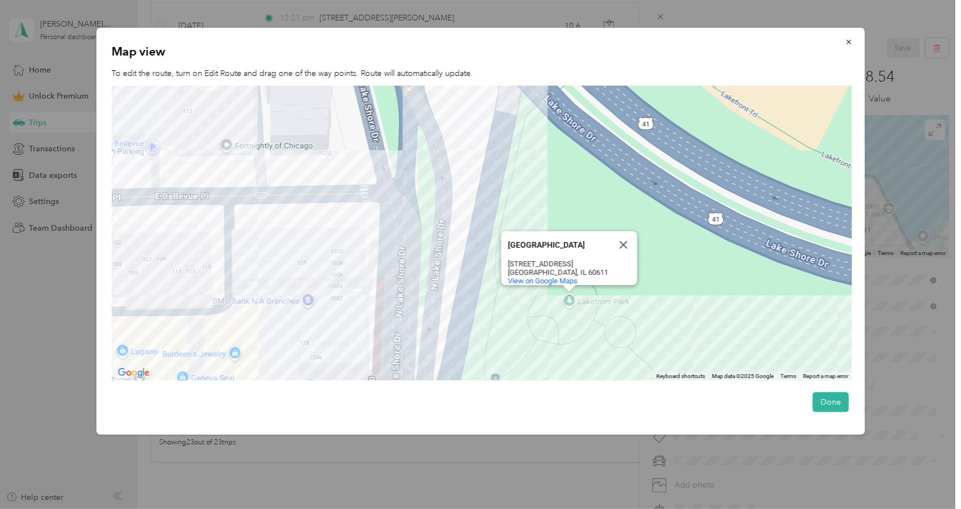
click at [552, 454] on div at bounding box center [480, 254] width 961 height 509
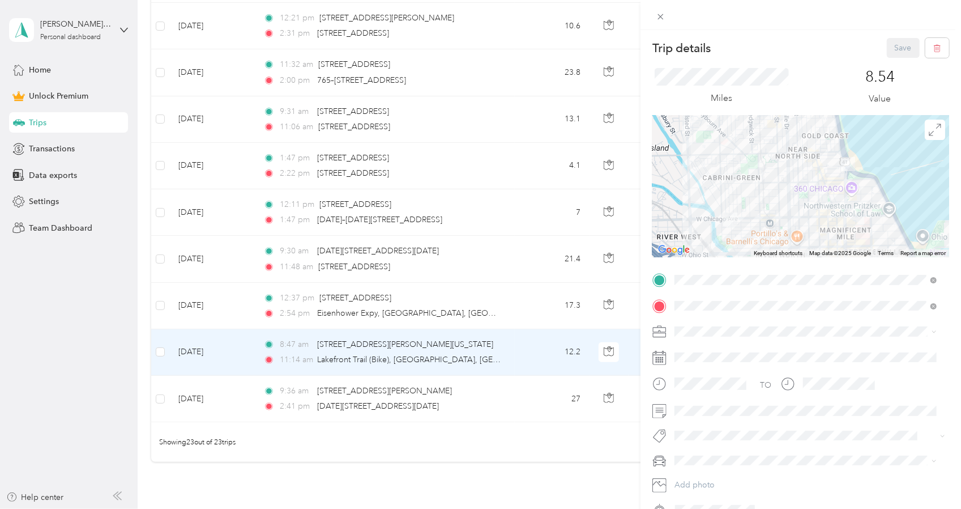
click at [511, 307] on div "Trip details Save This trip cannot be edited because it is either under review,…" at bounding box center [480, 254] width 961 height 509
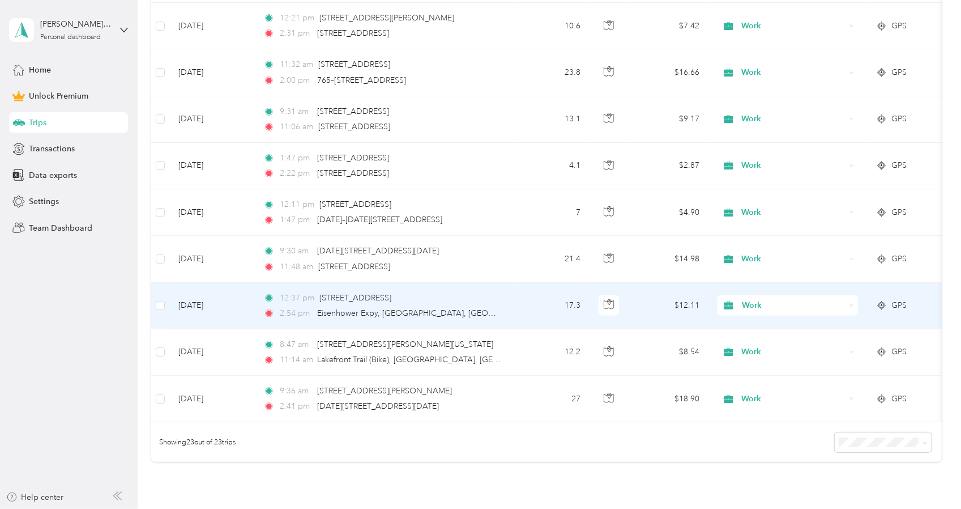
click at [511, 307] on td "12:37 pm [STREET_ADDRESS] 2:54 pm Eisenhower Expy, [GEOGRAPHIC_DATA], [GEOGRAPH…" at bounding box center [384, 306] width 260 height 46
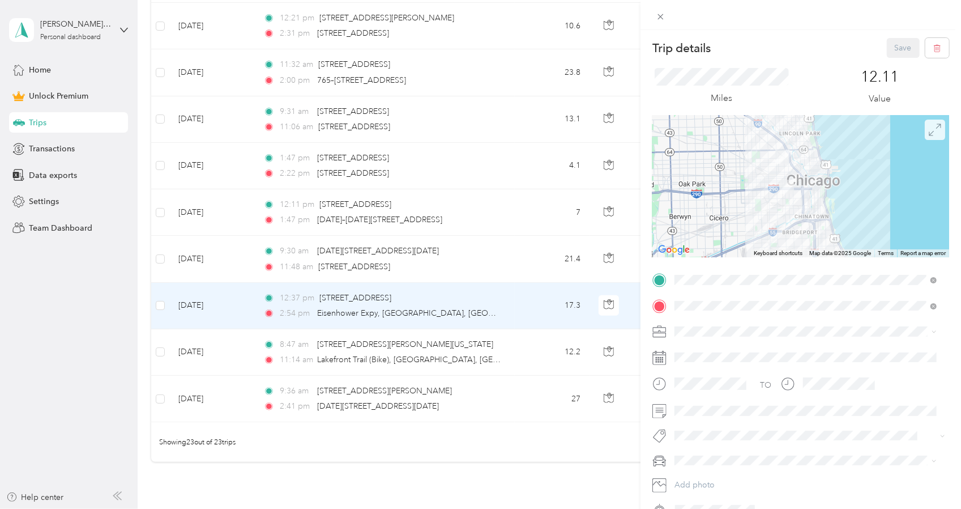
click at [930, 129] on icon at bounding box center [935, 129] width 12 height 12
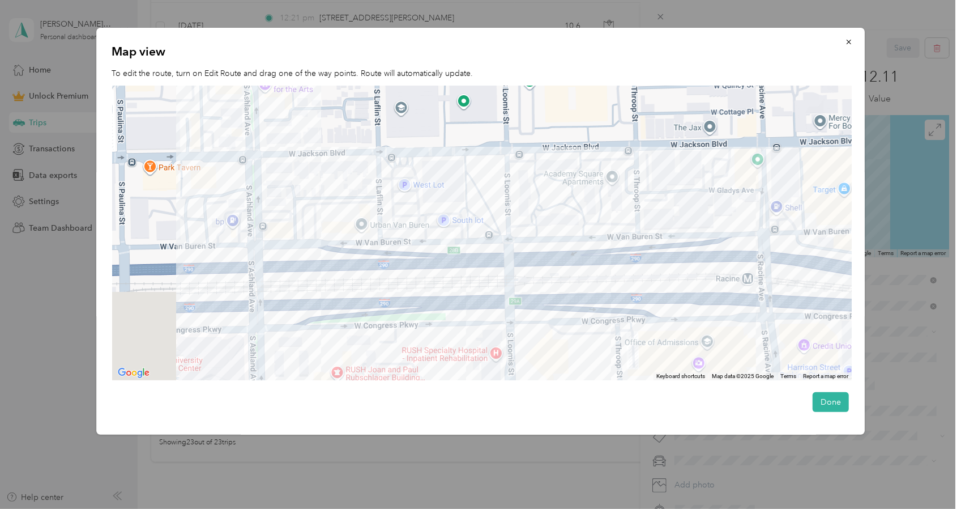
drag, startPoint x: 355, startPoint y: 259, endPoint x: 505, endPoint y: 295, distance: 153.8
click at [505, 295] on div at bounding box center [482, 233] width 740 height 295
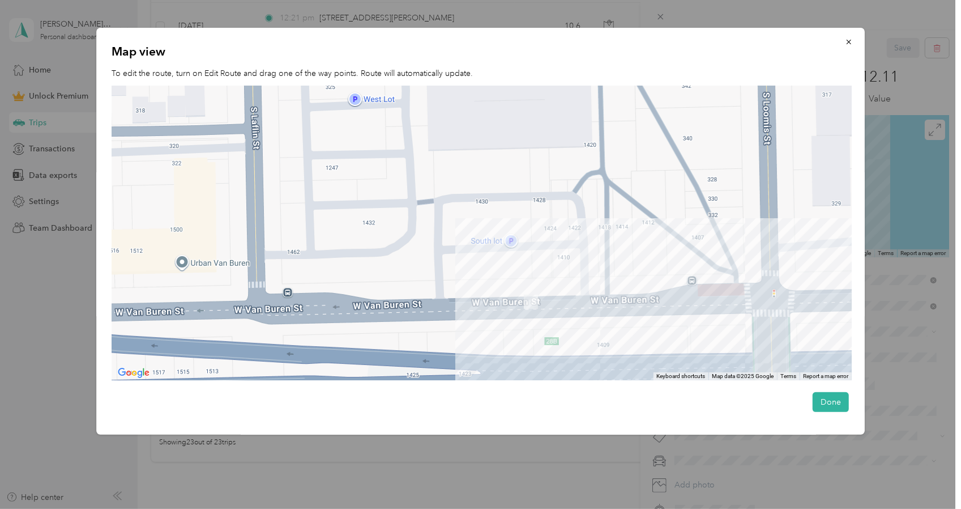
click at [514, 244] on div at bounding box center [482, 233] width 740 height 295
drag, startPoint x: 529, startPoint y: 441, endPoint x: 536, endPoint y: 439, distance: 7.4
click at [532, 441] on div at bounding box center [480, 254] width 961 height 509
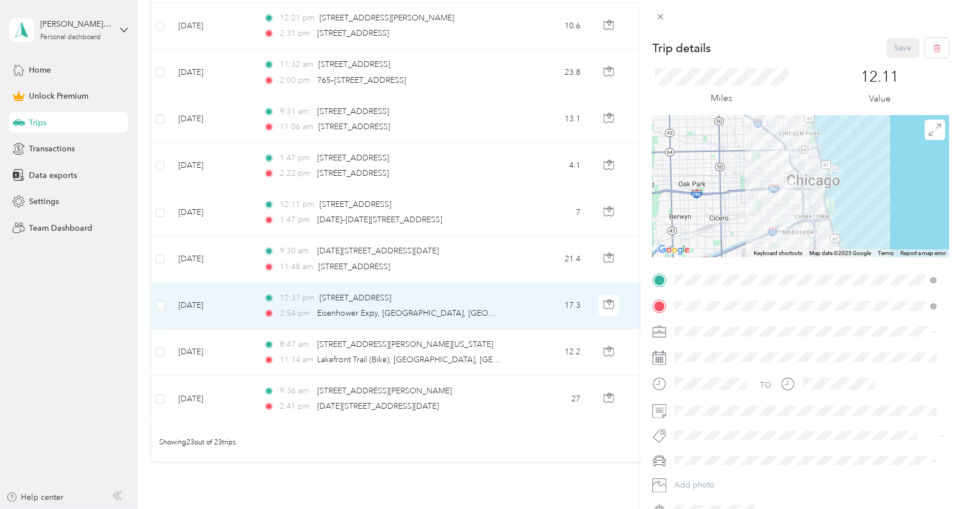
click at [541, 73] on div "Trip details Save This trip cannot be edited because it is either under review,…" at bounding box center [480, 254] width 961 height 509
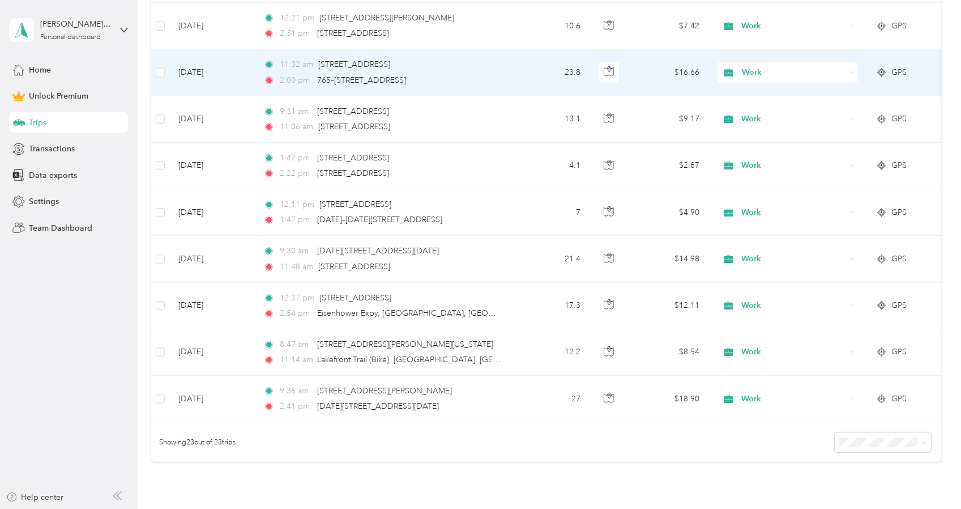
click at [533, 69] on td "23.8" at bounding box center [552, 72] width 75 height 46
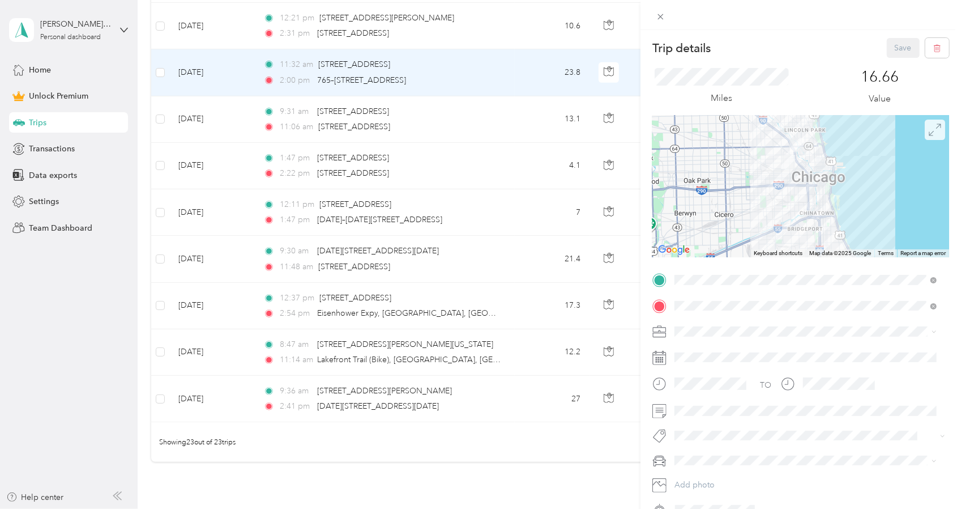
click at [929, 134] on icon at bounding box center [935, 129] width 12 height 12
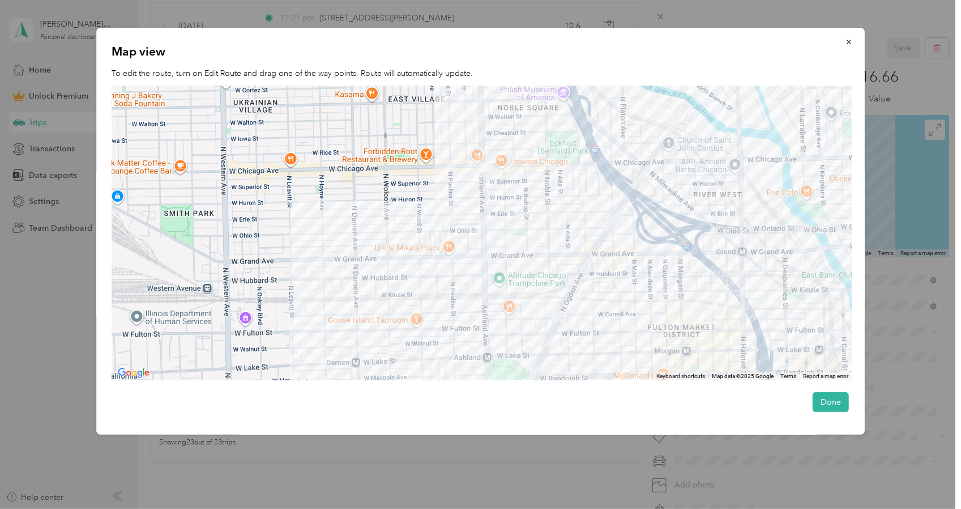
drag, startPoint x: 490, startPoint y: 152, endPoint x: 467, endPoint y: 187, distance: 42.1
click at [468, 187] on div at bounding box center [482, 233] width 740 height 295
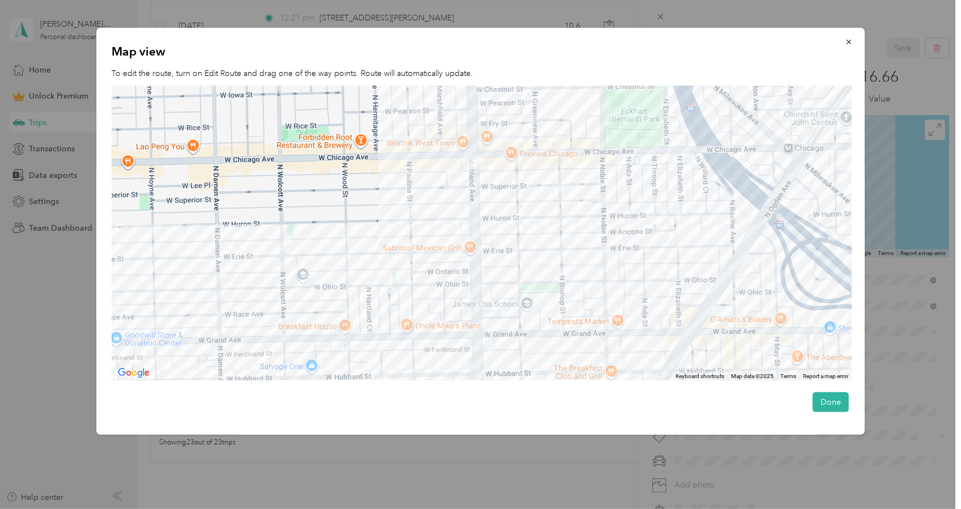
drag, startPoint x: 54, startPoint y: 314, endPoint x: 54, endPoint y: 322, distance: 8.5
click at [54, 315] on div at bounding box center [480, 254] width 961 height 509
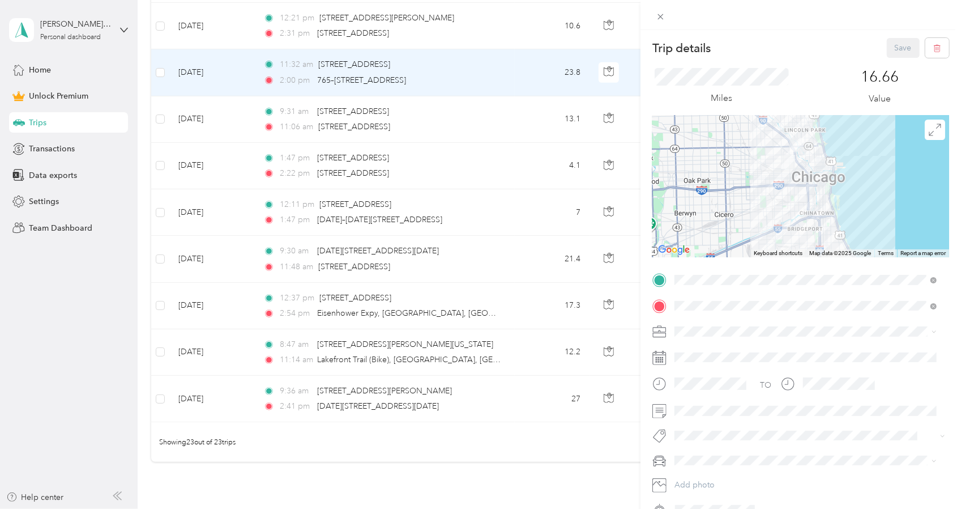
click at [827, 181] on div at bounding box center [800, 187] width 297 height 142
click at [929, 133] on icon at bounding box center [935, 129] width 12 height 12
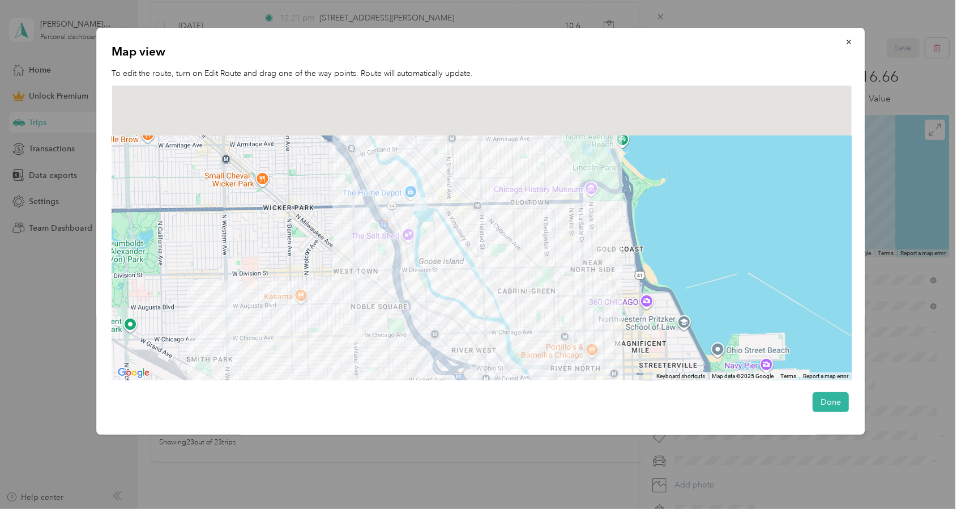
drag, startPoint x: 450, startPoint y: 134, endPoint x: 459, endPoint y: 303, distance: 169.0
click at [458, 302] on div at bounding box center [482, 233] width 740 height 295
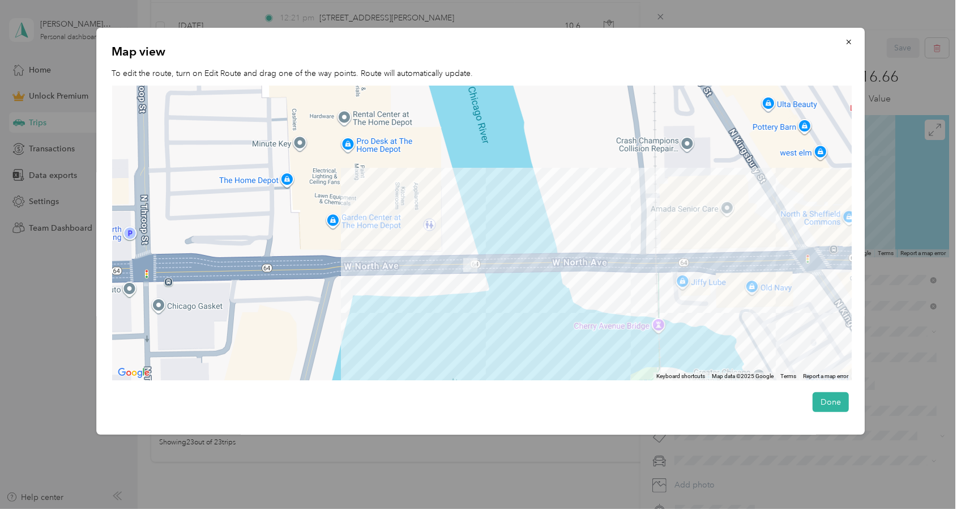
drag, startPoint x: 476, startPoint y: 275, endPoint x: 516, endPoint y: 332, distance: 69.1
click at [516, 332] on div at bounding box center [482, 233] width 740 height 295
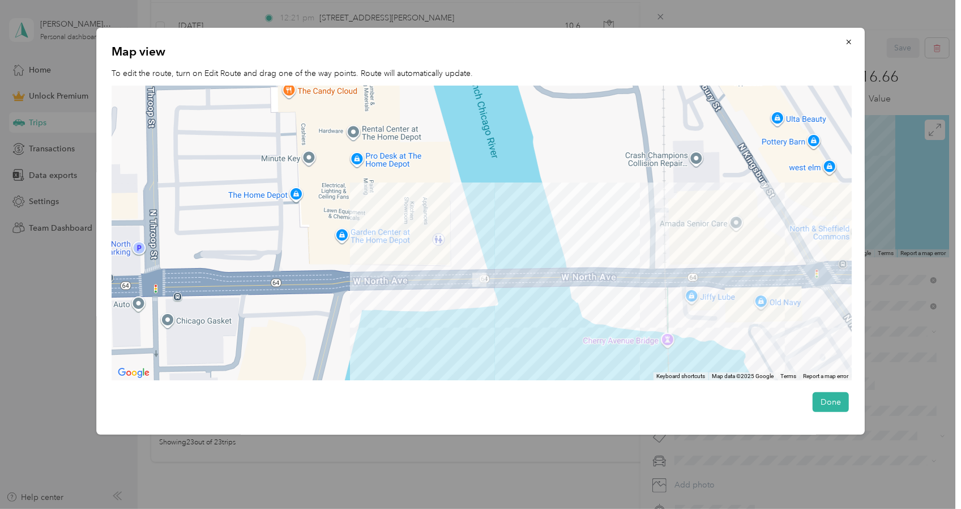
click at [386, 233] on div at bounding box center [482, 233] width 740 height 295
click at [459, 476] on div at bounding box center [480, 254] width 961 height 509
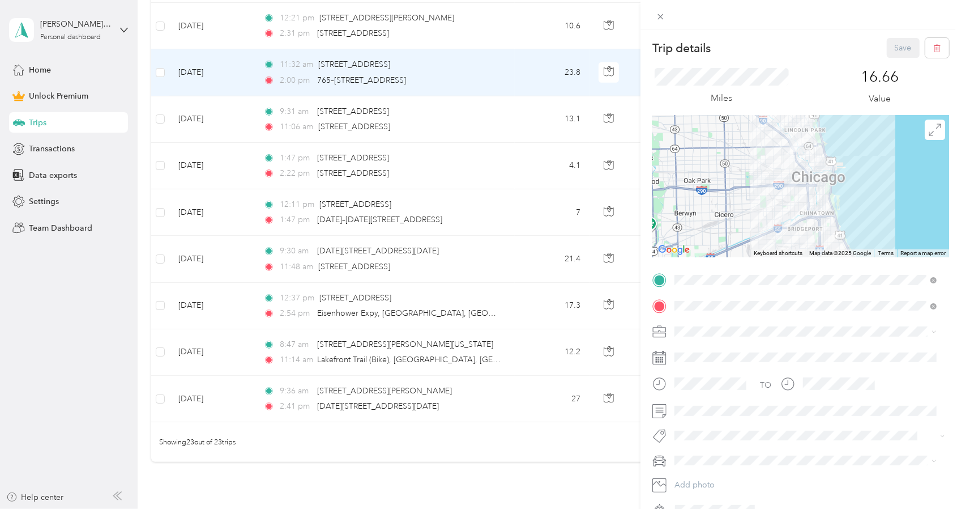
click at [144, 164] on div "Trip details Save This trip cannot be edited because it is either under review,…" at bounding box center [480, 254] width 961 height 509
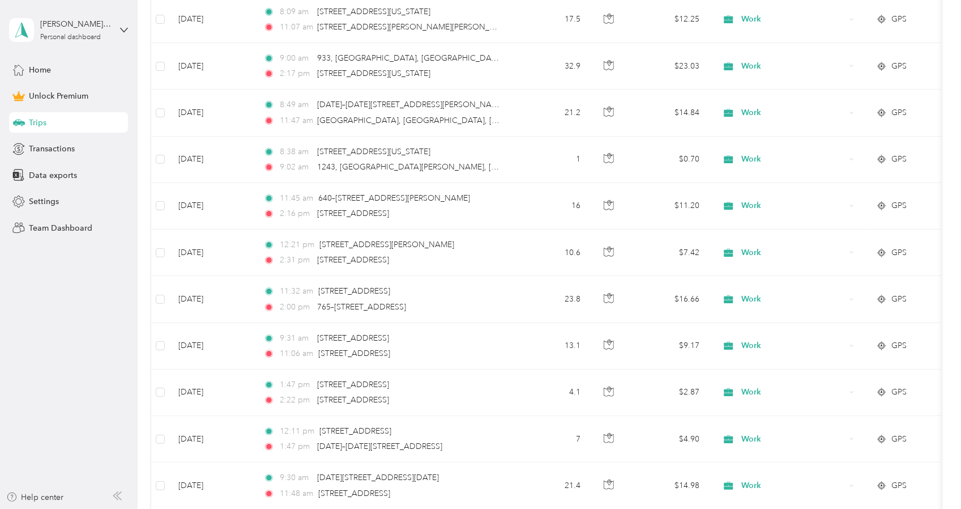
scroll to position [492, 0]
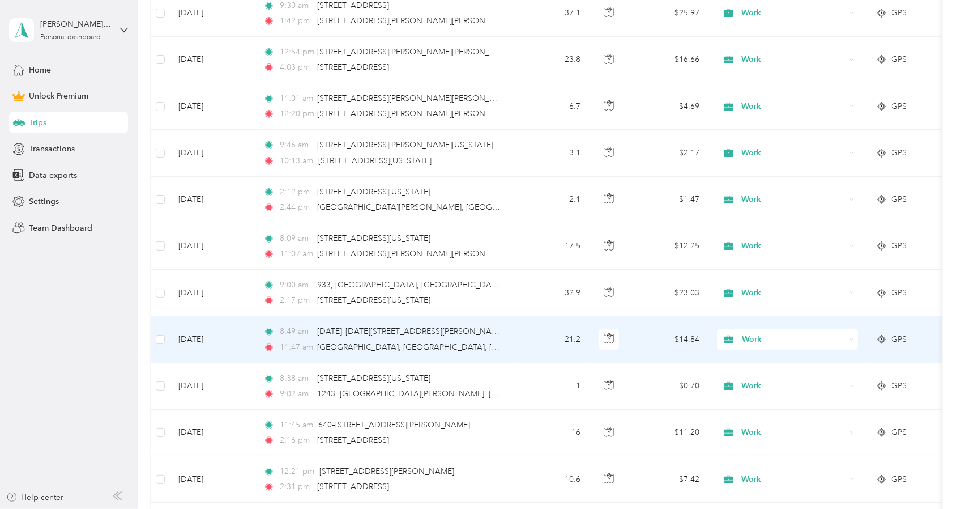
click at [505, 343] on td "8:49 am [DATE]–[DATE][STREET_ADDRESS][PERSON_NAME] 11:47 am [GEOGRAPHIC_DATA], …" at bounding box center [384, 339] width 260 height 46
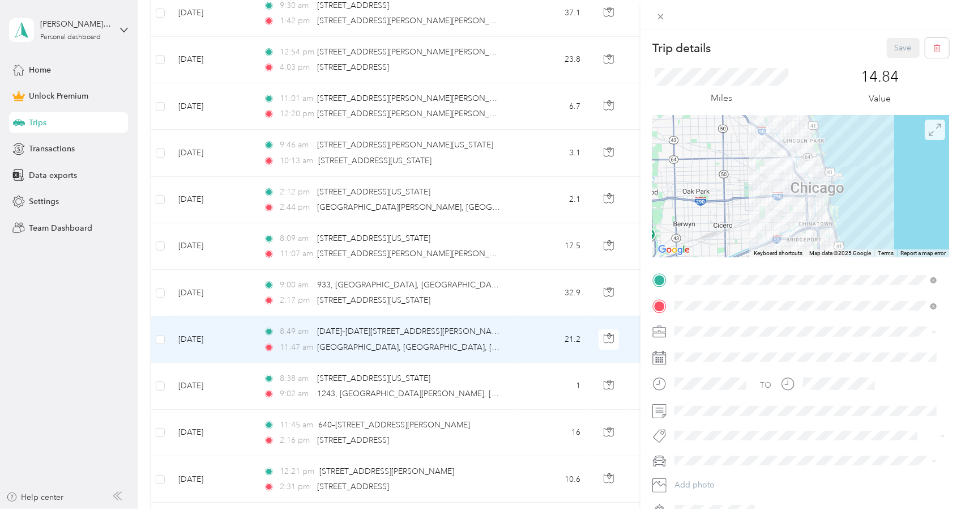
click at [929, 133] on icon at bounding box center [935, 129] width 12 height 12
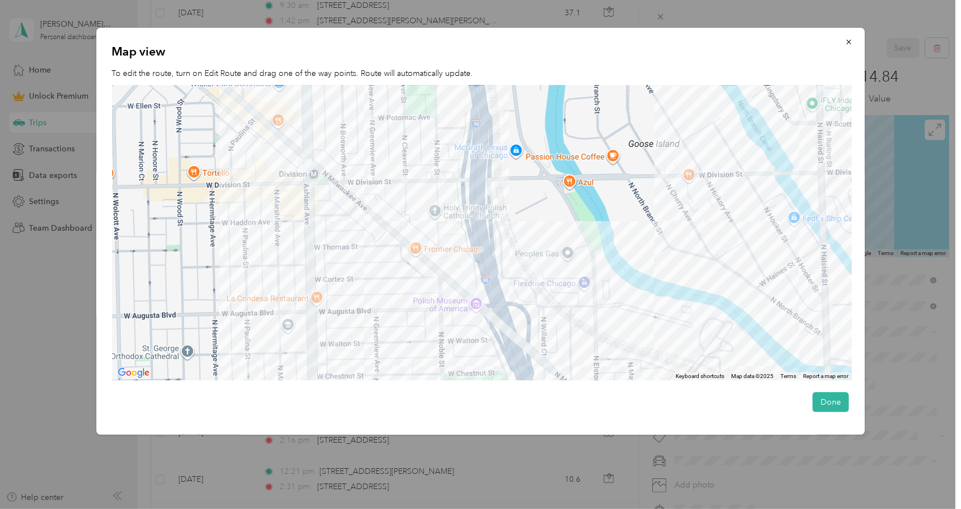
drag, startPoint x: 254, startPoint y: 150, endPoint x: 358, endPoint y: 192, distance: 112.3
click at [420, 237] on div at bounding box center [482, 233] width 740 height 295
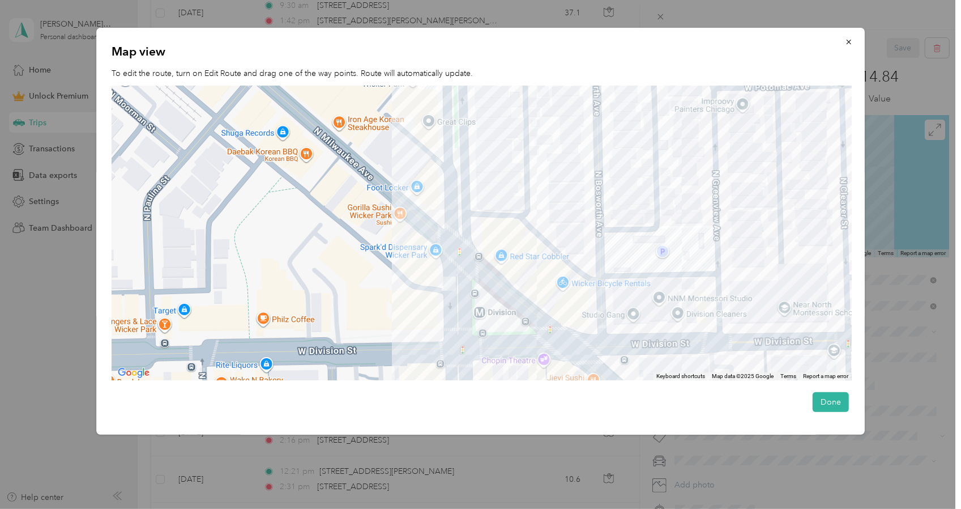
drag, startPoint x: 416, startPoint y: 219, endPoint x: 439, endPoint y: 307, distance: 90.6
click at [439, 307] on div at bounding box center [482, 233] width 740 height 295
click at [425, 255] on div at bounding box center [482, 233] width 740 height 295
click at [851, 43] on icon "button" at bounding box center [849, 42] width 5 height 5
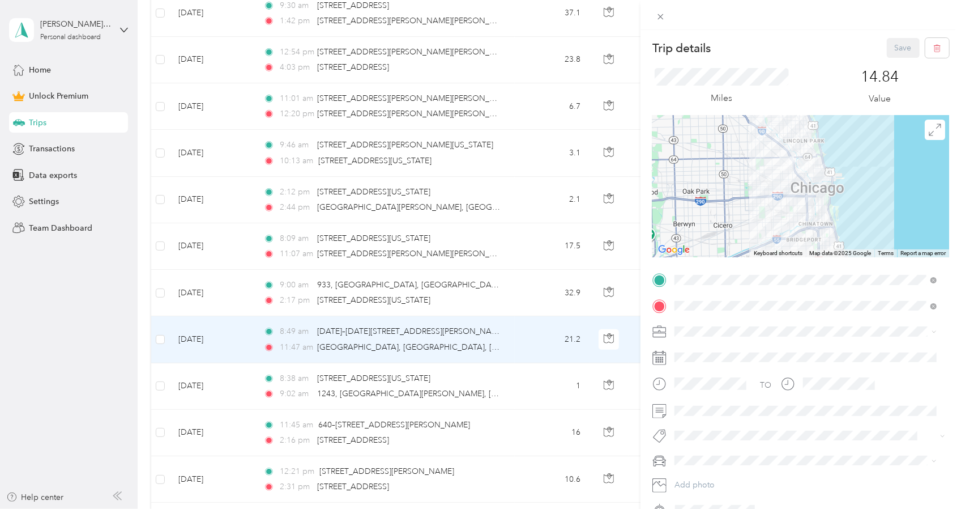
click at [519, 208] on div "Trip details Save This trip cannot be edited because it is either under review,…" at bounding box center [480, 254] width 961 height 509
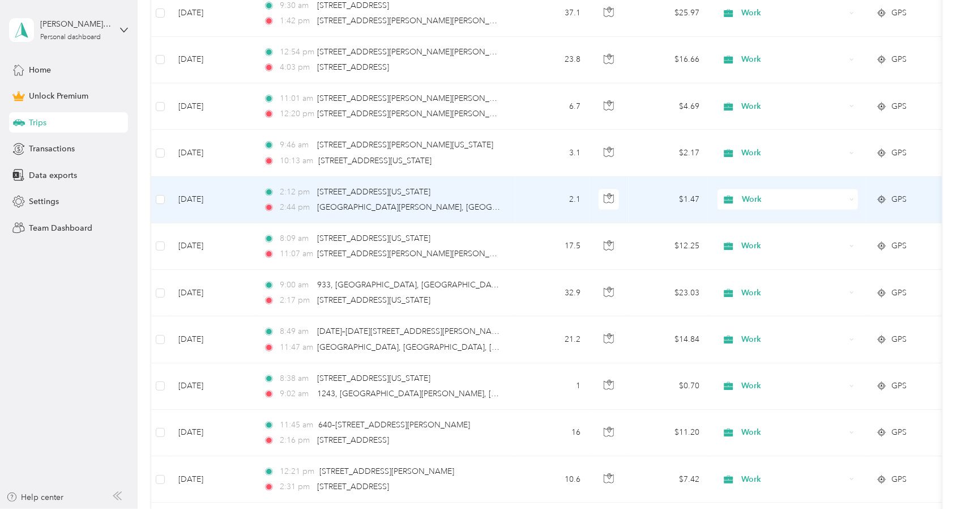
click at [515, 208] on td "2.1" at bounding box center [552, 200] width 75 height 46
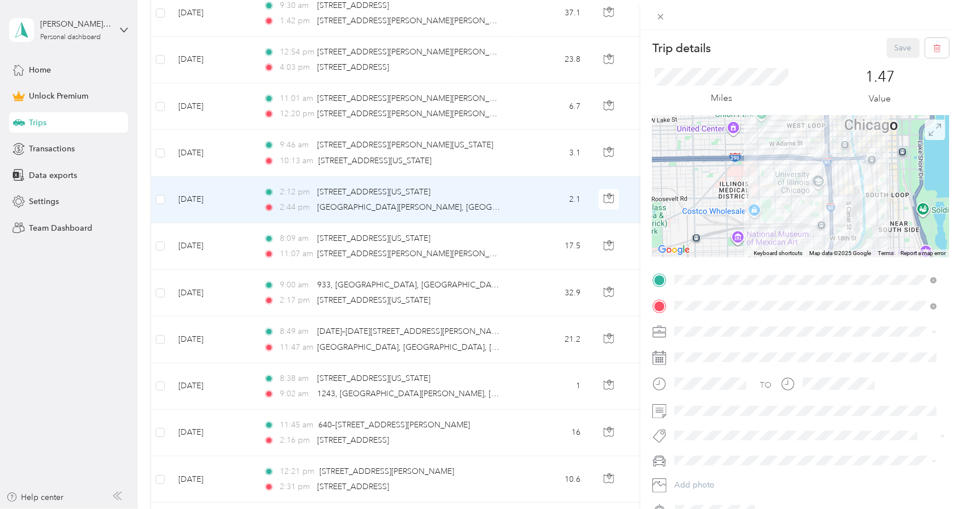
click at [929, 129] on icon at bounding box center [935, 129] width 12 height 12
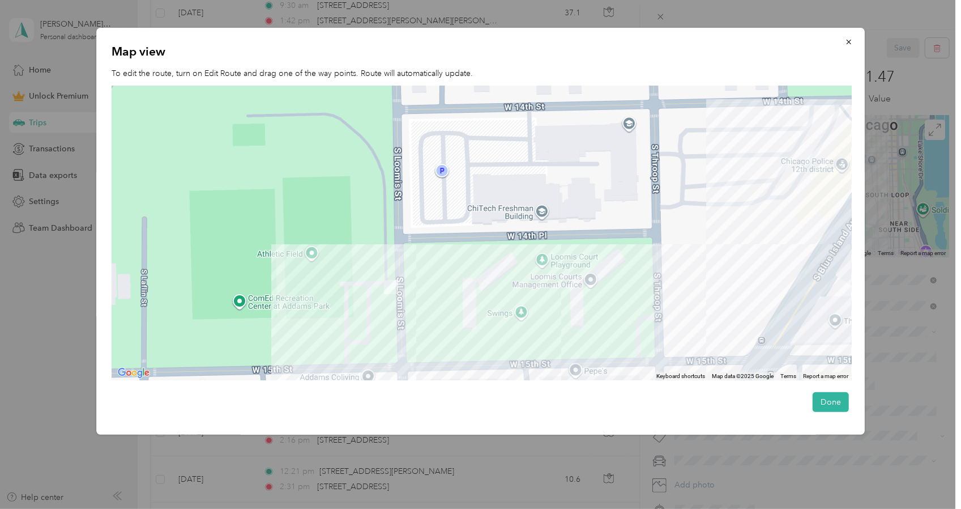
click at [304, 301] on div at bounding box center [482, 233] width 740 height 295
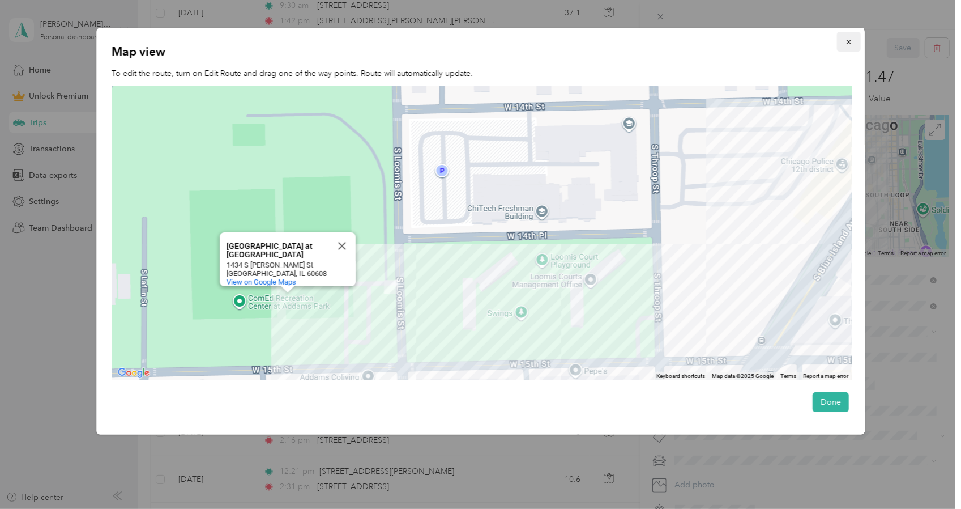
click at [853, 39] on icon "button" at bounding box center [849, 42] width 8 height 8
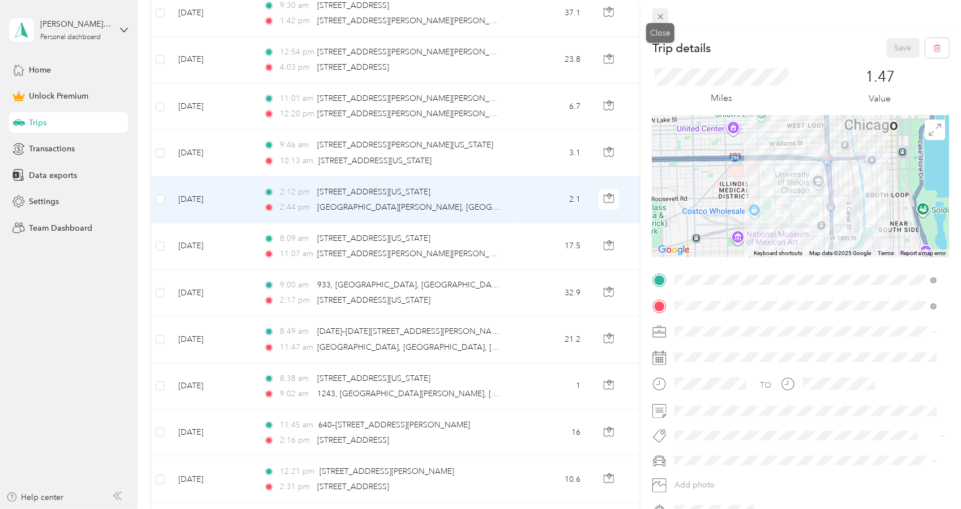
click at [659, 18] on icon at bounding box center [661, 17] width 10 height 10
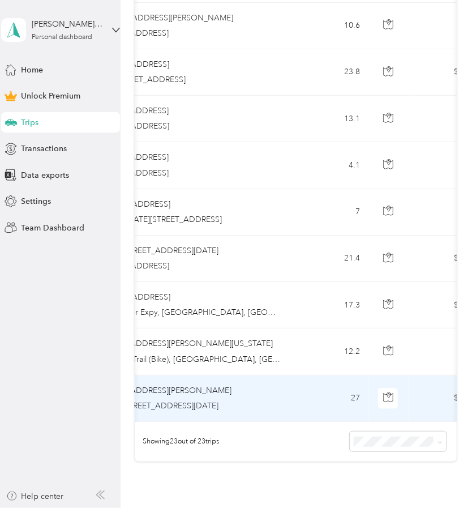
scroll to position [0, 203]
click at [296, 404] on td "27" at bounding box center [333, 398] width 75 height 46
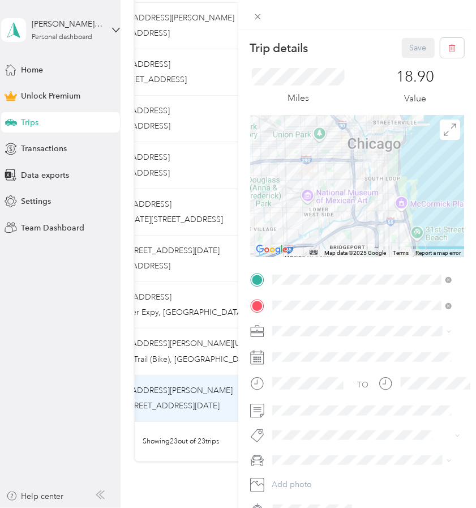
click at [178, 352] on div "Trip details Save This trip cannot be edited because it is either under review,…" at bounding box center [238, 254] width 476 height 508
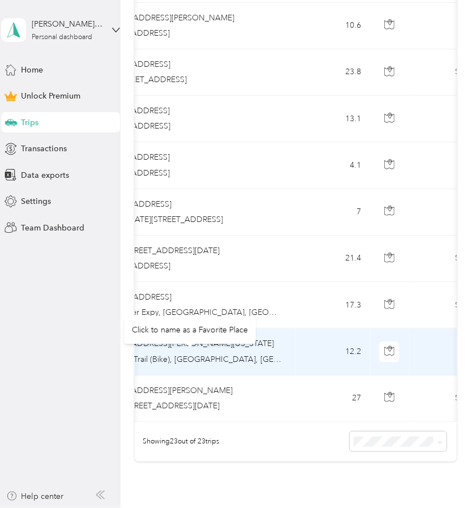
click at [187, 354] on span "Lakefront Trail (Bike), [GEOGRAPHIC_DATA], [GEOGRAPHIC_DATA], [GEOGRAPHIC_DATA]…" at bounding box center [385, 359] width 575 height 10
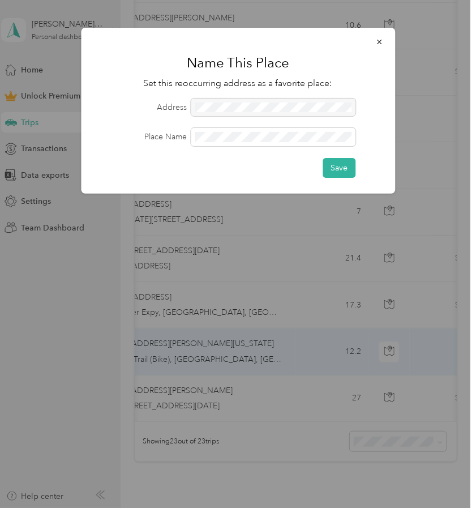
click at [299, 336] on div at bounding box center [238, 254] width 476 height 508
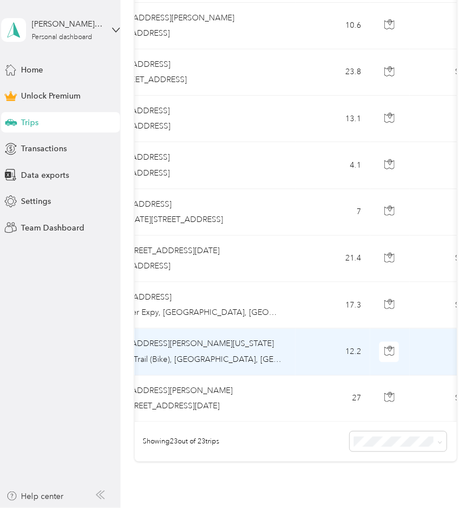
click at [291, 343] on td "8:47 am [STREET_ADDRESS][PERSON_NAME], [GEOGRAPHIC_DATA], [US_STATE][GEOGRAPHIC…" at bounding box center [165, 351] width 260 height 46
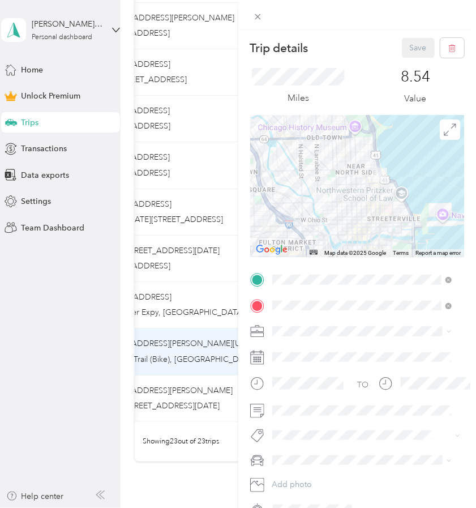
click at [221, 295] on div "Trip details Save This trip cannot be edited because it is either under review,…" at bounding box center [238, 254] width 476 height 508
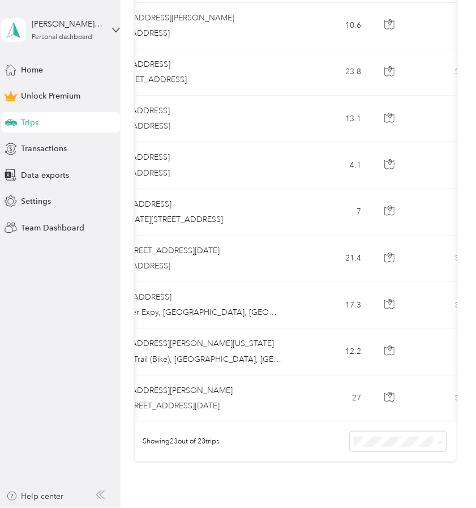
click at [221, 295] on div at bounding box center [238, 254] width 476 height 508
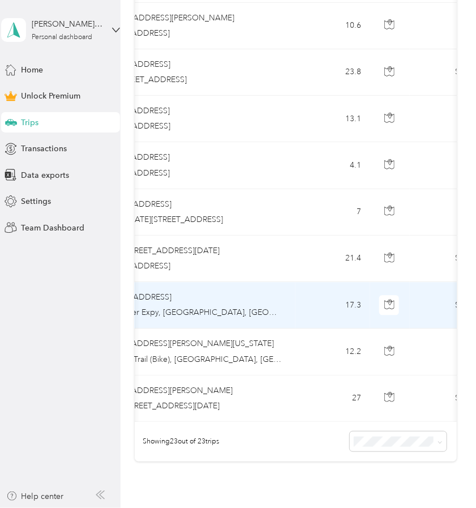
click at [221, 295] on div "12:37 pm [STREET_ADDRESS]" at bounding box center [163, 297] width 238 height 12
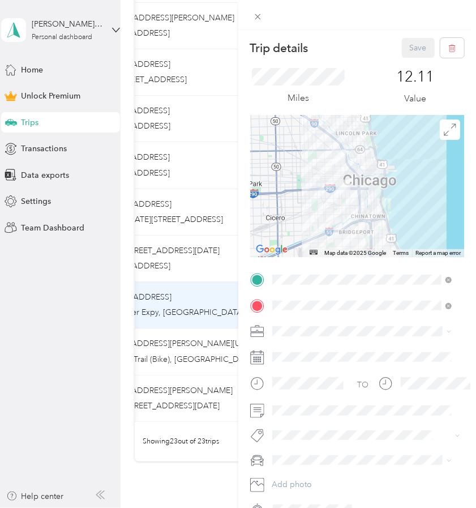
click at [203, 268] on div "Trip details Save This trip cannot be edited because it is either under review,…" at bounding box center [238, 254] width 476 height 508
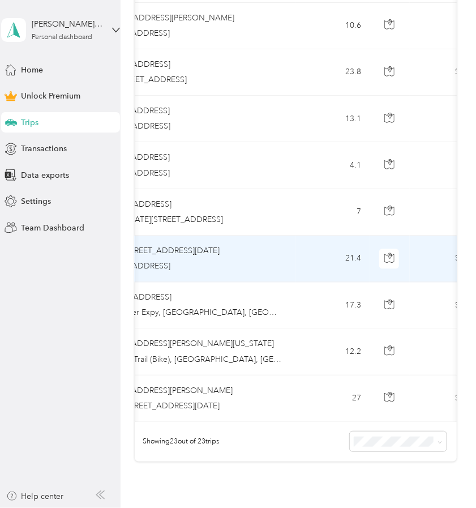
click at [210, 270] on td "9:30 am [DATE]–[DATE][STREET_ADDRESS] 11:48 am [STREET_ADDRESS]" at bounding box center [165, 259] width 260 height 46
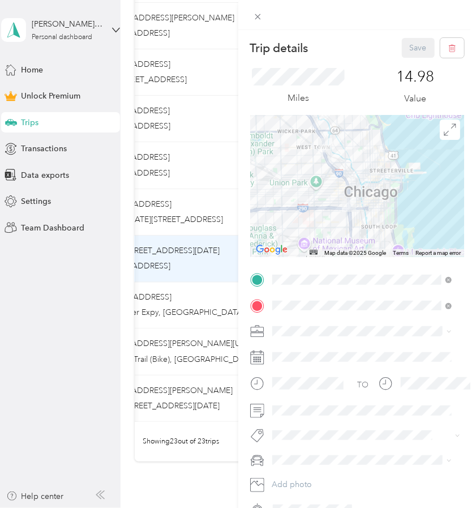
click at [219, 223] on div "Trip details Save This trip cannot be edited because it is either under review,…" at bounding box center [238, 254] width 476 height 508
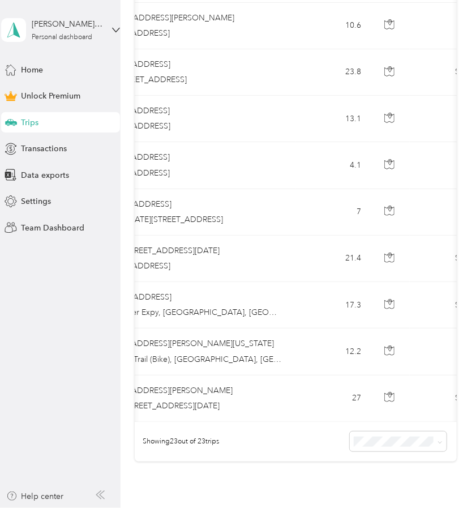
click at [221, 224] on td "12:11 pm [STREET_ADDRESS] 1:47 pm [DATE]–[DATE][STREET_ADDRESS]" at bounding box center [165, 212] width 260 height 46
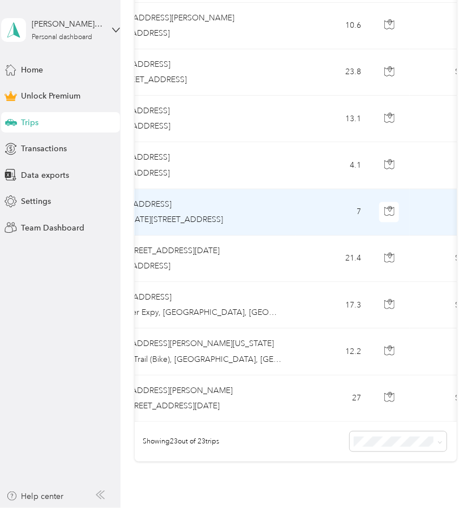
click at [221, 224] on div at bounding box center [289, 254] width 476 height 508
click at [221, 224] on td "12:11 pm [STREET_ADDRESS] 1:47 pm [DATE]–[DATE][STREET_ADDRESS]" at bounding box center [165, 212] width 260 height 46
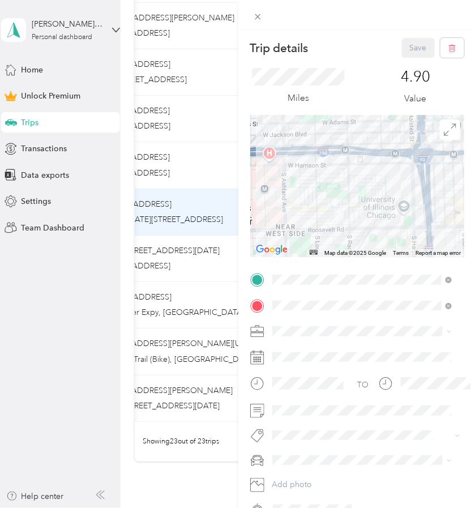
click at [215, 178] on div "Trip details Save This trip cannot be edited because it is either under review,…" at bounding box center [238, 254] width 476 height 508
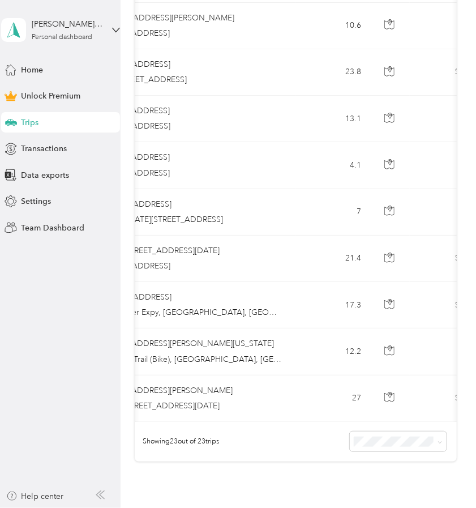
click at [215, 178] on div at bounding box center [238, 254] width 476 height 508
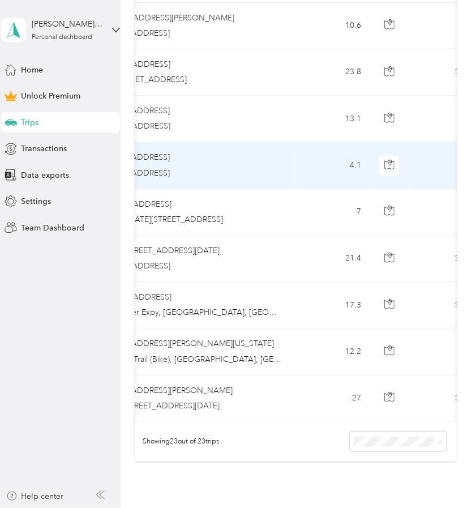
click at [215, 178] on td "1:47 pm [STREET_ADDRESS] 2:22 pm [STREET_ADDRESS]" at bounding box center [165, 165] width 260 height 46
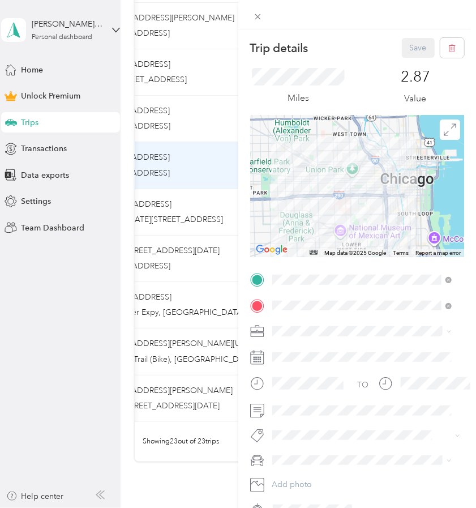
click at [222, 130] on div "Trip details Save This trip cannot be edited because it is either under review,…" at bounding box center [238, 254] width 476 height 508
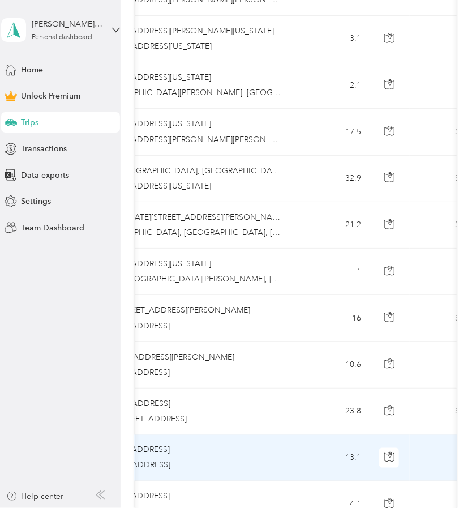
scroll to position [633, 0]
click at [327, 450] on td "13.1" at bounding box center [333, 458] width 75 height 46
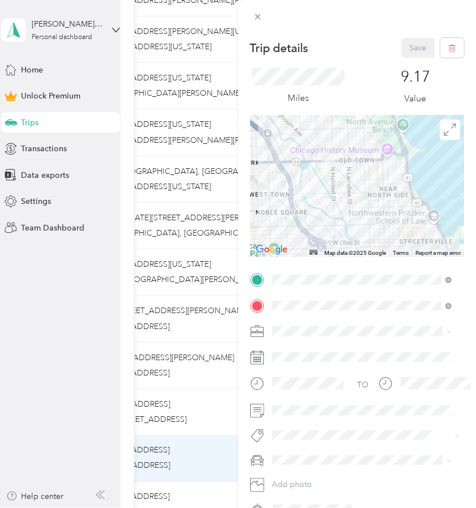
click at [222, 425] on div "Trip details Save This trip cannot be edited because it is either under review,…" at bounding box center [238, 254] width 476 height 508
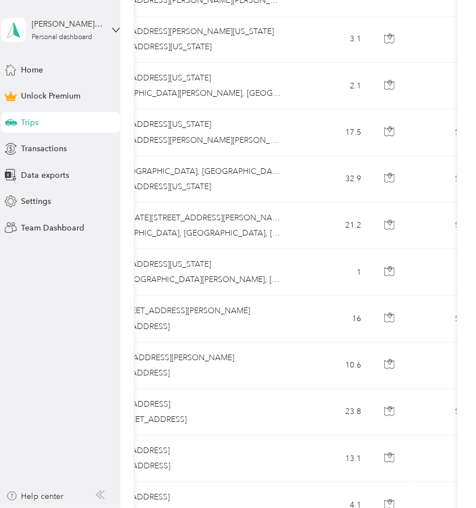
click at [222, 425] on div at bounding box center [238, 254] width 476 height 508
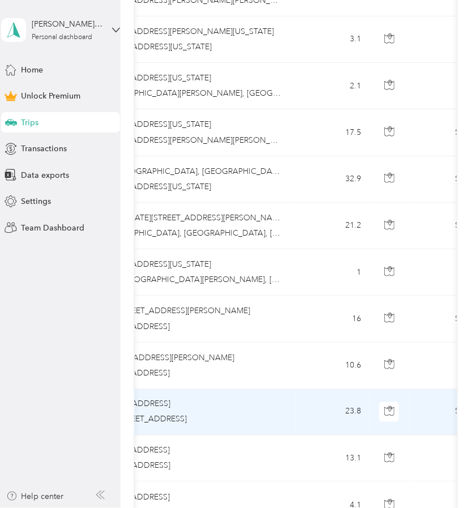
click at [222, 425] on td "11:[GEOGRAPHIC_DATA][STREET_ADDRESS] 2:00 pm [STREET_ADDRESS]" at bounding box center [165, 412] width 260 height 46
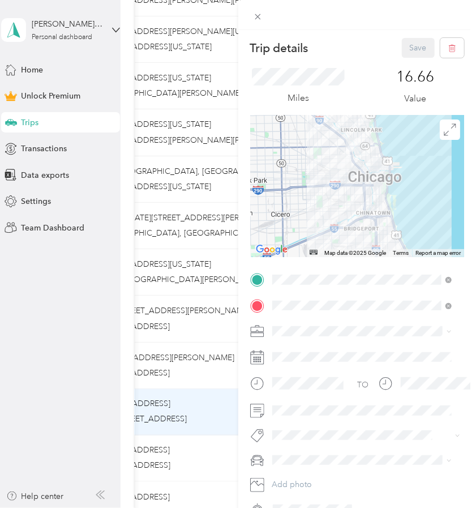
click at [227, 375] on div "Trip details Save This trip cannot be edited because it is either under review,…" at bounding box center [238, 254] width 476 height 508
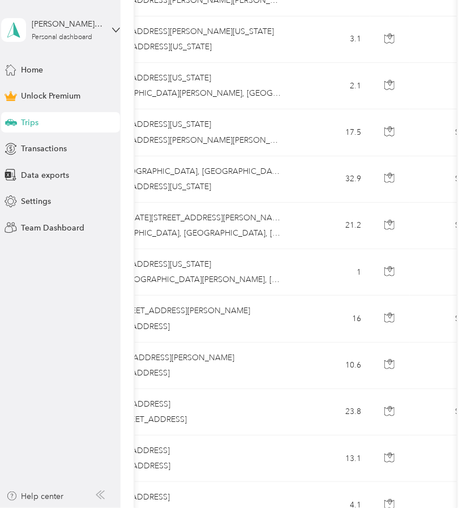
click at [227, 375] on div at bounding box center [238, 254] width 476 height 508
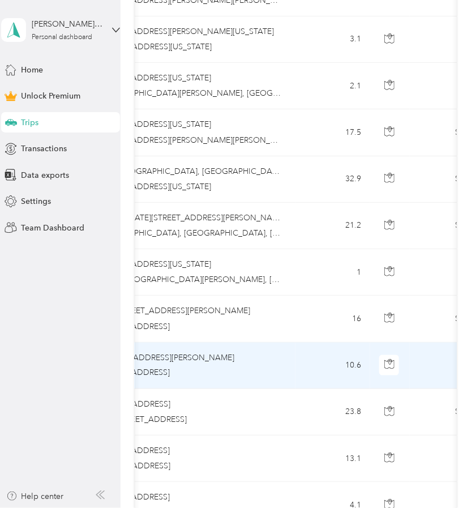
click at [227, 375] on div "2:31 pm [STREET_ADDRESS]" at bounding box center [163, 373] width 238 height 12
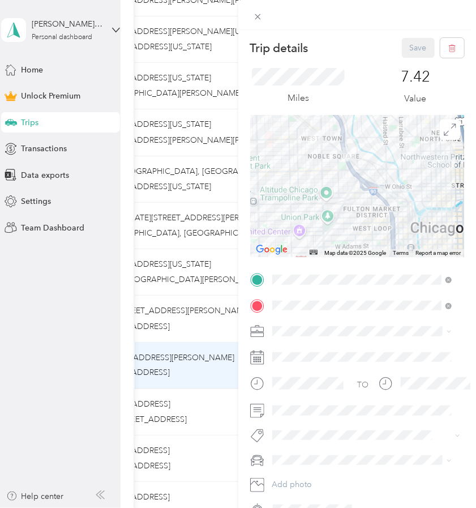
click at [228, 324] on div "Trip details Save This trip cannot be edited because it is either under review,…" at bounding box center [238, 254] width 476 height 508
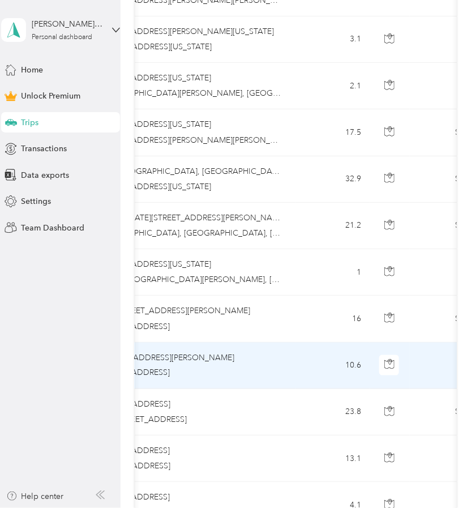
click at [228, 324] on div "Trip details Save This trip cannot be edited because it is either under review,…" at bounding box center [238, 254] width 476 height 508
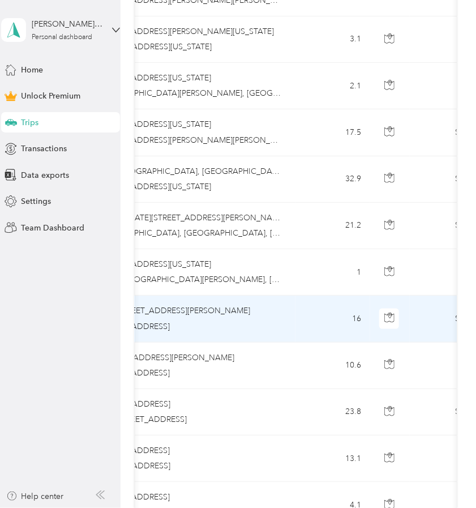
click at [228, 324] on div "2:16 pm [STREET_ADDRESS]" at bounding box center [163, 327] width 238 height 12
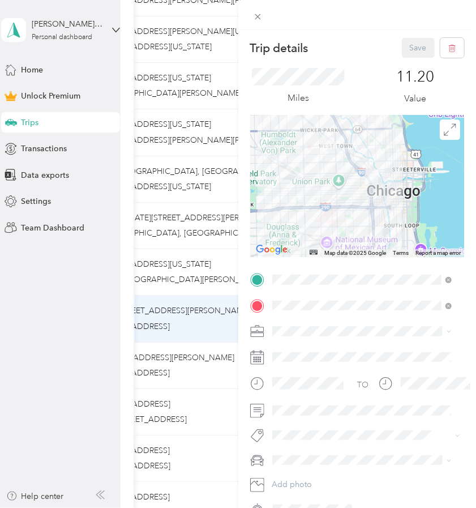
click at [220, 283] on div "Trip details Save This trip cannot be edited because it is either under review,…" at bounding box center [238, 254] width 476 height 508
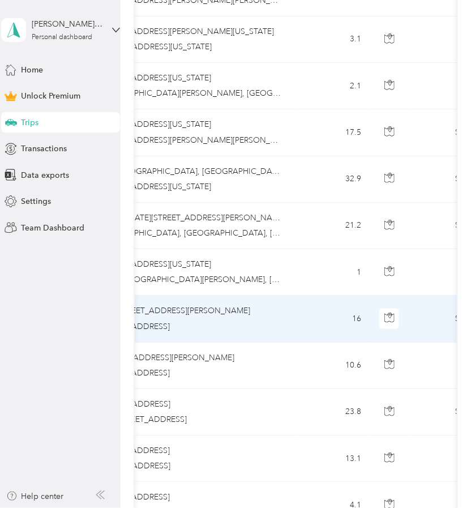
click at [220, 508] on div "Trip details Save This trip cannot be edited because it is either under review,…" at bounding box center [235, 508] width 471 height 0
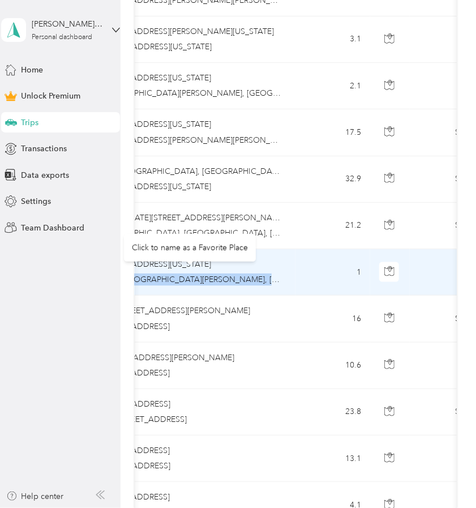
click at [220, 283] on div "1243, [GEOGRAPHIC_DATA][PERSON_NAME], [GEOGRAPHIC_DATA], [GEOGRAPHIC_DATA], [GE…" at bounding box center [190, 280] width 184 height 12
click at [300, 278] on td "1" at bounding box center [333, 272] width 75 height 46
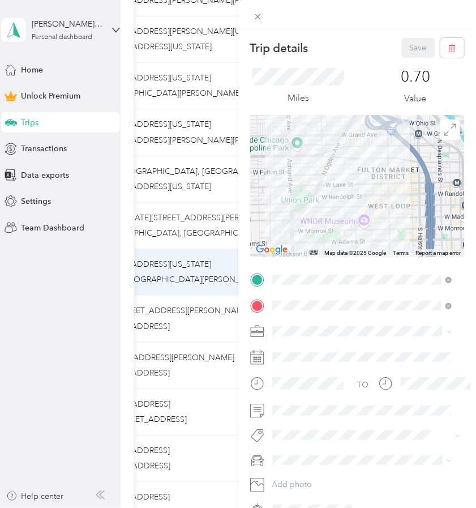
click at [213, 234] on div "Trip details Save This trip cannot be edited because it is either under review,…" at bounding box center [238, 254] width 476 height 508
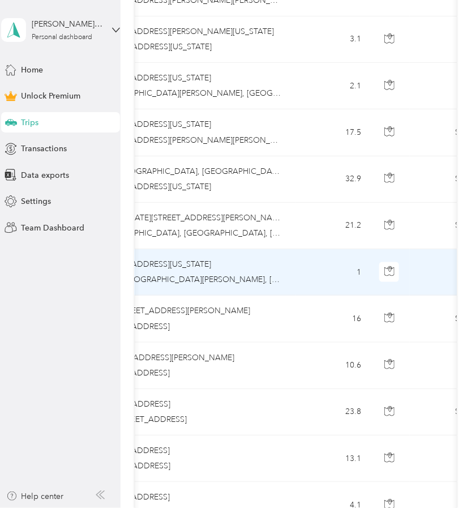
click at [213, 234] on div at bounding box center [238, 254] width 476 height 508
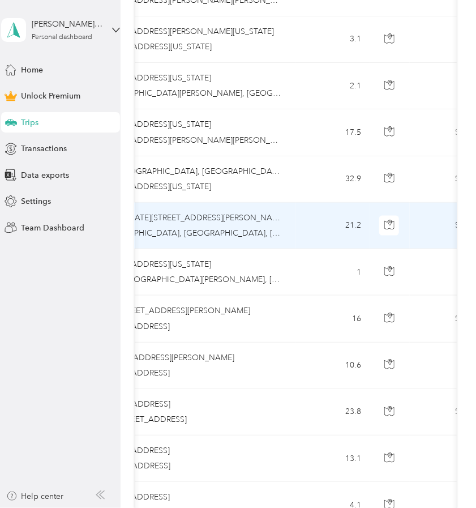
click at [213, 234] on div "11:47 am [GEOGRAPHIC_DATA], [GEOGRAPHIC_DATA], [GEOGRAPHIC_DATA]" at bounding box center [163, 233] width 238 height 12
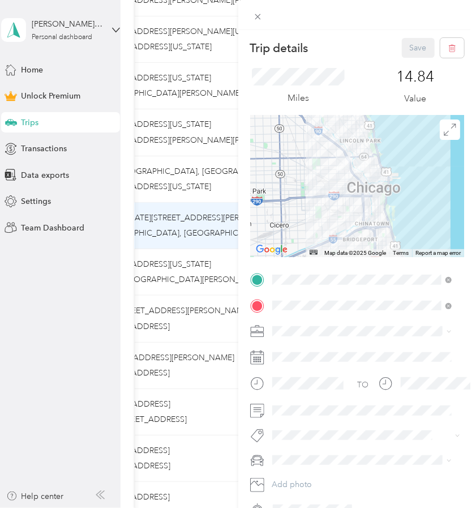
click at [225, 195] on div "Trip details Save This trip cannot be edited because it is either under review,…" at bounding box center [238, 254] width 476 height 508
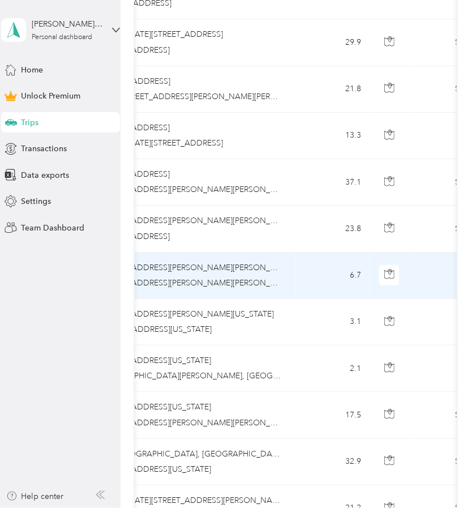
scroll to position [349, 0]
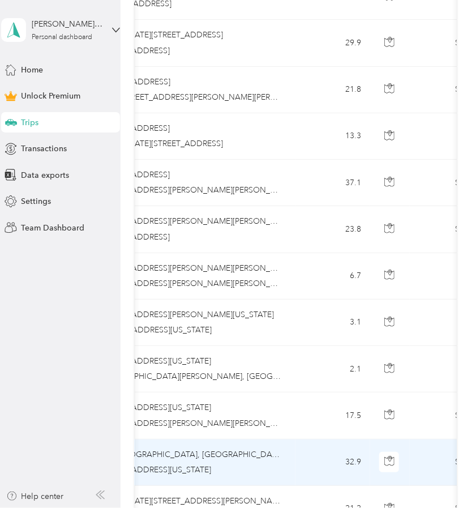
click at [335, 452] on td "32.9" at bounding box center [333, 462] width 75 height 46
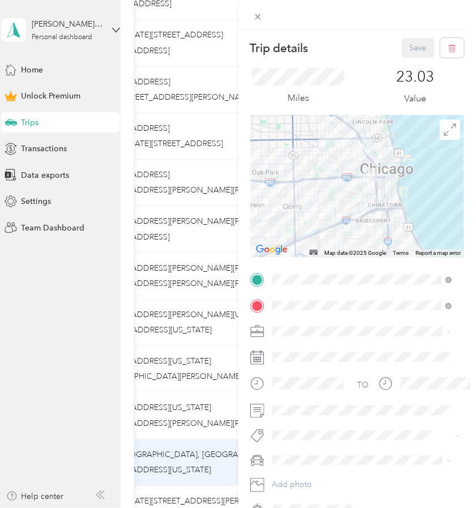
click at [219, 430] on div "Trip details Save This trip cannot be edited because it is either under review,…" at bounding box center [238, 254] width 476 height 508
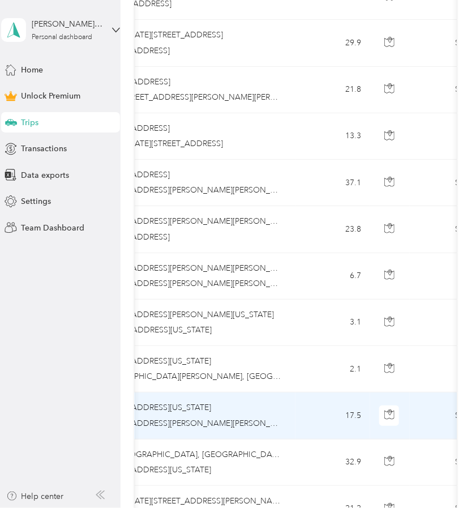
click at [296, 420] on td "17.5" at bounding box center [333, 415] width 75 height 46
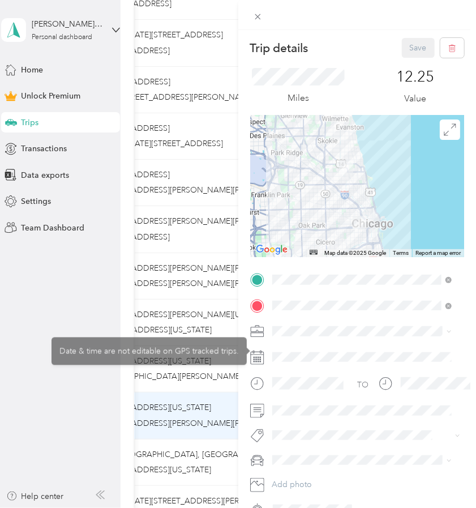
drag, startPoint x: 222, startPoint y: 389, endPoint x: 234, endPoint y: 385, distance: 12.7
click at [222, 389] on div "Trip details Save This trip cannot be edited because it is either under review,…" at bounding box center [238, 254] width 476 height 508
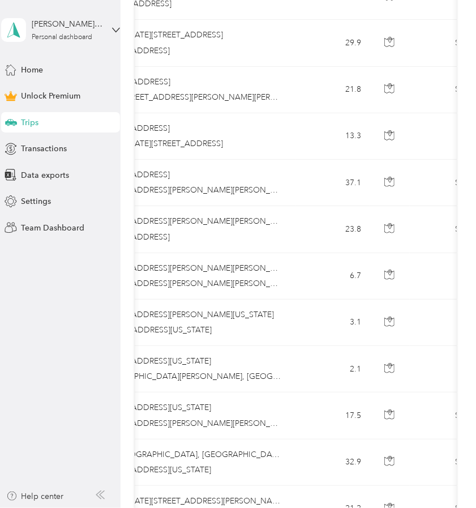
click at [235, 385] on td "2:12 pm [STREET_ADDRESS][US_STATE] 2:44 pm [GEOGRAPHIC_DATA][PERSON_NAME], [GEO…" at bounding box center [165, 369] width 260 height 46
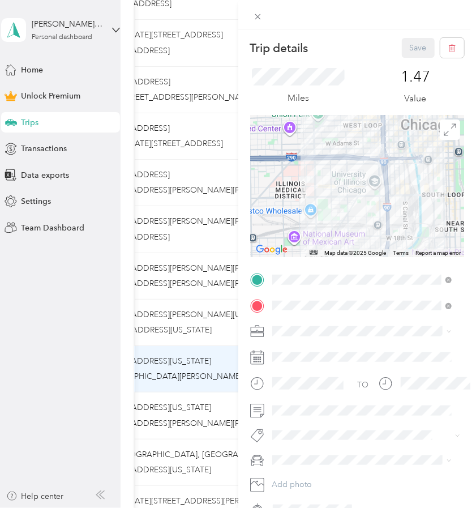
click at [228, 335] on div "Trip details Save This trip cannot be edited because it is either under review,…" at bounding box center [238, 254] width 476 height 508
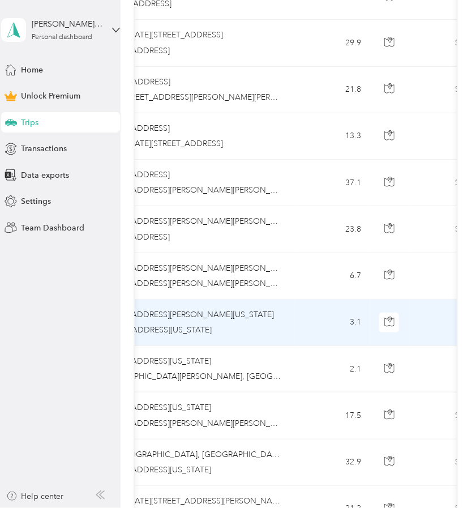
click at [332, 331] on td "3.1" at bounding box center [333, 323] width 75 height 46
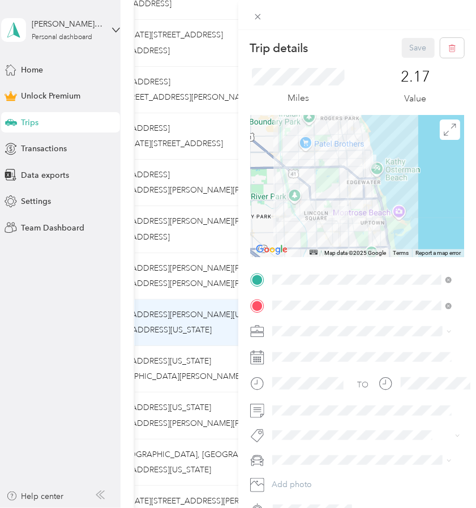
drag, startPoint x: 220, startPoint y: 285, endPoint x: 246, endPoint y: 296, distance: 27.4
click at [220, 285] on div "Trip details Save This trip cannot be edited because it is either under review,…" at bounding box center [238, 254] width 476 height 508
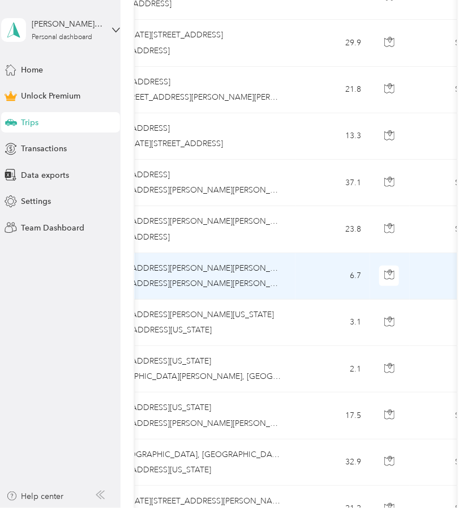
click at [298, 283] on td "6.7" at bounding box center [333, 276] width 75 height 46
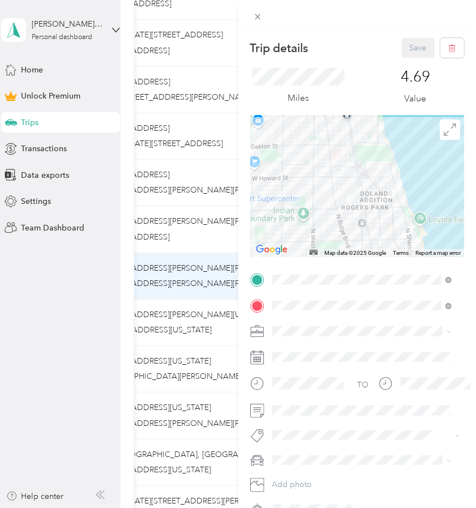
click at [215, 246] on div "Trip details Save This trip cannot be edited because it is either under review,…" at bounding box center [238, 254] width 476 height 508
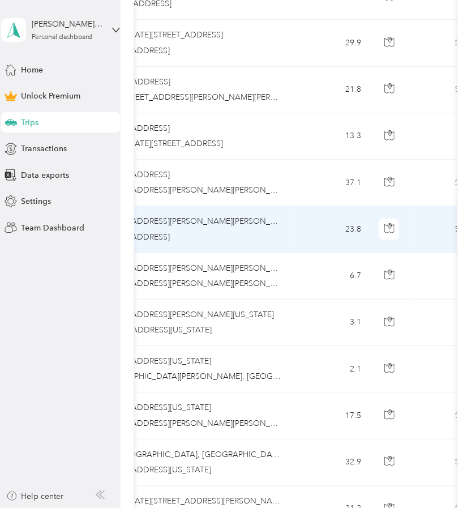
click at [282, 233] on div "4:03 pm [STREET_ADDRESS]" at bounding box center [163, 237] width 238 height 12
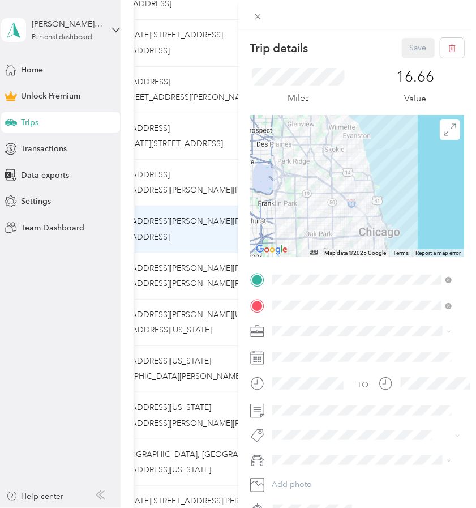
click at [219, 194] on div "Trip details Save This trip cannot be edited because it is either under review,…" at bounding box center [238, 254] width 476 height 508
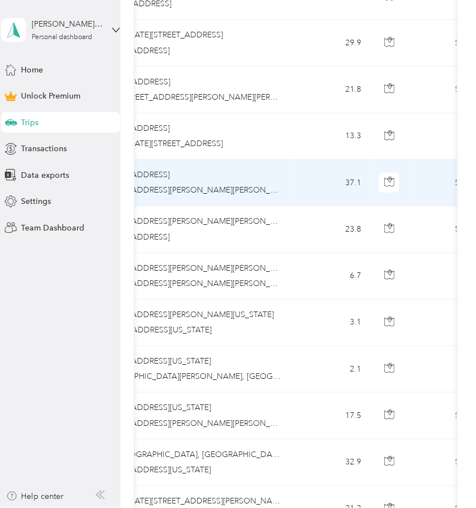
click at [219, 197] on td "9:30 am [STREET_ADDRESS][GEOGRAPHIC_DATA]:42 pm [STREET_ADDRESS][PERSON_NAME][P…" at bounding box center [165, 183] width 260 height 46
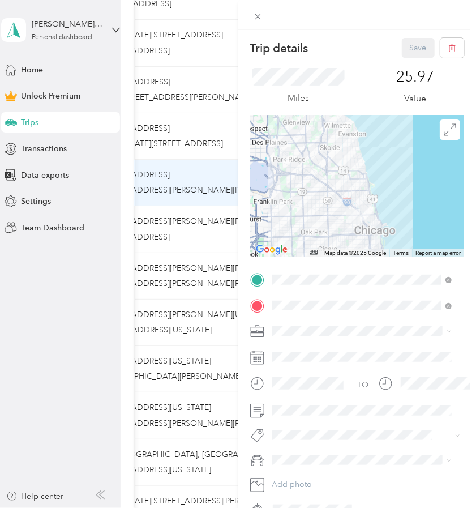
click at [217, 150] on div "Trip details Save This trip cannot be edited because it is either under review,…" at bounding box center [238, 254] width 476 height 508
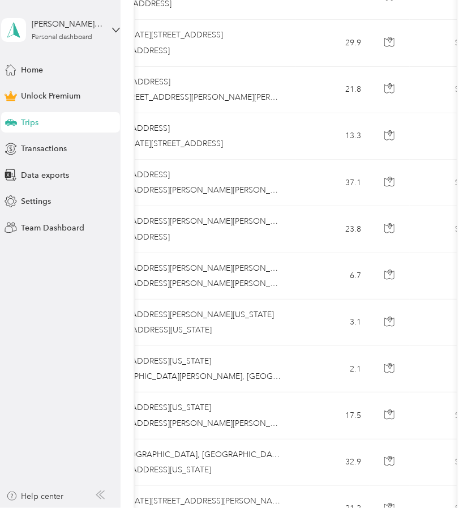
click at [236, 153] on td "2:30 pm [STREET_ADDRESS] 4:15 pm [DATE]–[DATE][STREET_ADDRESS]" at bounding box center [165, 136] width 260 height 46
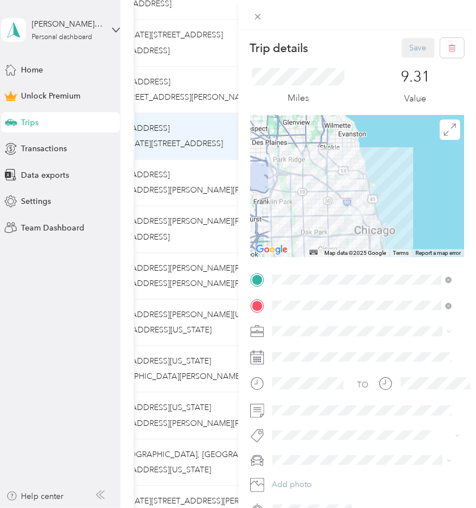
click at [225, 106] on div "Trip details Save This trip cannot be edited because it is either under review,…" at bounding box center [238, 254] width 476 height 508
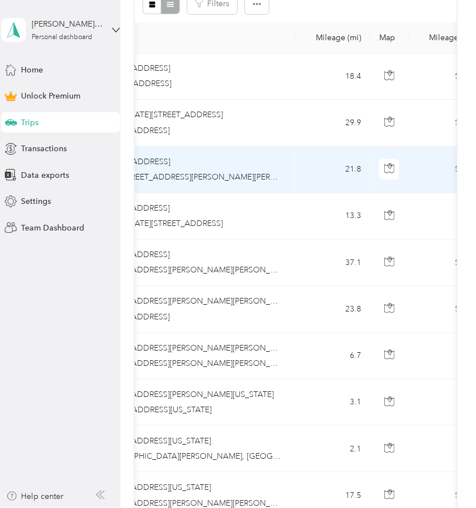
scroll to position [180, 0]
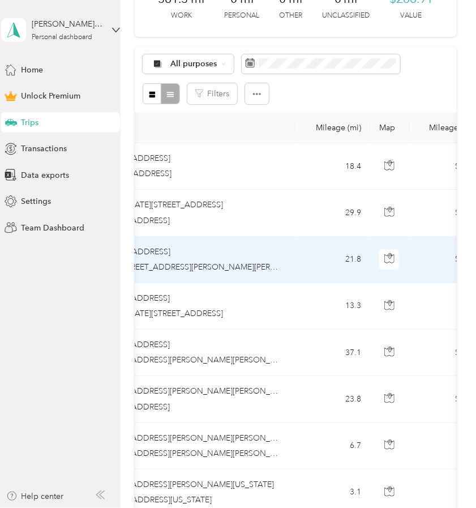
click at [305, 251] on td "21.8" at bounding box center [333, 260] width 75 height 46
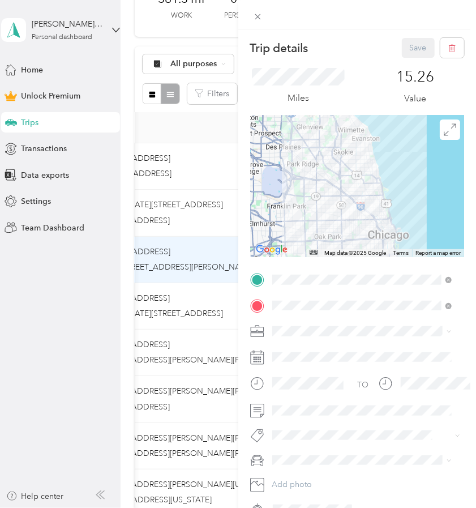
click at [216, 225] on div "Trip details Save This trip cannot be edited because it is either under review,…" at bounding box center [238, 254] width 476 height 508
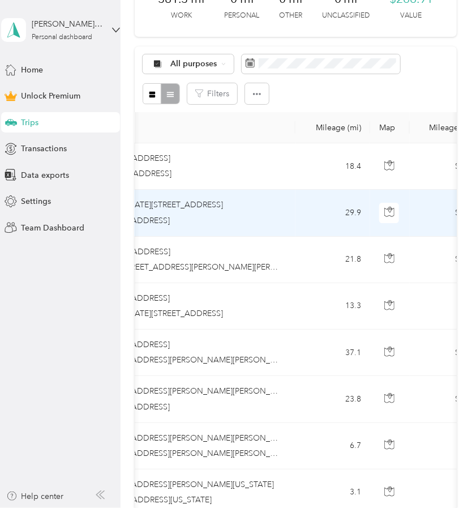
click at [321, 215] on td "29.9" at bounding box center [333, 213] width 75 height 46
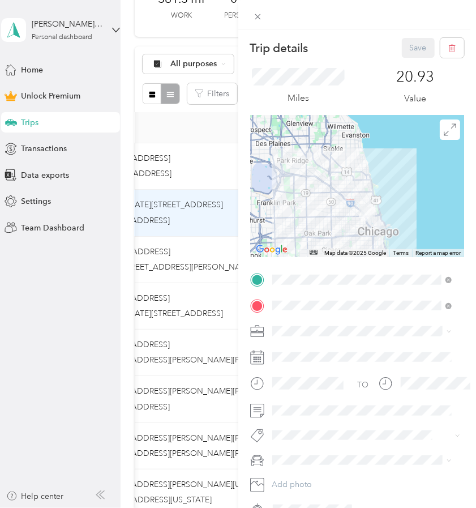
click at [226, 180] on div "Trip details Save This trip cannot be edited because it is either under review,…" at bounding box center [238, 254] width 476 height 508
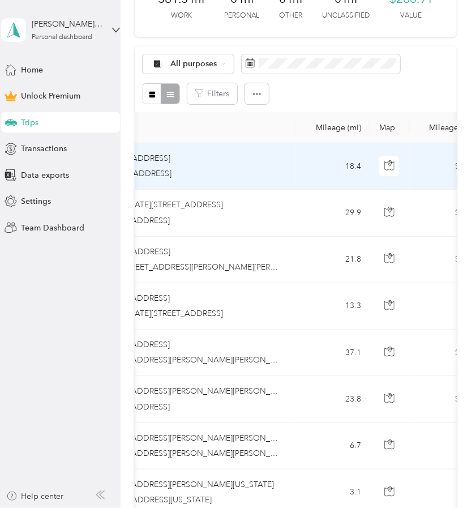
click at [319, 167] on td "18.4" at bounding box center [333, 166] width 75 height 46
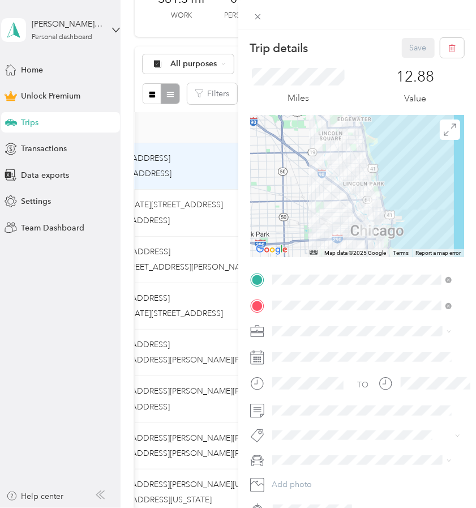
click at [50, 291] on div "Trip details Save This trip cannot be edited because it is either under review,…" at bounding box center [238, 254] width 476 height 508
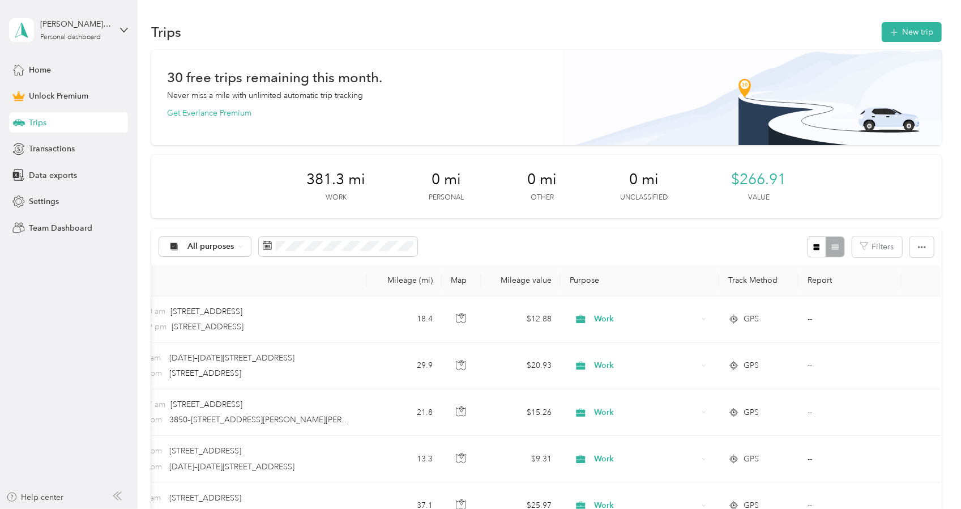
scroll to position [0, 151]
